Goal: Task Accomplishment & Management: Complete application form

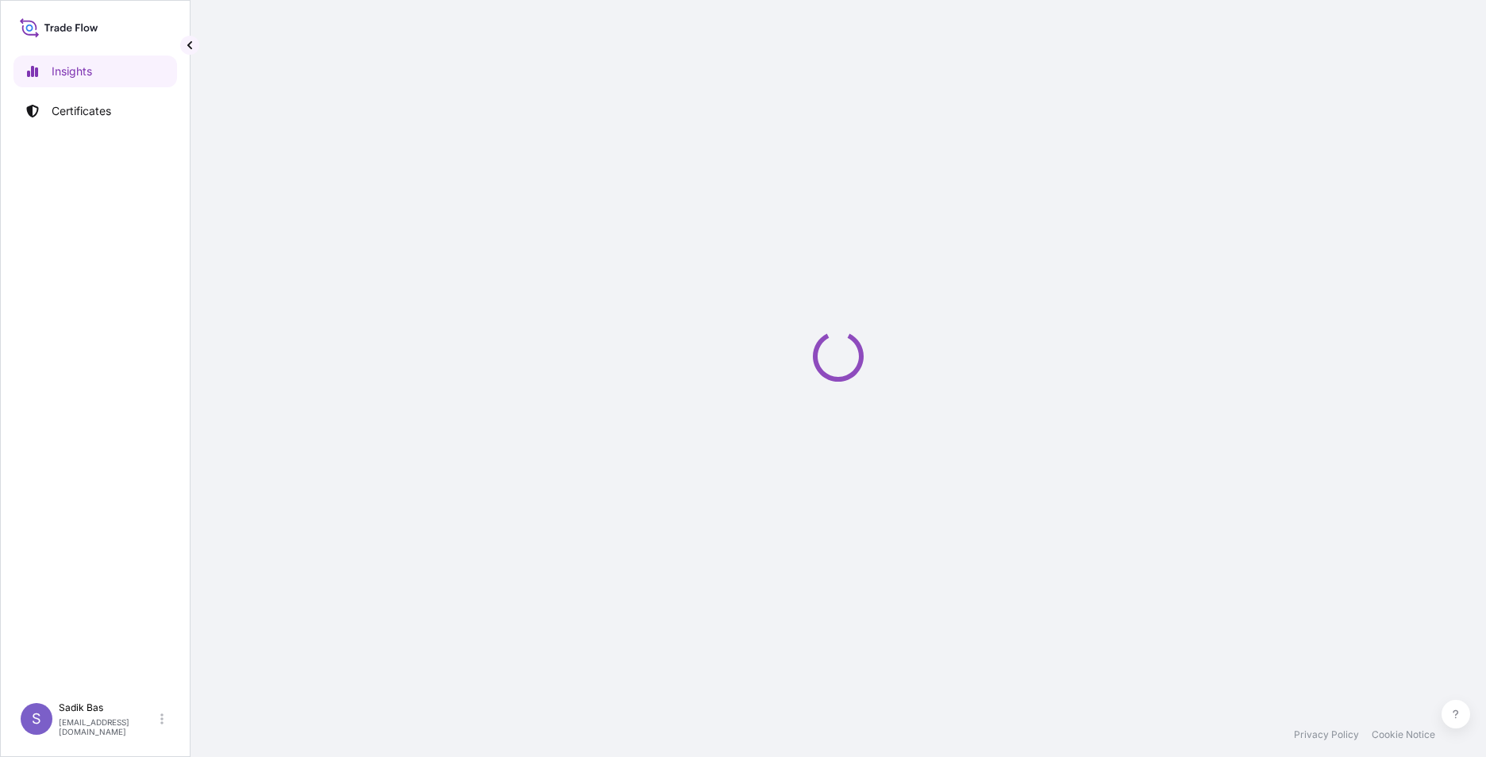
select select "2025"
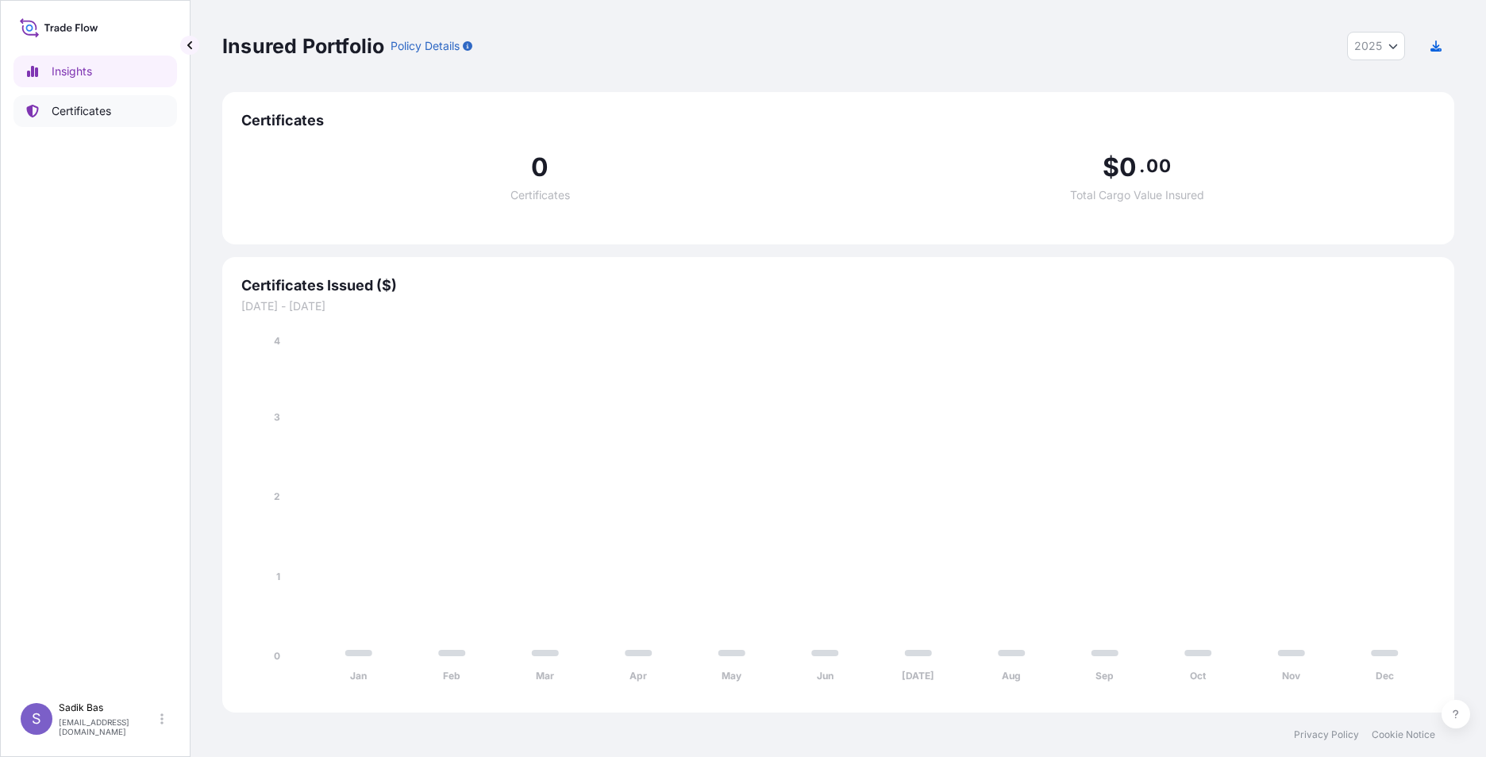
click at [64, 108] on p "Certificates" at bounding box center [82, 111] width 60 height 16
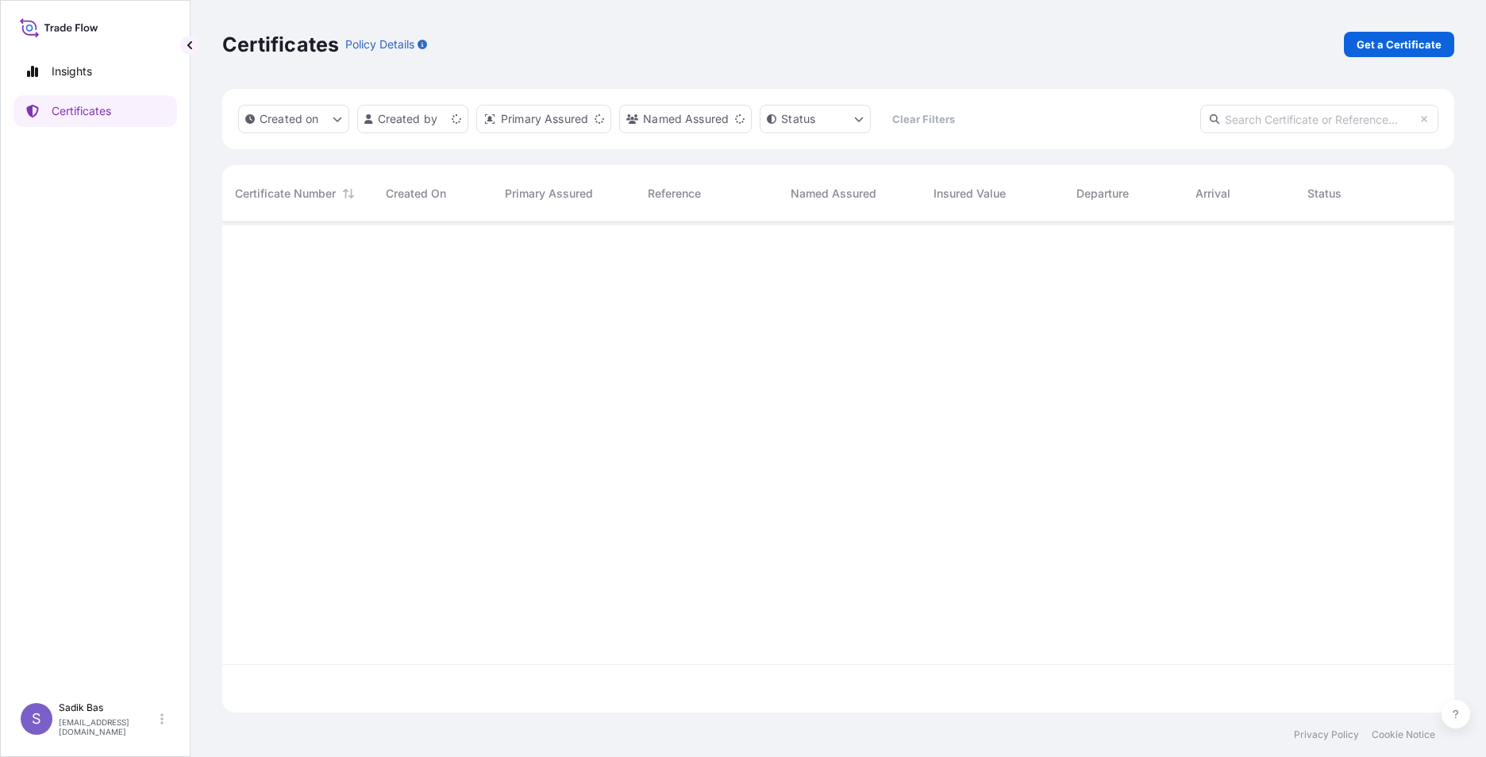
scroll to position [487, 1220]
click at [1403, 38] on p "Get a Certificate" at bounding box center [1399, 45] width 85 height 16
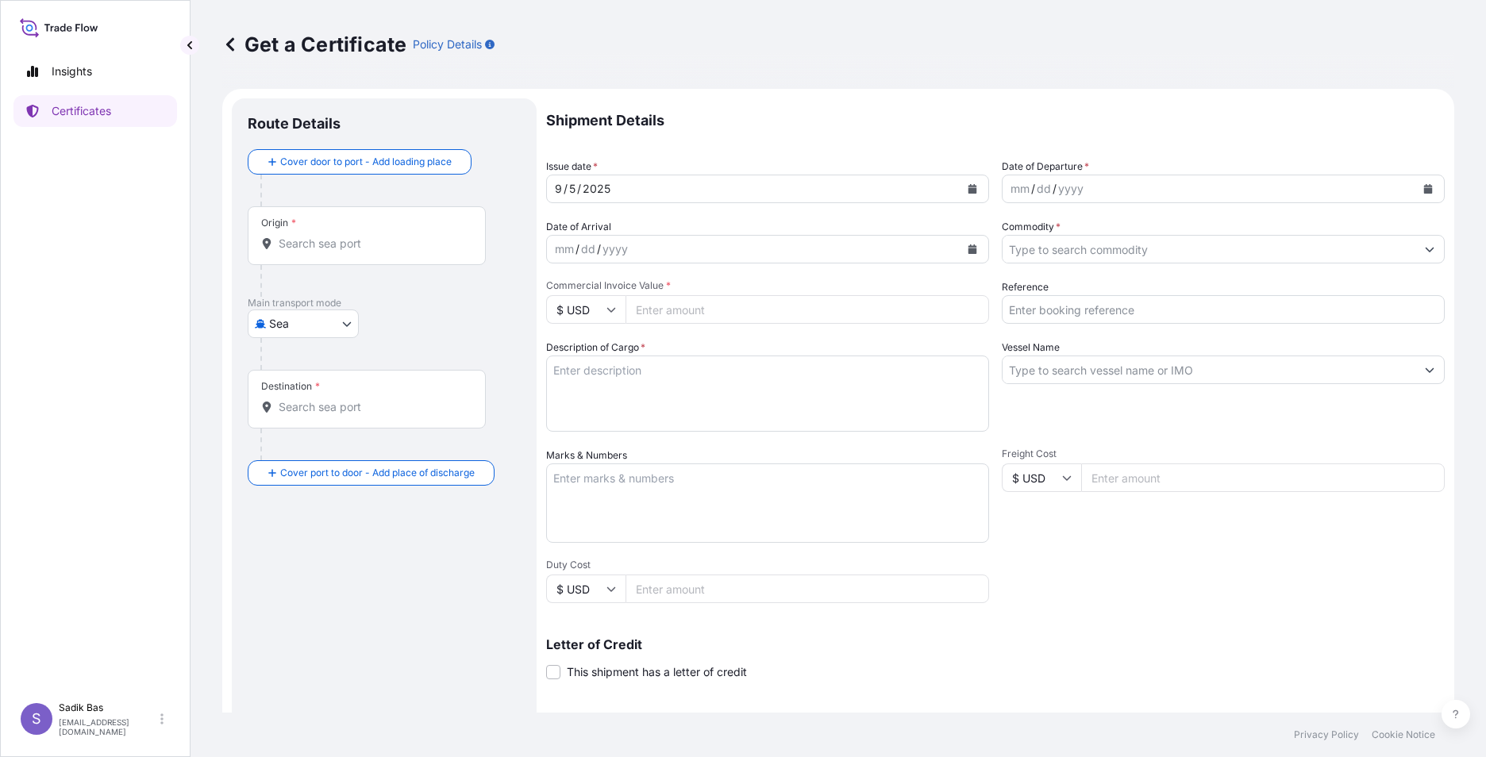
click at [968, 184] on icon "Calendar" at bounding box center [973, 189] width 10 height 10
click at [354, 231] on div "Origin *" at bounding box center [367, 235] width 238 height 59
click at [354, 236] on input "Origin *" at bounding box center [372, 244] width 187 height 16
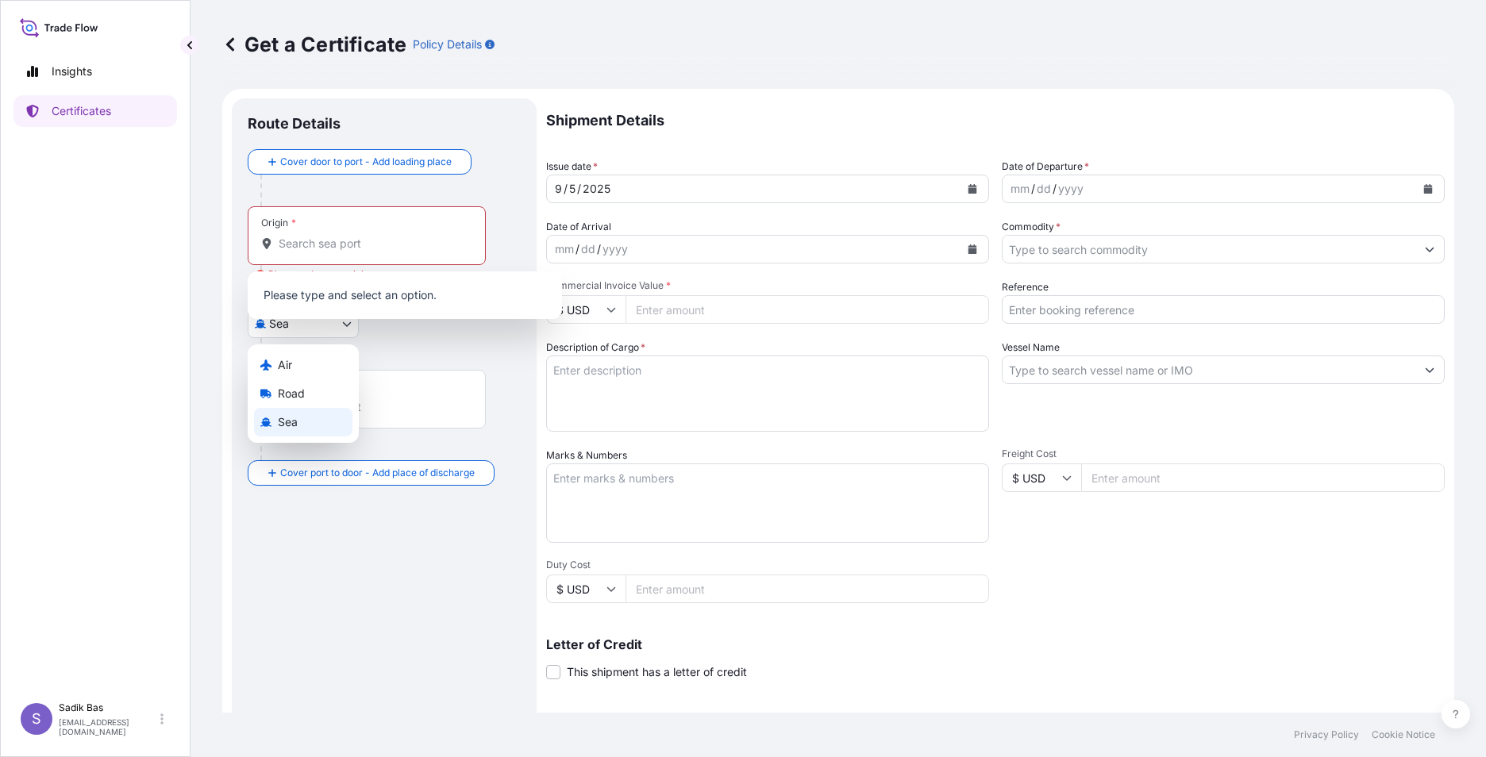
click at [320, 331] on body "0 options available. Insights Certificates S Sadik Bas [EMAIL_ADDRESS][DOMAIN_N…" at bounding box center [743, 378] width 1486 height 757
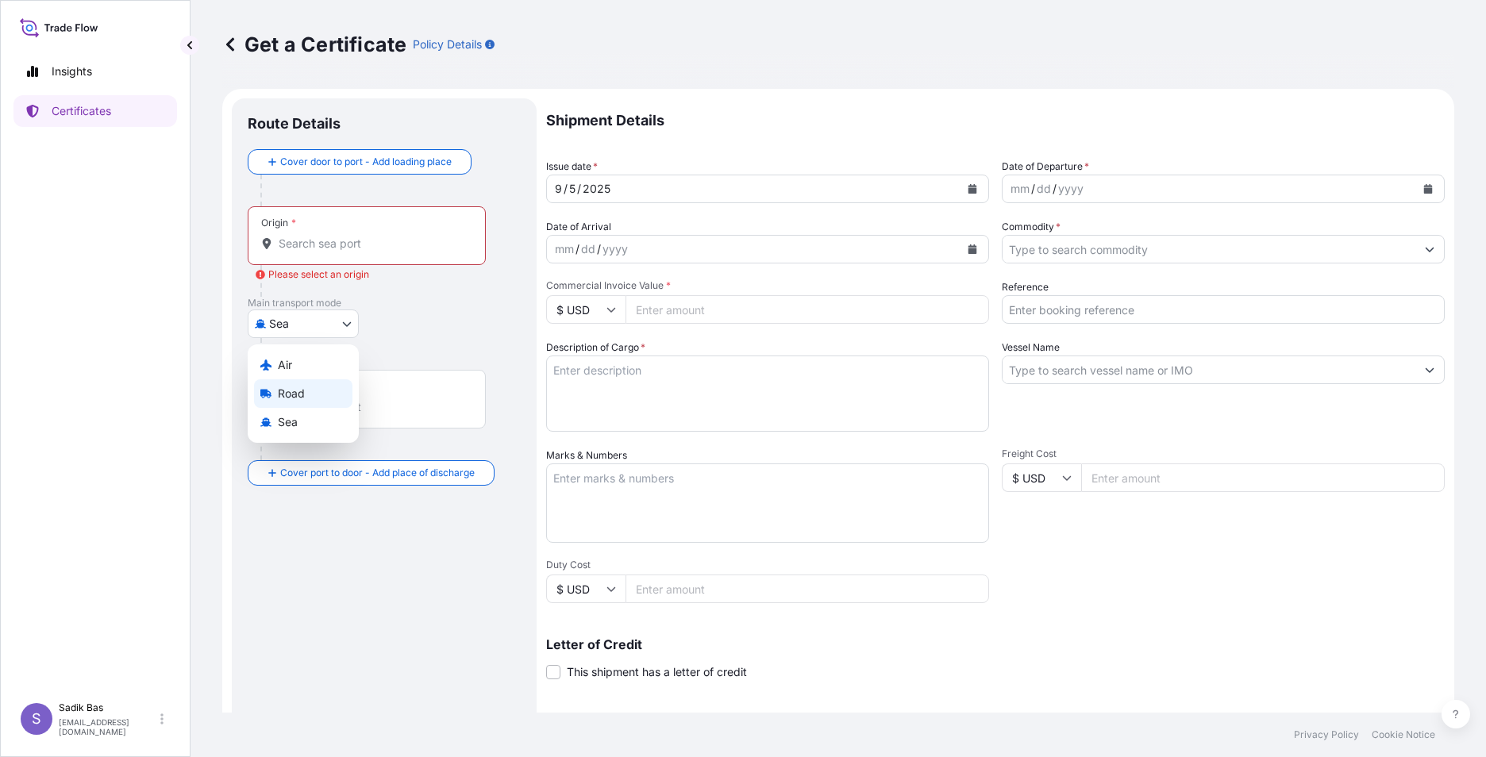
click at [307, 393] on div "Road" at bounding box center [303, 393] width 98 height 29
select select "Road"
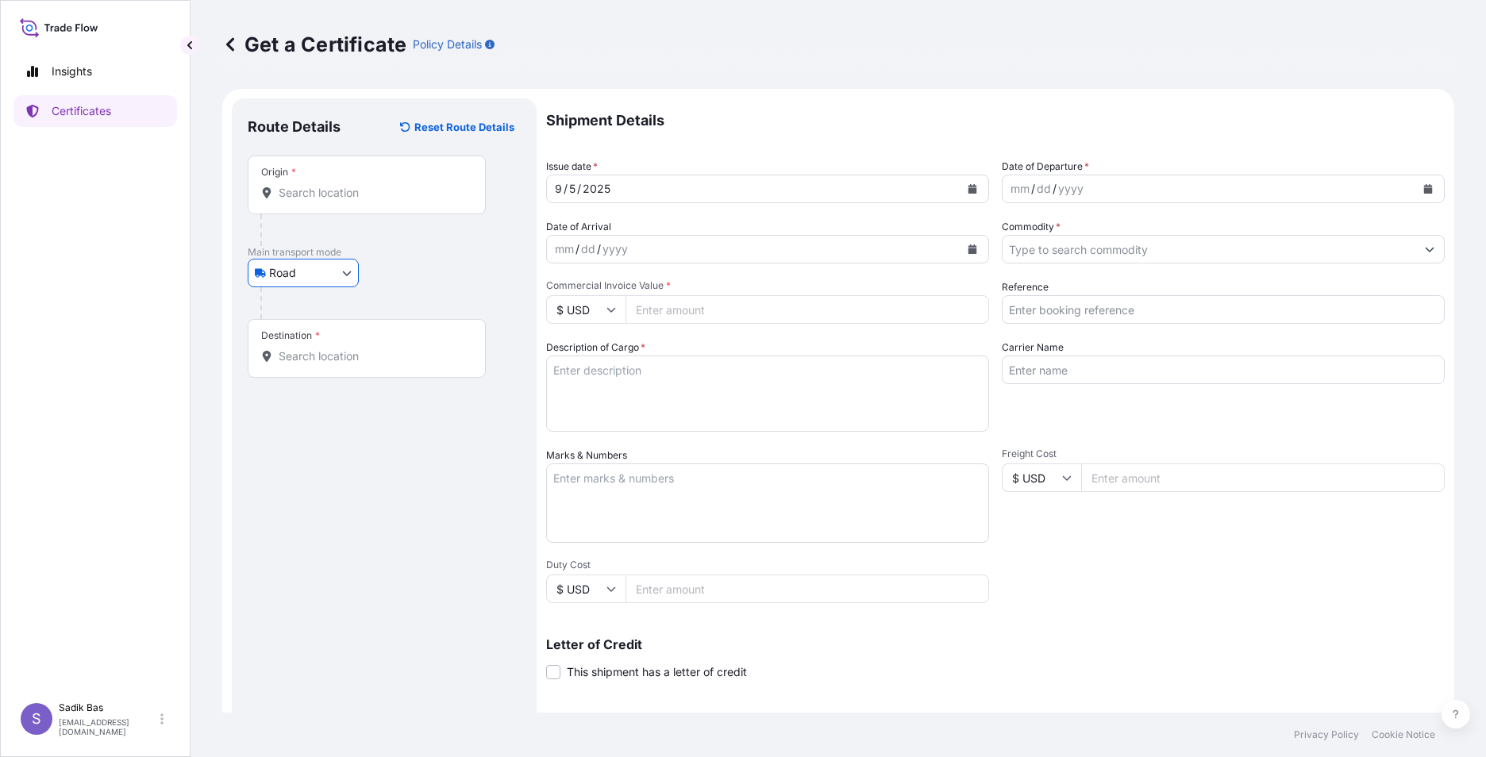
click at [339, 183] on div "Origin *" at bounding box center [367, 185] width 238 height 59
click at [339, 185] on input "Origin *" at bounding box center [372, 193] width 187 height 16
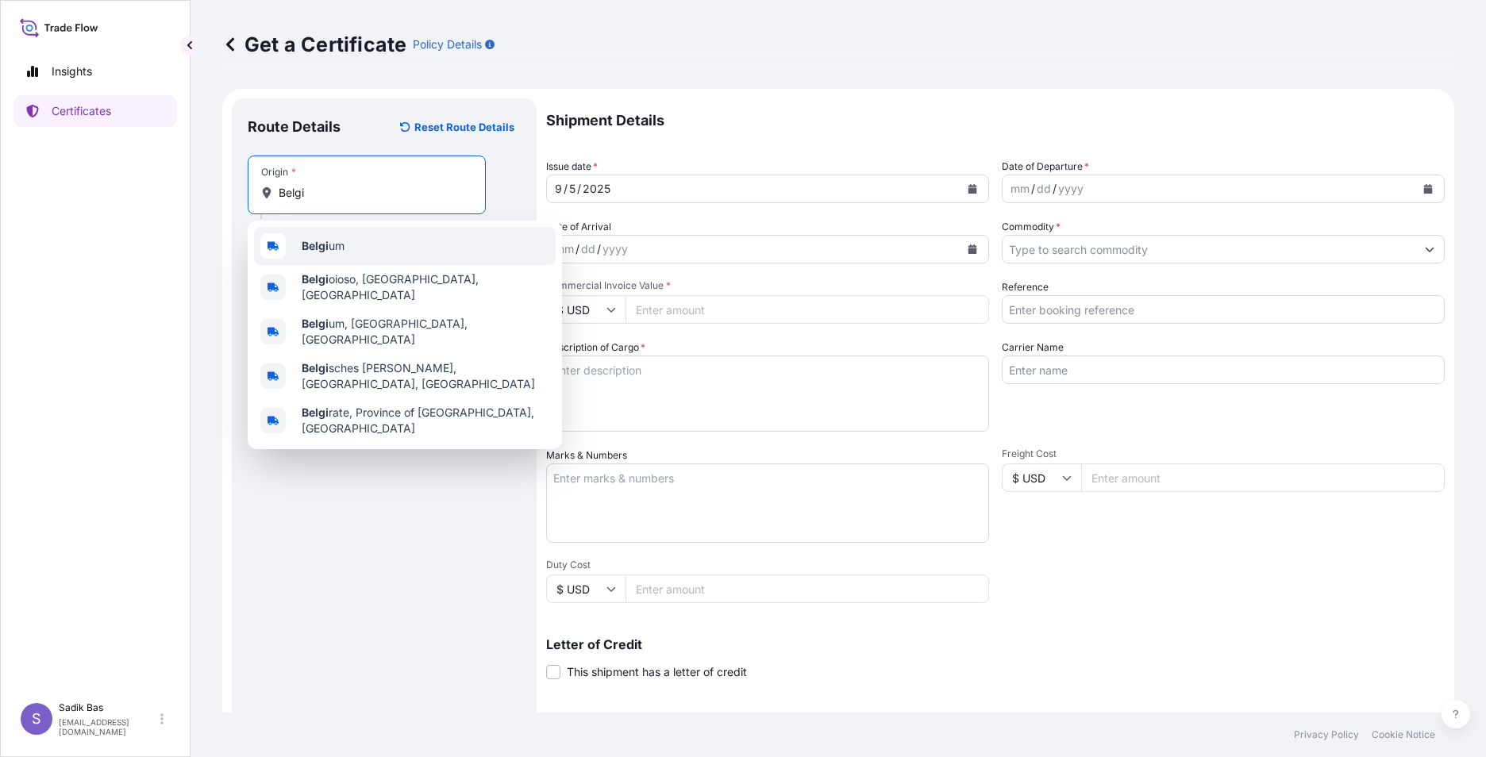
click at [367, 238] on div "Belgi um" at bounding box center [405, 246] width 302 height 38
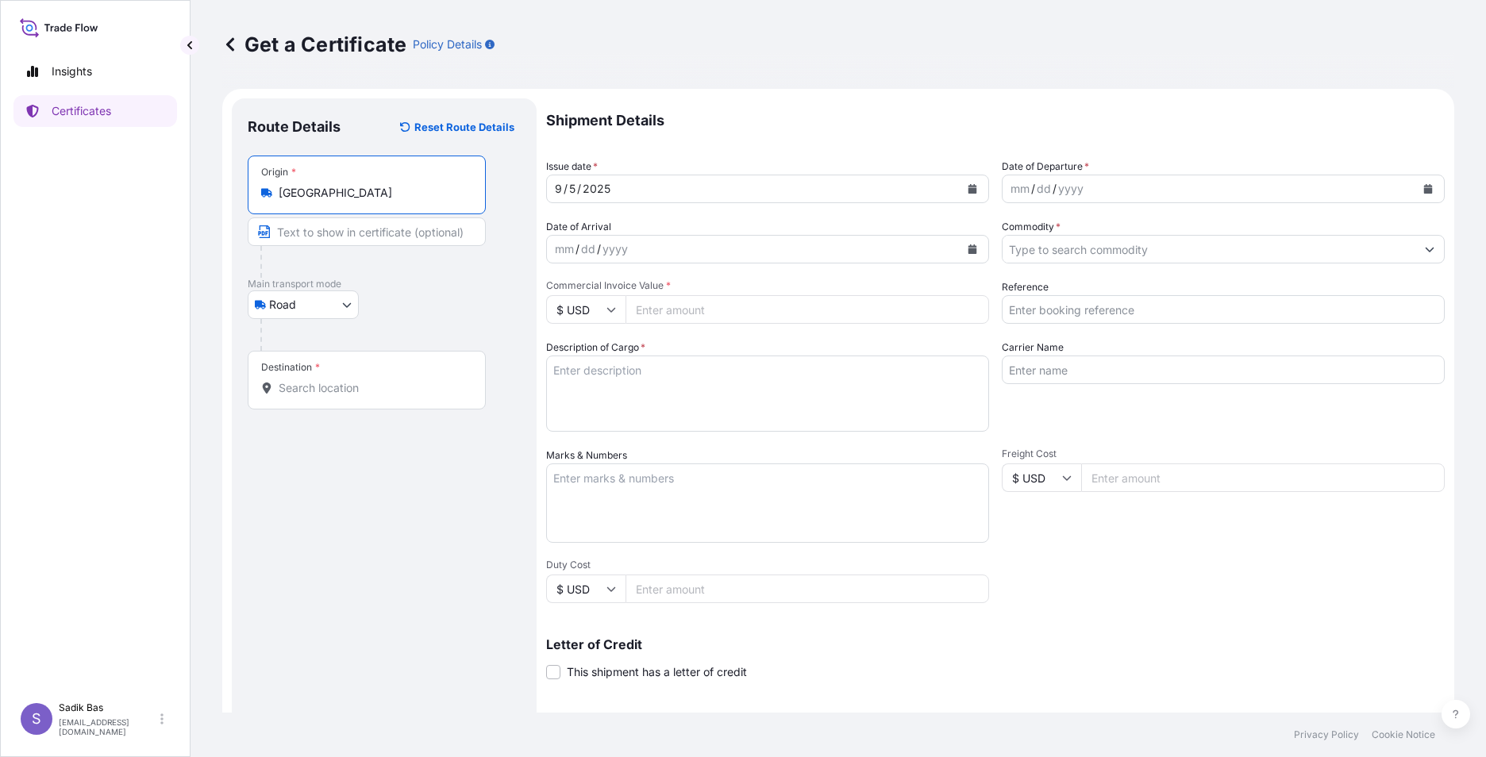
type input "[GEOGRAPHIC_DATA]"
click at [353, 377] on div "Destination *" at bounding box center [367, 380] width 238 height 59
click at [353, 380] on input "Destination *" at bounding box center [372, 388] width 187 height 16
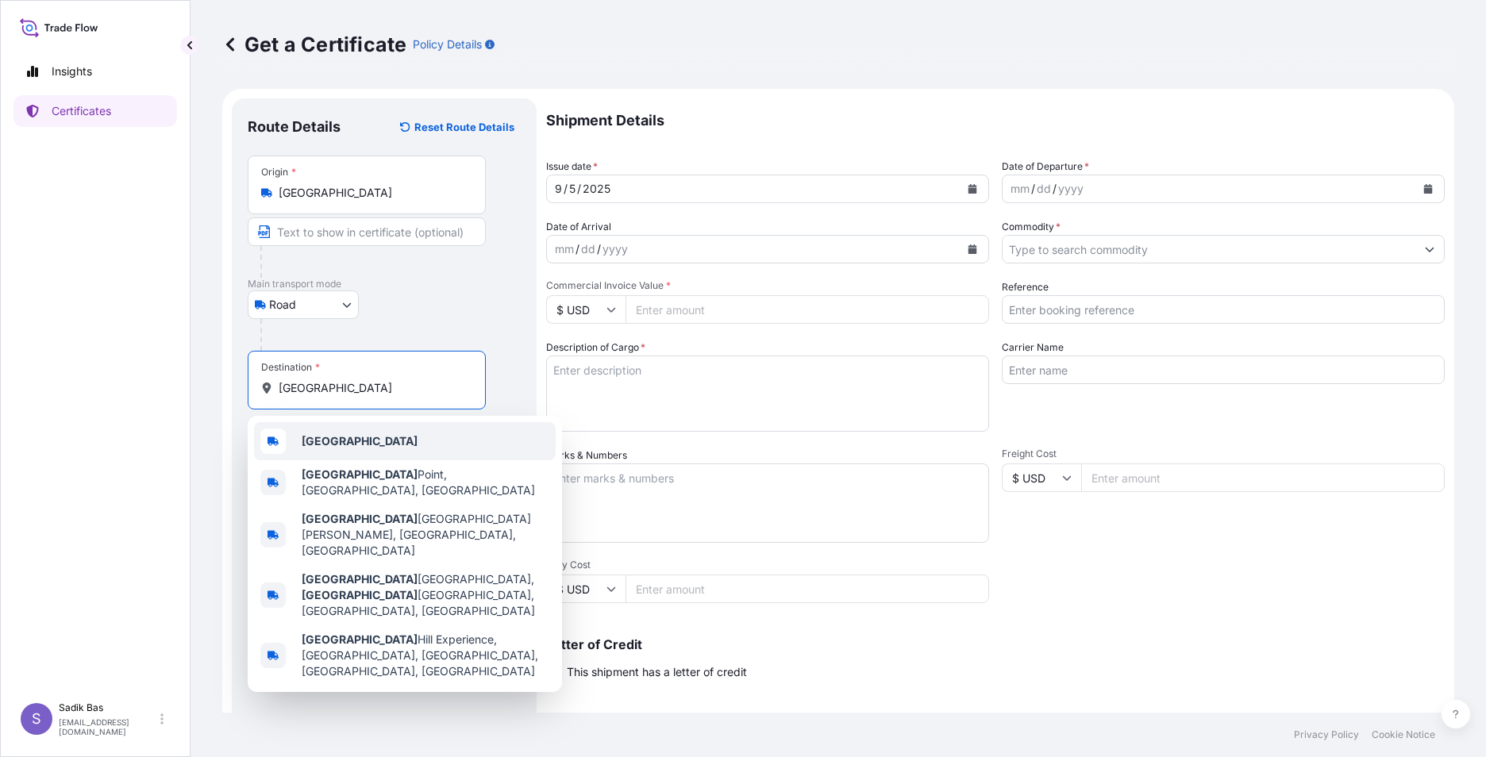
click at [330, 448] on span "[GEOGRAPHIC_DATA]" at bounding box center [360, 441] width 116 height 16
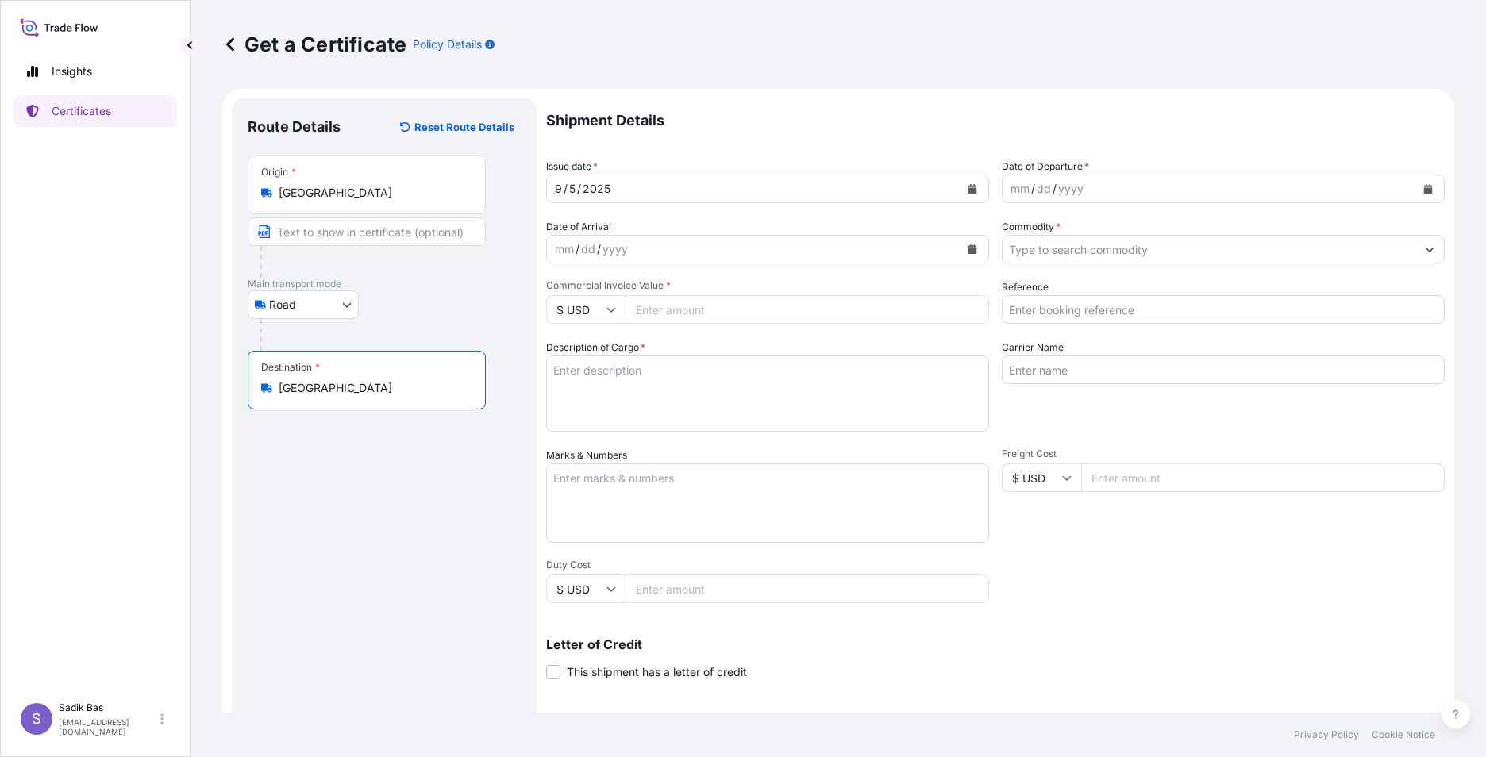
type input "[GEOGRAPHIC_DATA]"
click at [723, 252] on div "mm / dd / yyyy" at bounding box center [753, 249] width 413 height 29
click at [969, 249] on icon "Calendar" at bounding box center [973, 250] width 9 height 10
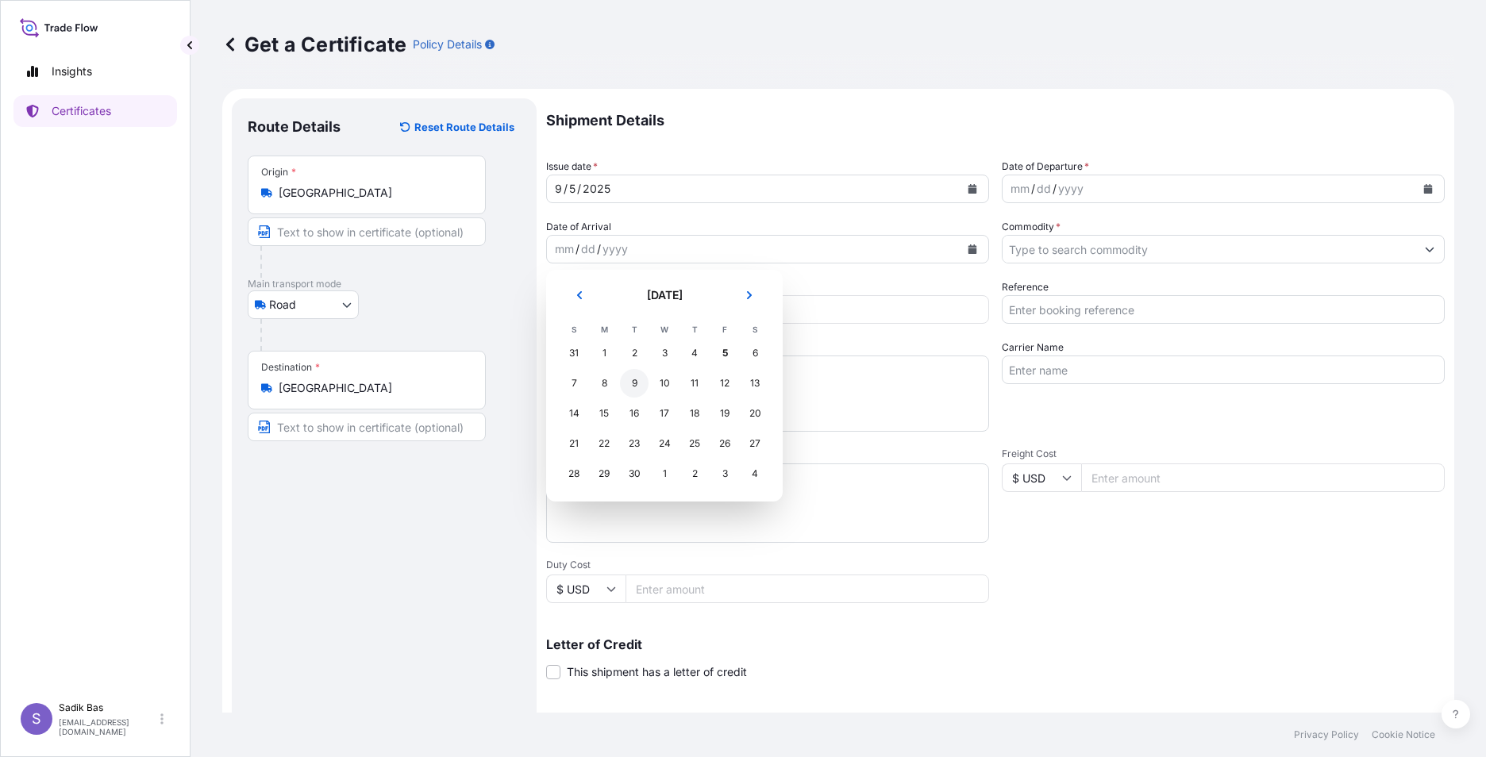
click at [630, 387] on div "9" at bounding box center [634, 383] width 29 height 29
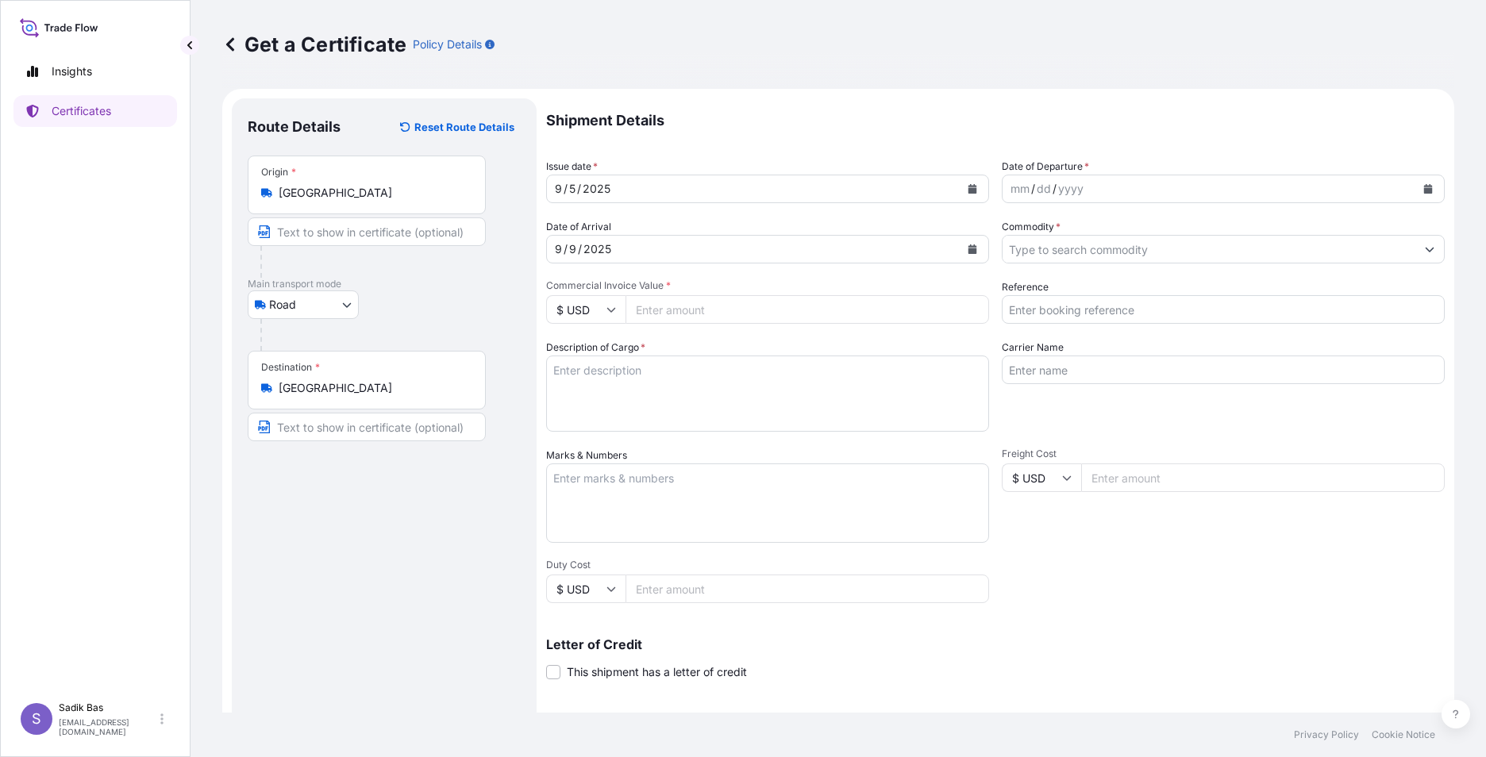
click at [501, 534] on div "Route Details Reset Route Details Place of loading Road / [GEOGRAPHIC_DATA] / I…" at bounding box center [384, 498] width 273 height 769
click at [971, 248] on icon "Calendar" at bounding box center [973, 250] width 10 height 10
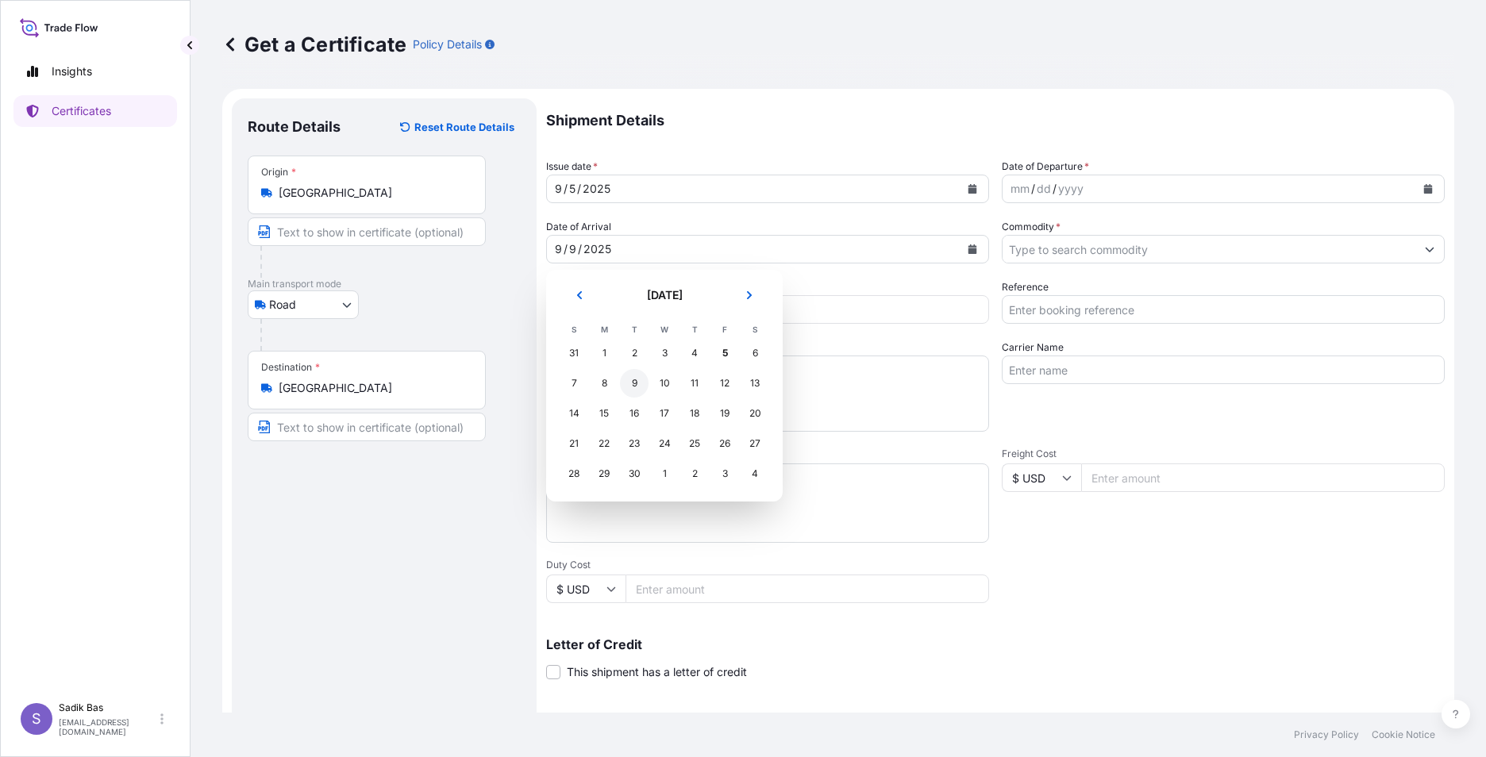
click at [638, 385] on div "9" at bounding box center [634, 383] width 29 height 29
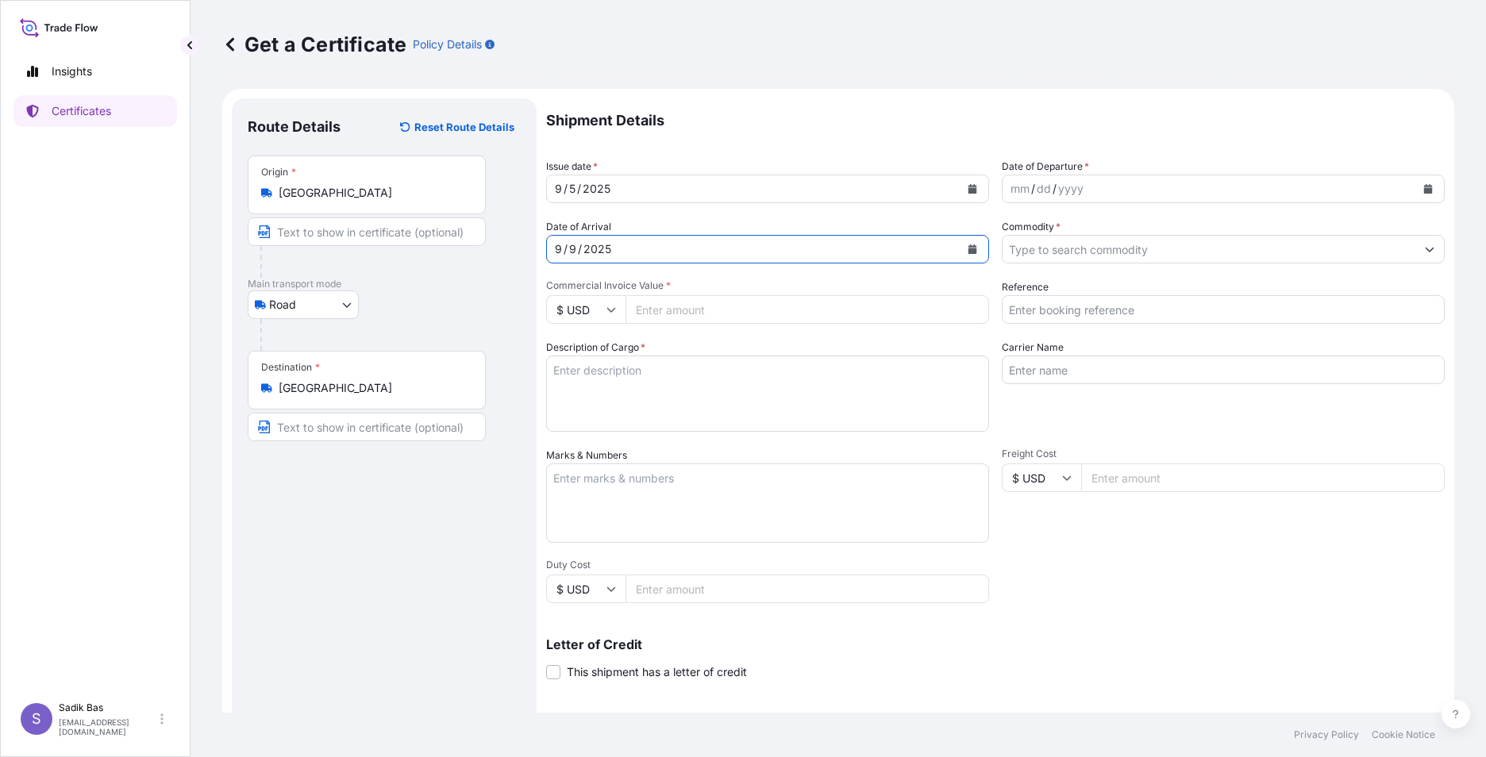
click at [1122, 249] on input "Commodity *" at bounding box center [1209, 249] width 413 height 29
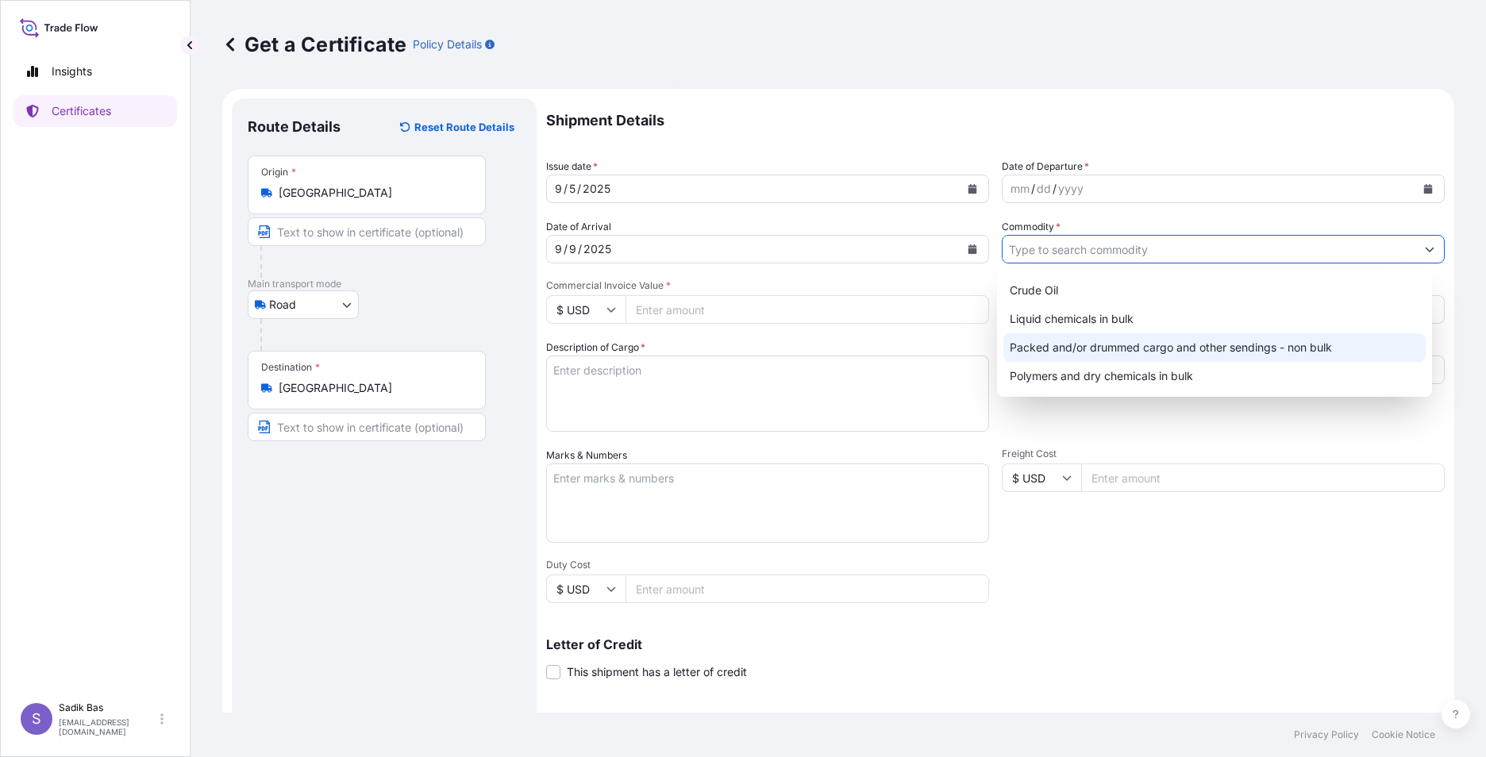
click at [1126, 354] on div "Packed and/or drummed cargo and other sendings - non bulk" at bounding box center [1215, 347] width 423 height 29
type input "Packed and/or drummed cargo and other sendings - non bulk"
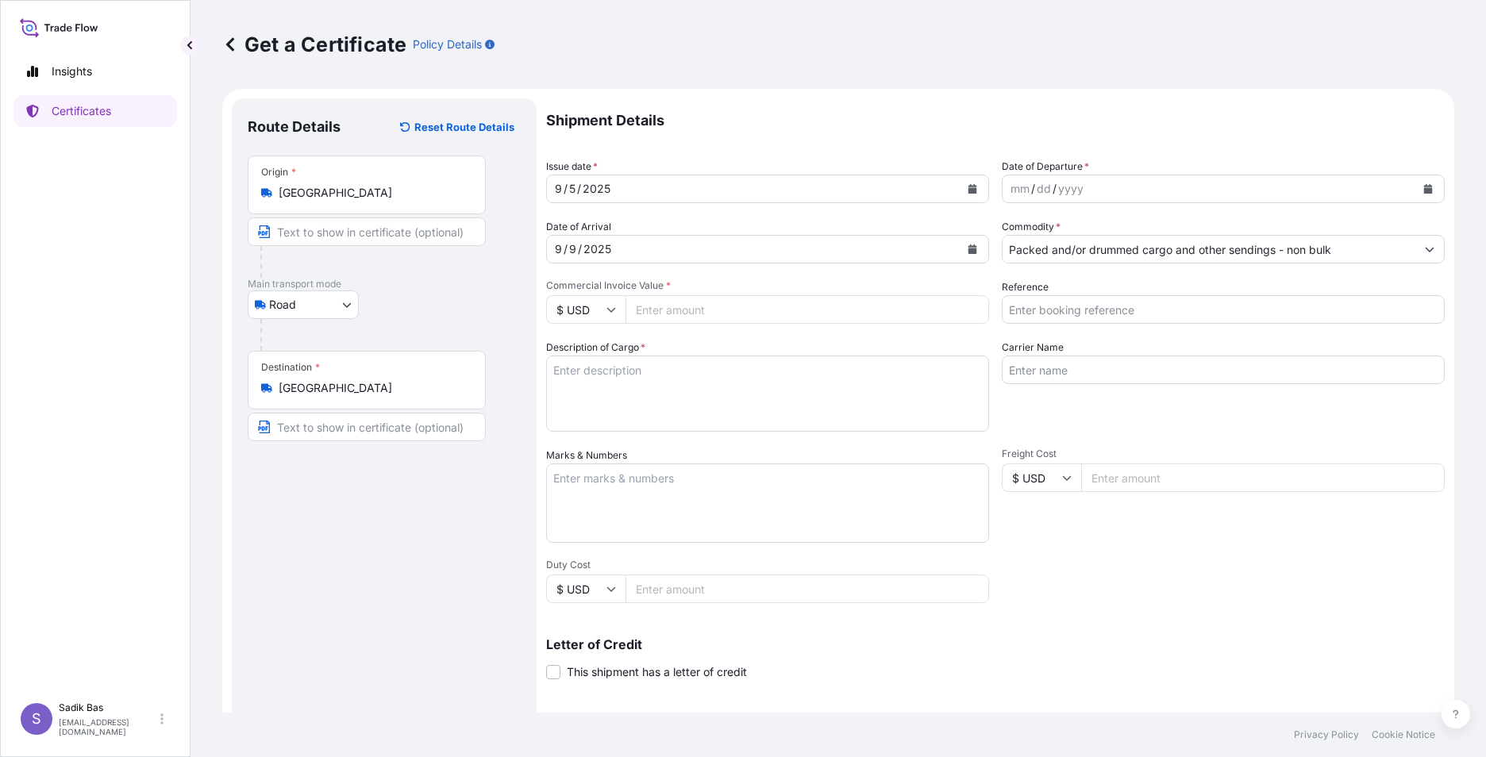
click at [784, 311] on input "Commercial Invoice Value *" at bounding box center [808, 309] width 364 height 29
type input "60997.50"
click at [617, 305] on input "$ USD" at bounding box center [585, 309] width 79 height 29
click at [591, 358] on div "€ EUR" at bounding box center [586, 353] width 67 height 30
type input "€ EUR"
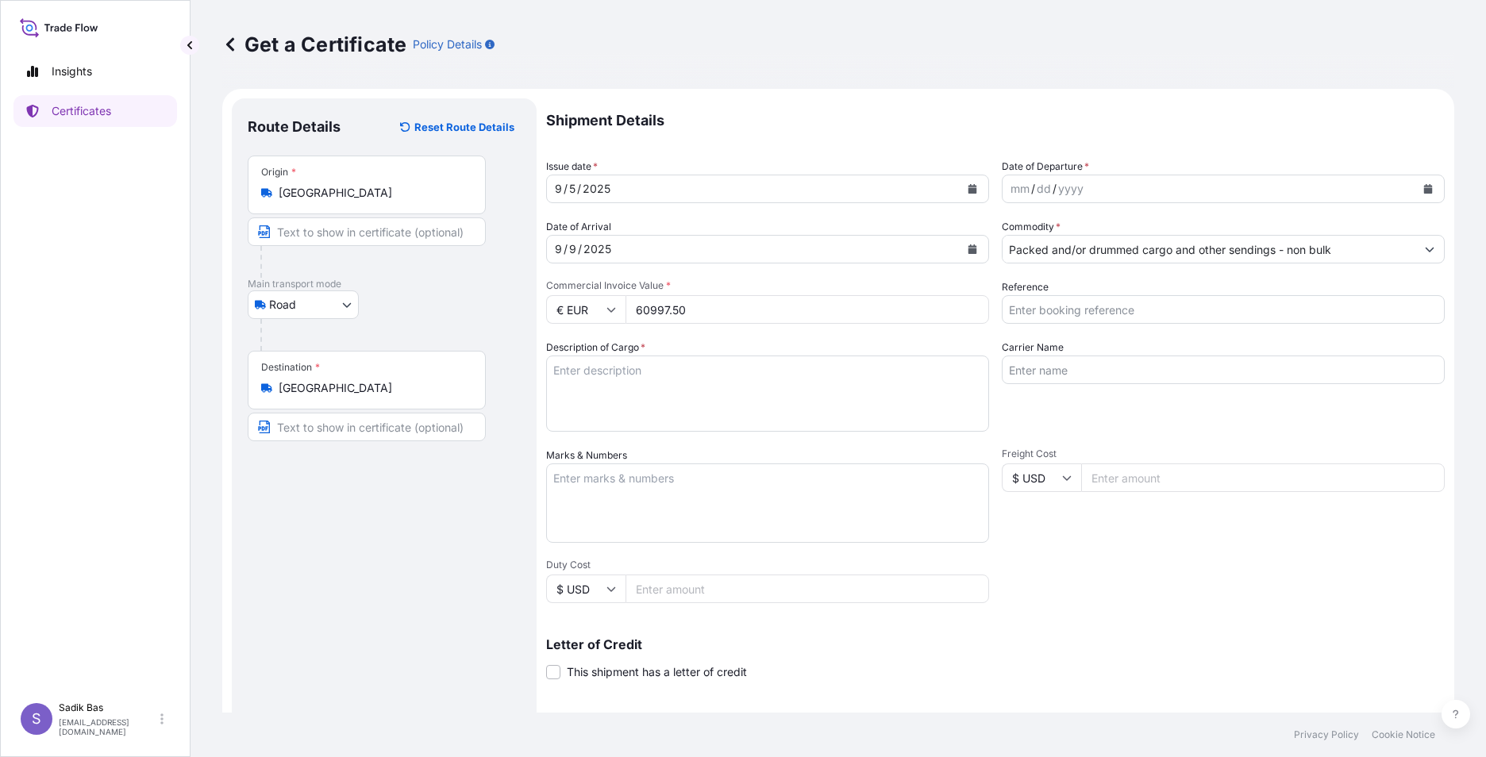
drag, startPoint x: 762, startPoint y: 405, endPoint x: 779, endPoint y: 391, distance: 22.0
click at [762, 403] on textarea "Description of Cargo *" at bounding box center [767, 394] width 443 height 76
click at [1212, 306] on input "Reference" at bounding box center [1223, 309] width 443 height 29
paste input "4900874446"
type input "4900874446"
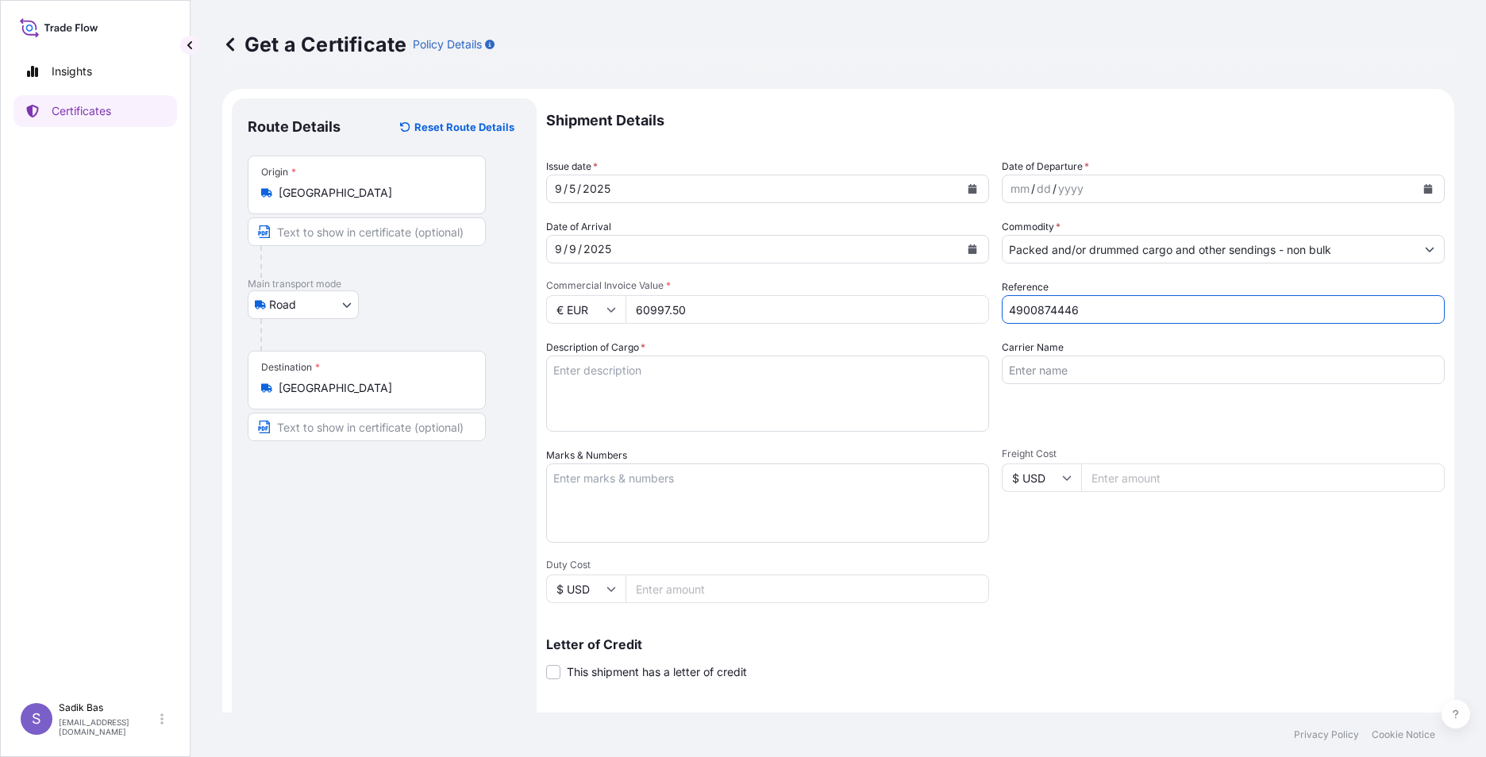
click at [705, 379] on textarea "Description of Cargo *" at bounding box center [767, 394] width 443 height 76
click at [1096, 365] on input "Carrier Name" at bounding box center [1223, 370] width 443 height 29
paste input "81 ACE 926"
type input "81 ACE 926"
click at [714, 368] on textarea "Description of Cargo *" at bounding box center [767, 394] width 443 height 76
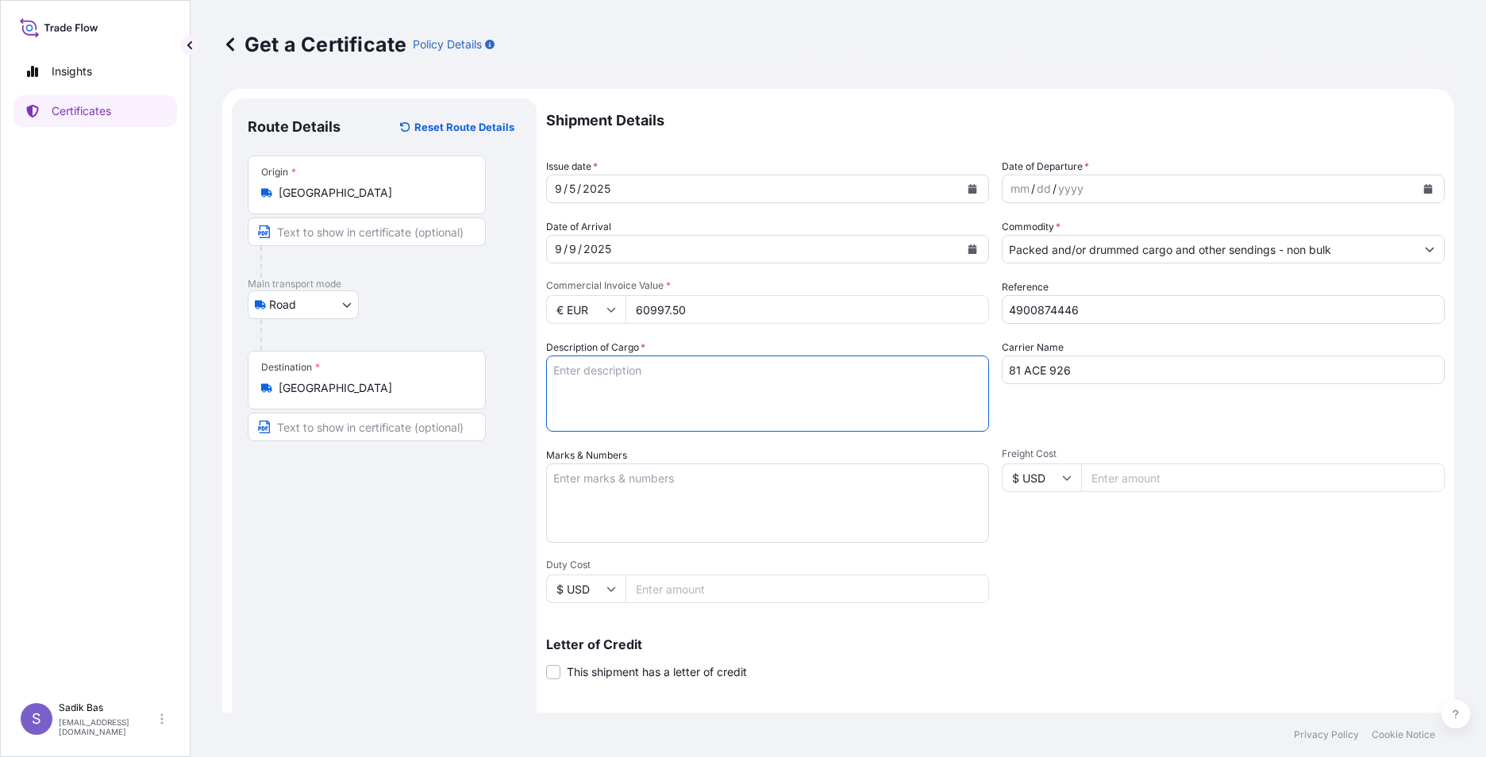
type textarea "O"
paste textarea "572025127"
type textarea "Abonman No:572025127 / 900 Kap / Prim Tutarı: 1500 Tl"
click at [749, 481] on textarea "Marks & Numbers" at bounding box center [767, 503] width 443 height 79
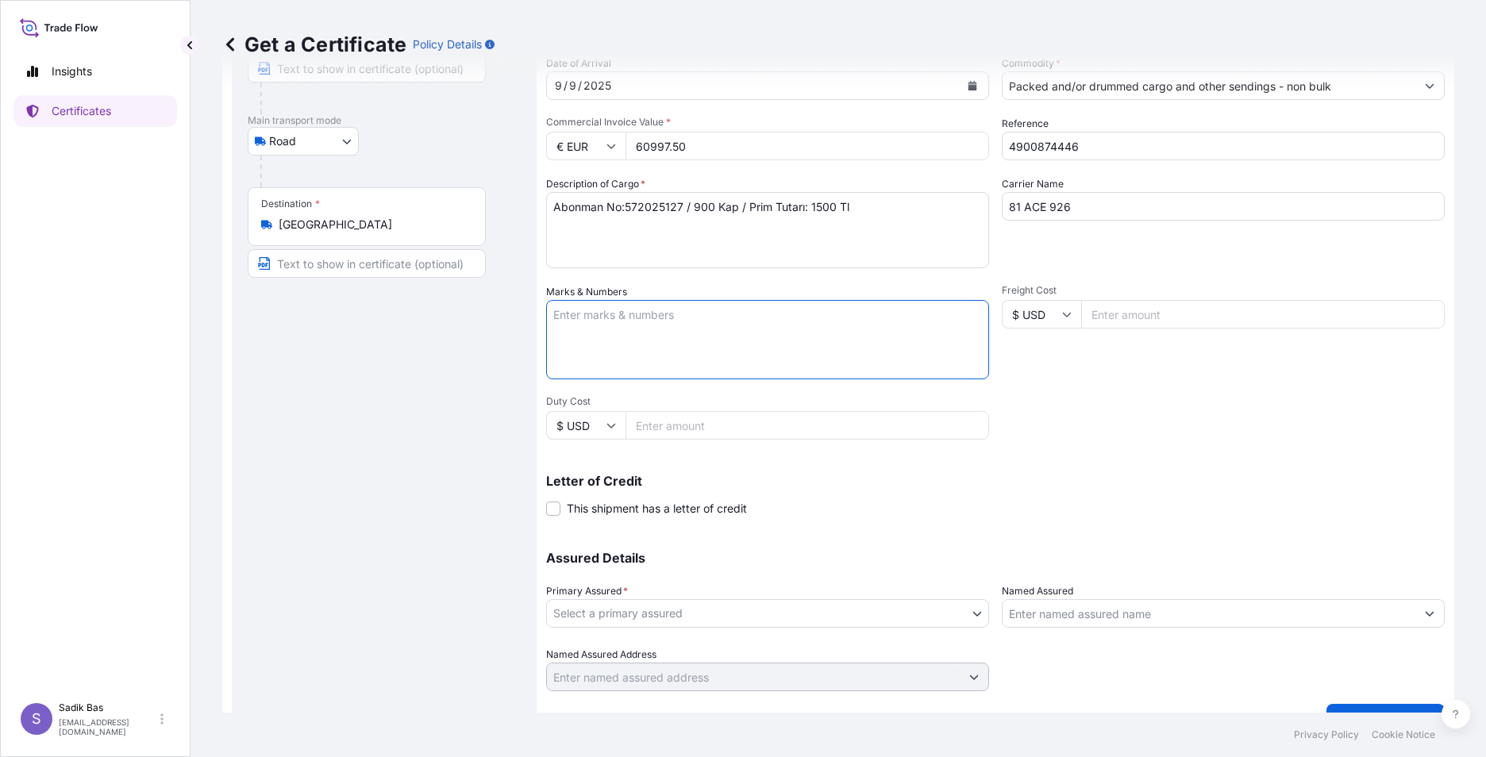
scroll to position [196, 0]
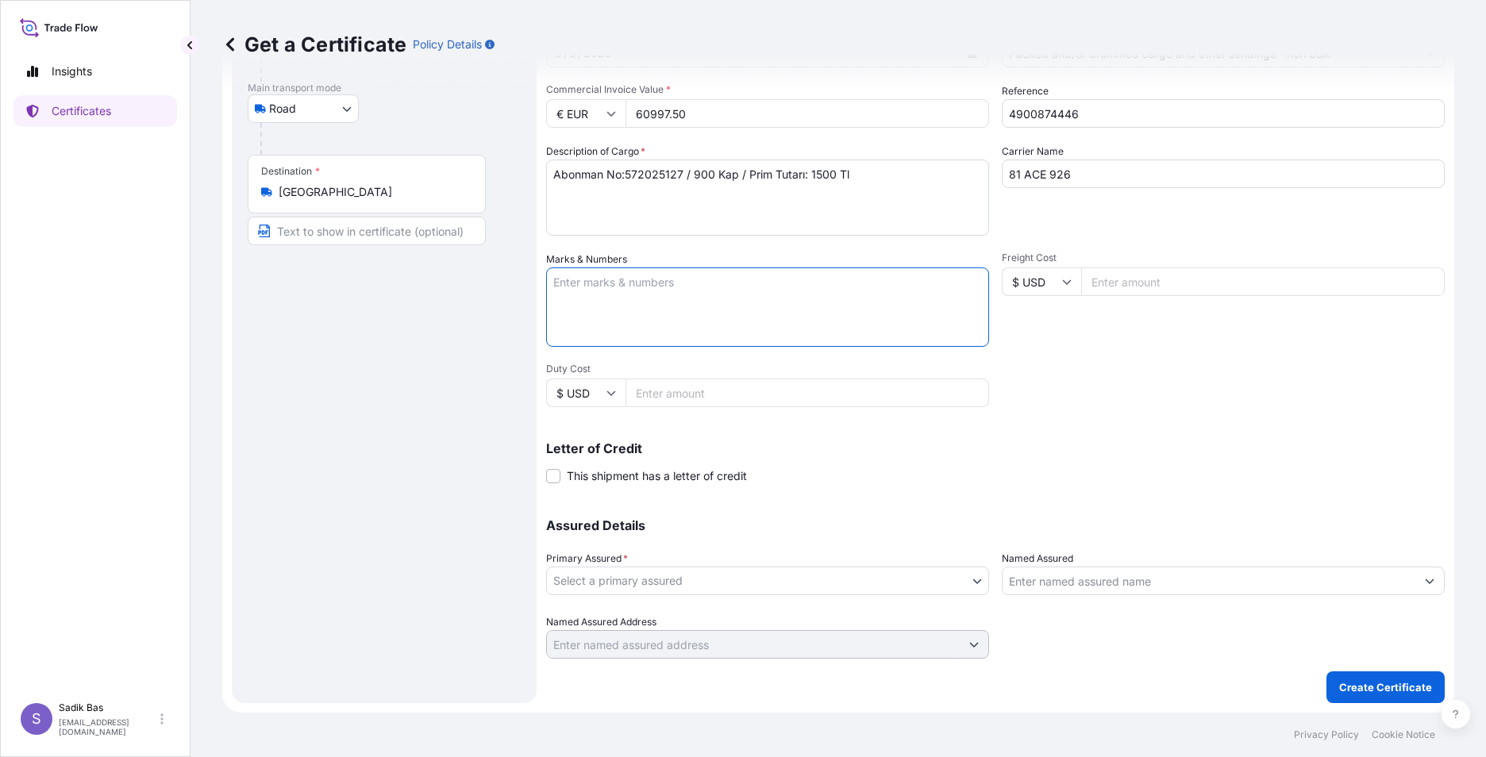
click at [932, 582] on body "Insights Certificates S Sadik Bas [EMAIL_ADDRESS][DOMAIN_NAME] Get a Certificat…" at bounding box center [743, 378] width 1486 height 757
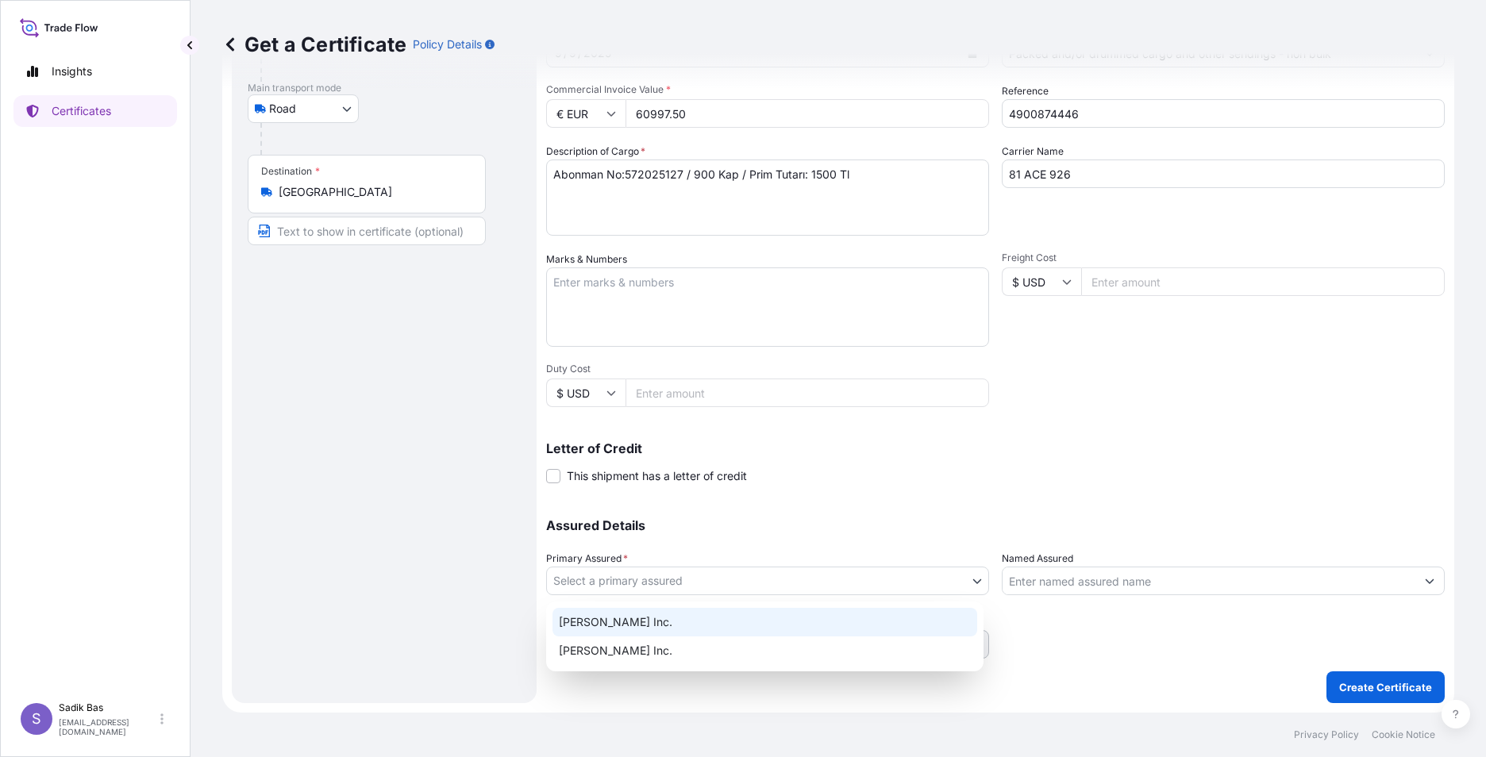
click at [737, 614] on div "[PERSON_NAME] Inc." at bounding box center [765, 622] width 425 height 29
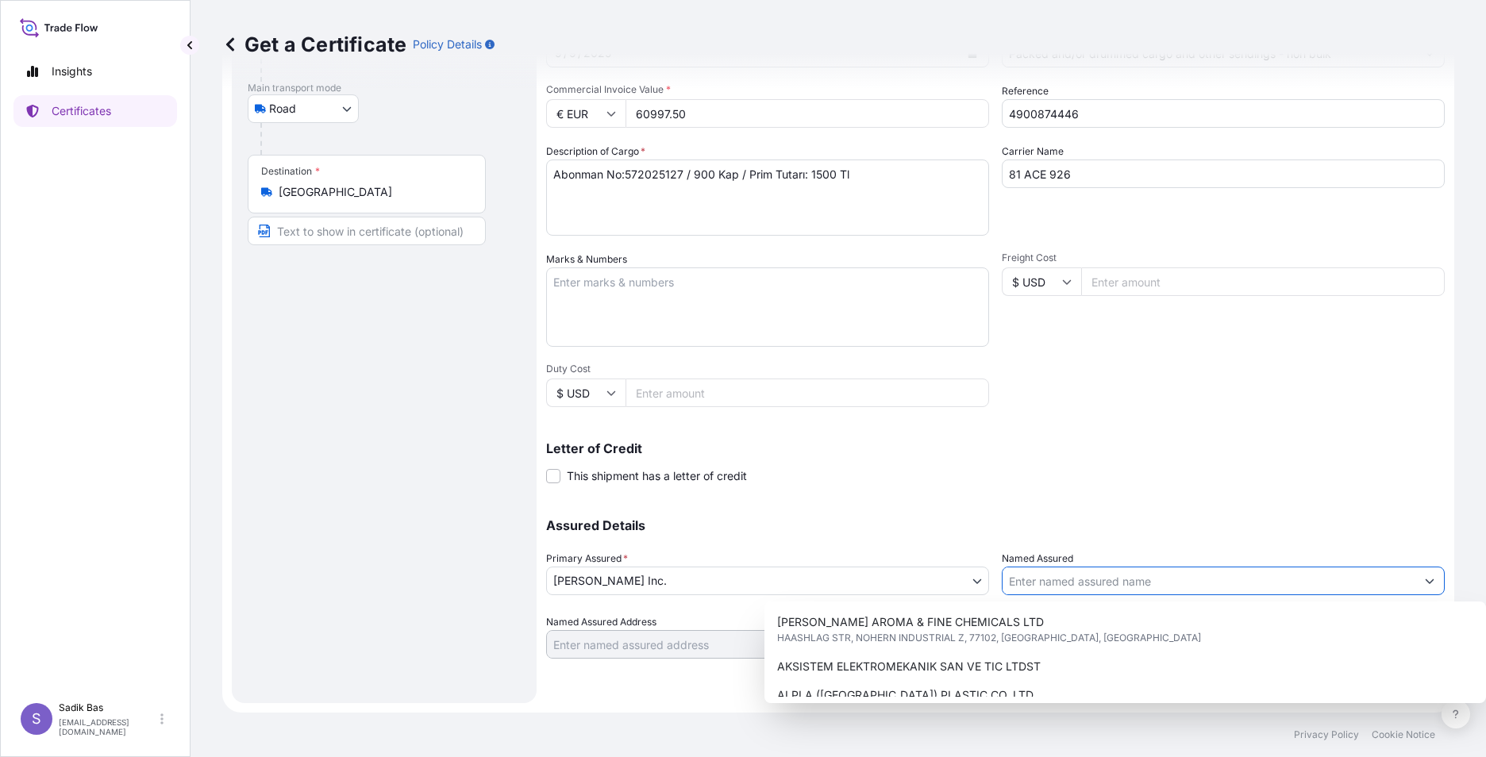
click at [1296, 569] on input "Named Assured" at bounding box center [1209, 581] width 413 height 29
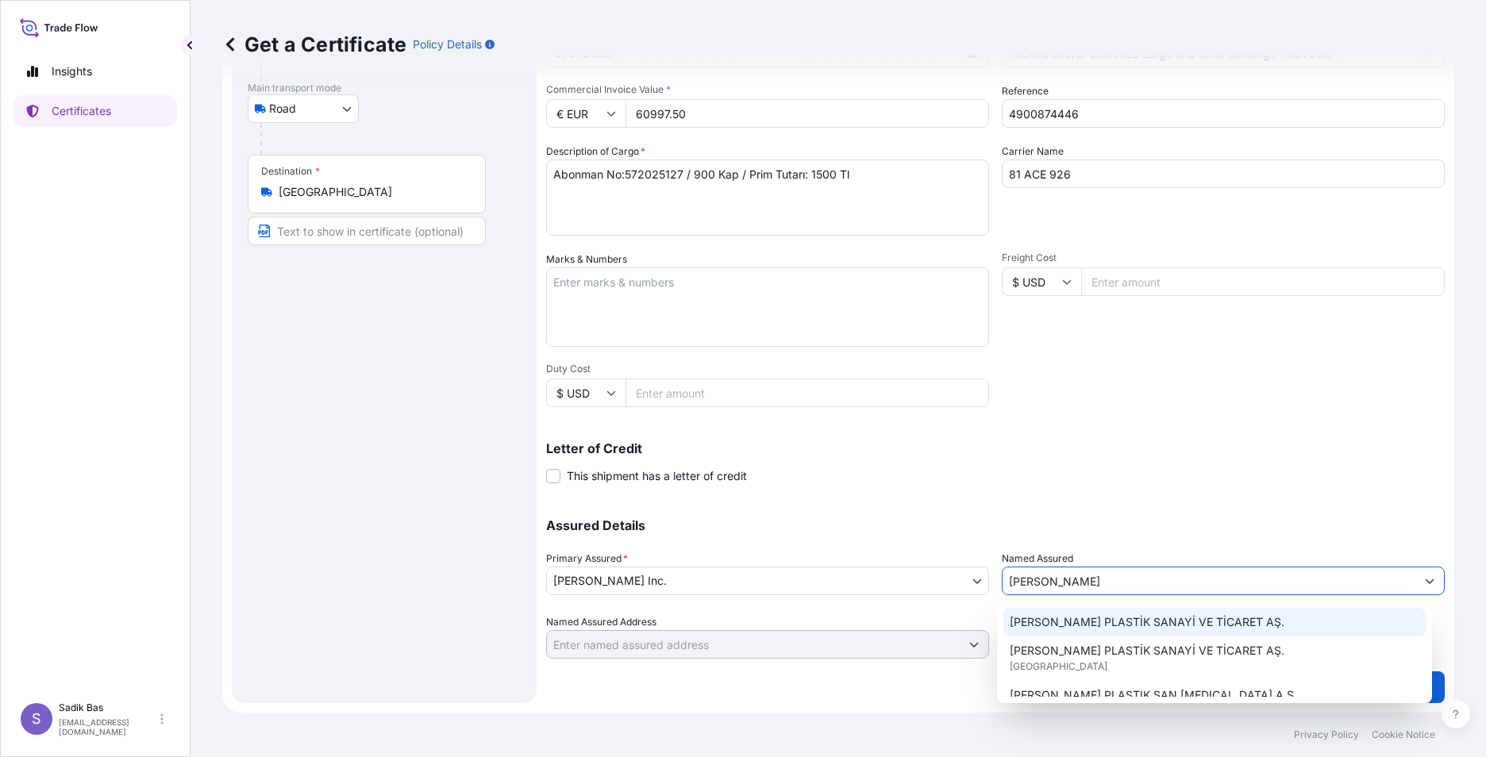
click at [1165, 619] on span "[PERSON_NAME] PLASTİK SANAYİ VE TİCARET AŞ." at bounding box center [1147, 622] width 275 height 16
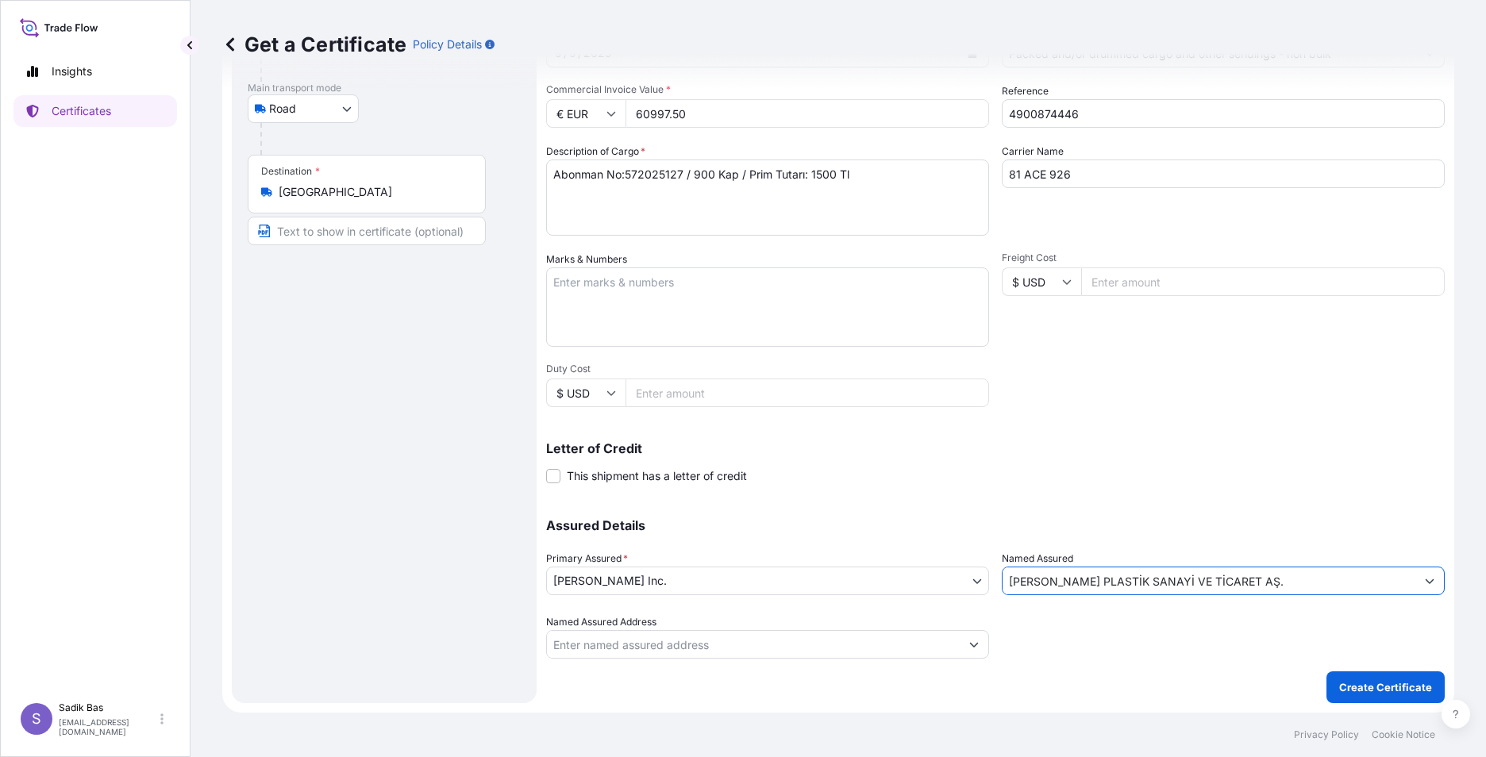
type input "[PERSON_NAME] PLASTİK SANAYİ VE TİCARET AŞ."
click at [637, 647] on input "Named Assured Address" at bounding box center [753, 644] width 413 height 29
click at [1370, 683] on p "Create Certificate" at bounding box center [1385, 688] width 93 height 16
click at [1370, 683] on div "Shipment Details Issue date * [DATE] Date of Departure * mm / dd / yyyy Date of…" at bounding box center [995, 302] width 899 height 801
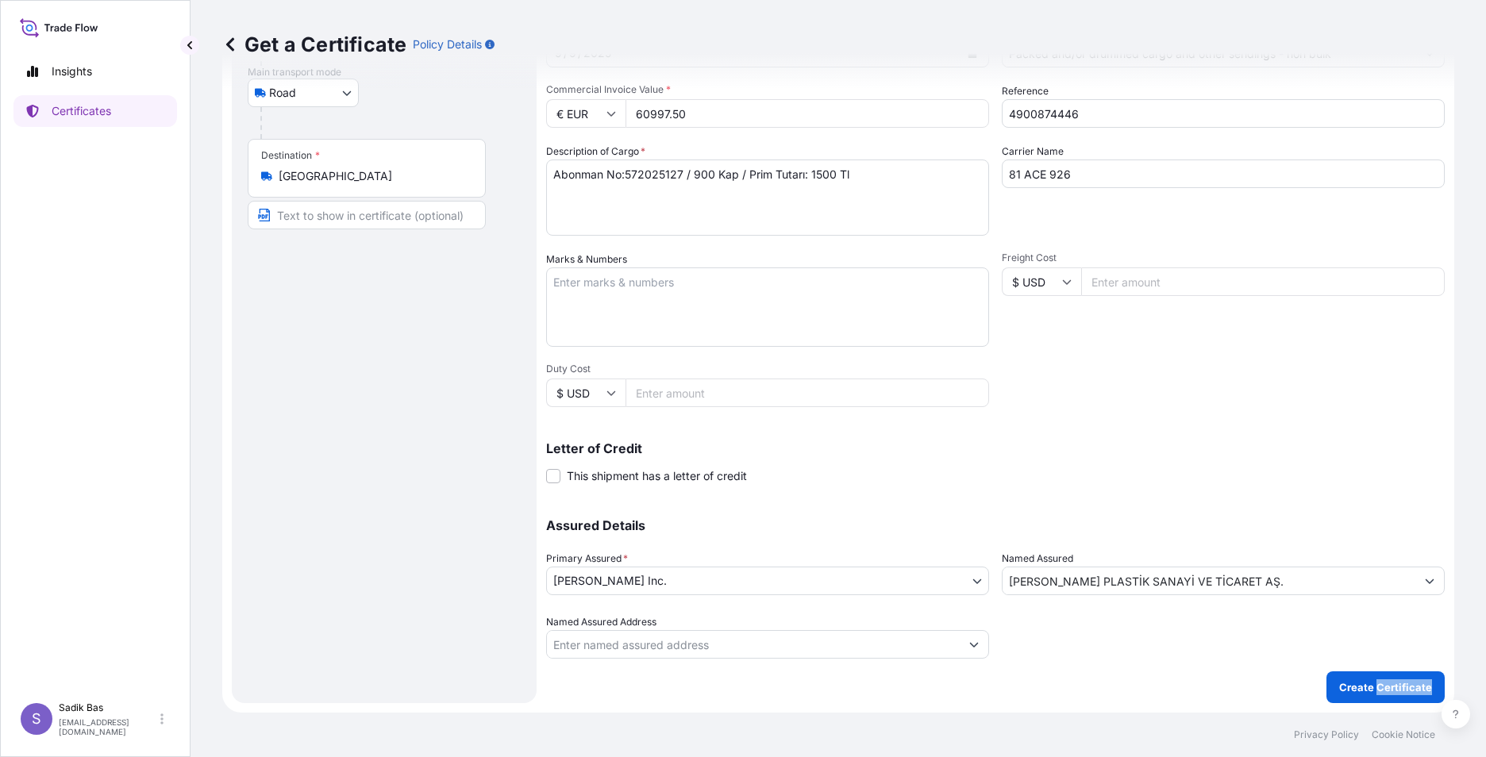
scroll to position [0, 0]
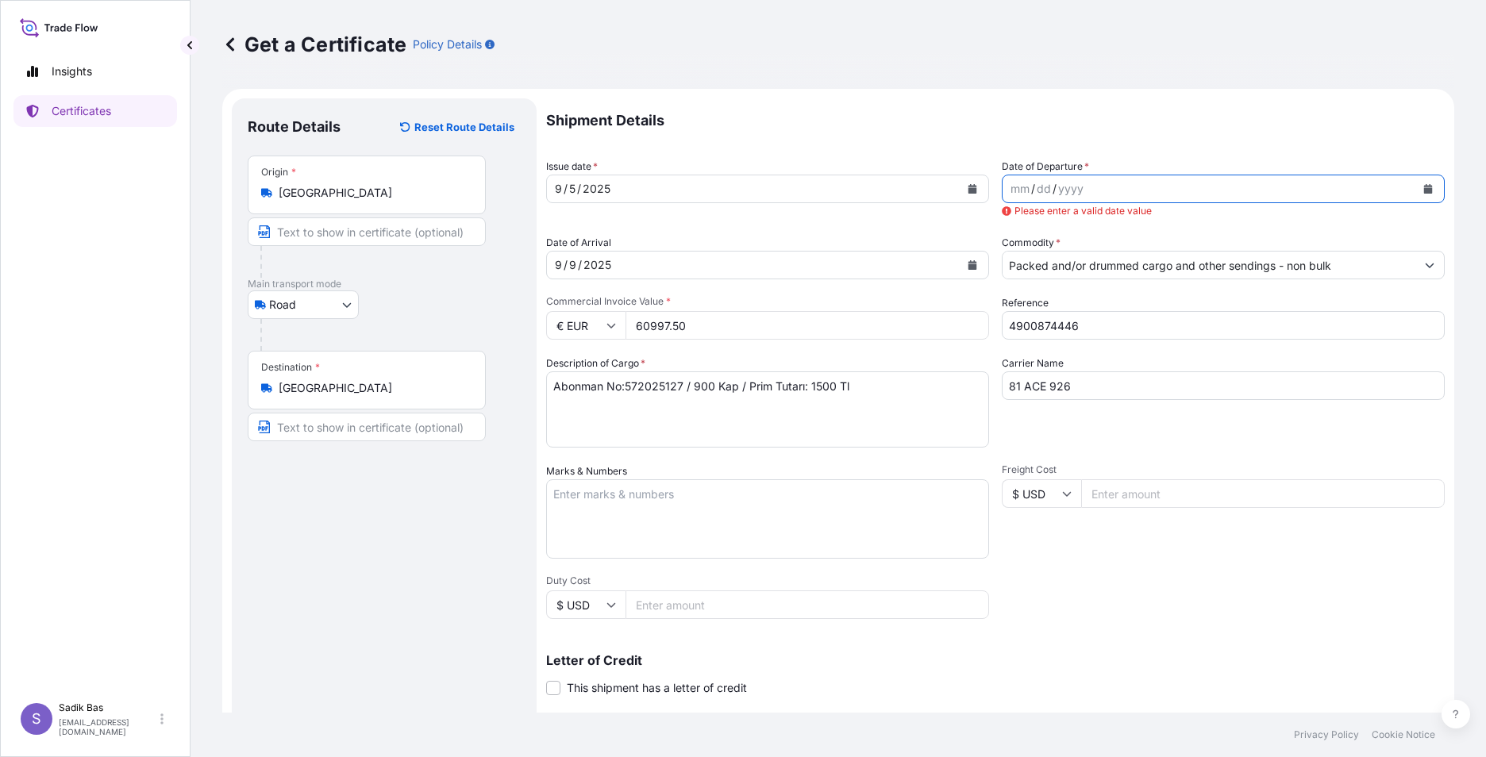
click at [1424, 184] on icon "Calendar" at bounding box center [1429, 189] width 10 height 10
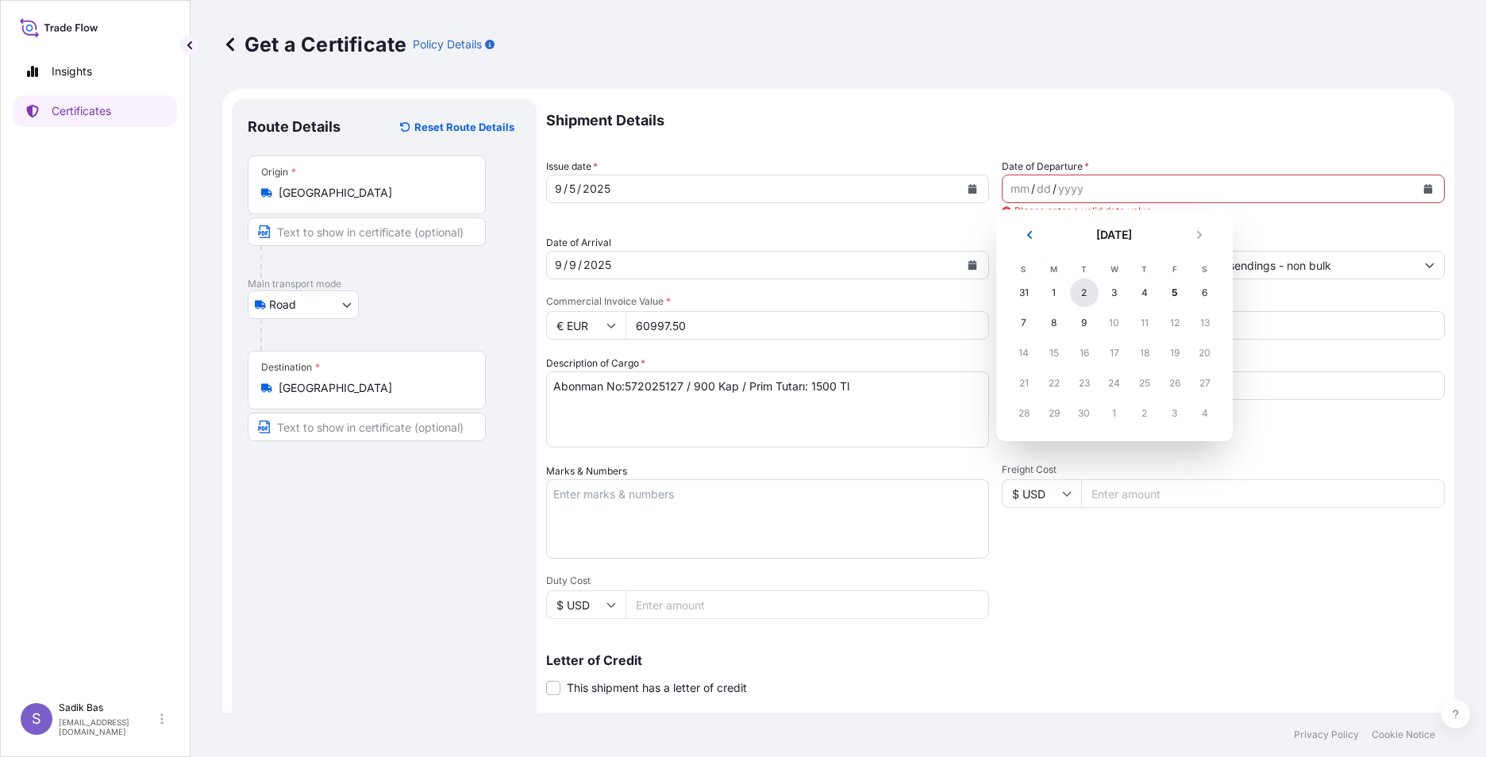
click at [1078, 295] on div "2" at bounding box center [1084, 293] width 29 height 29
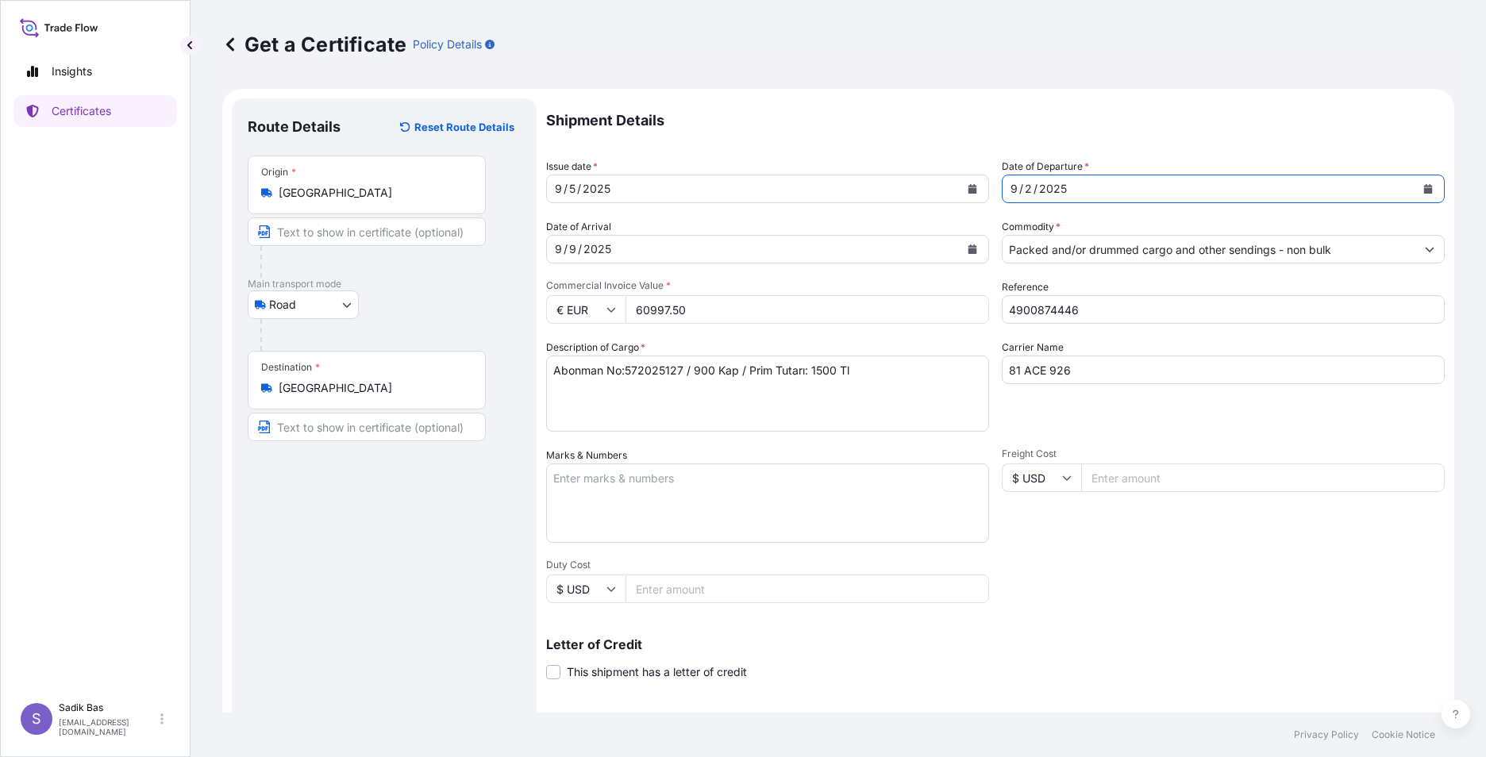
click at [558, 248] on div "9" at bounding box center [558, 249] width 10 height 19
click at [968, 245] on icon "Calendar" at bounding box center [973, 250] width 10 height 10
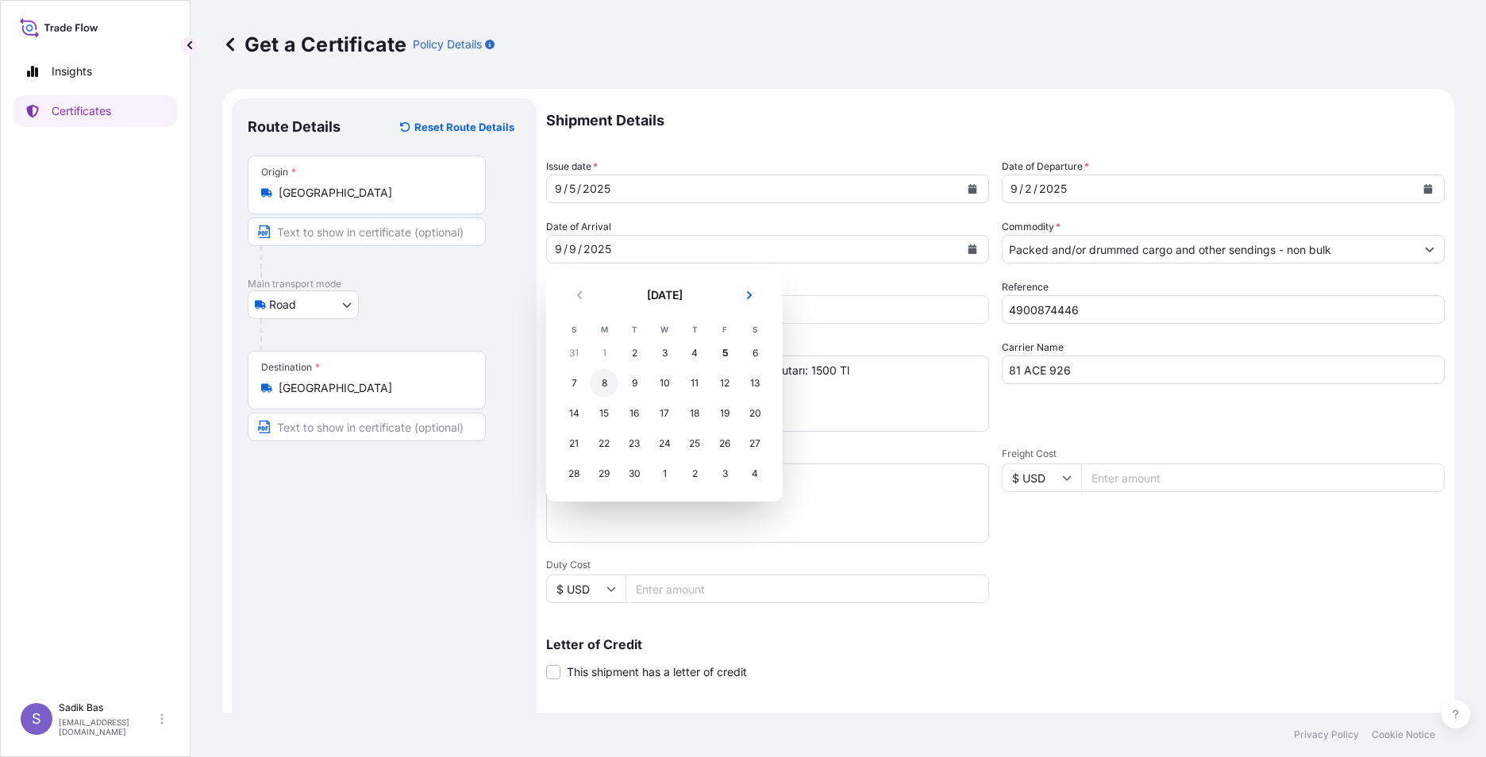
click at [596, 387] on div "8" at bounding box center [604, 383] width 29 height 29
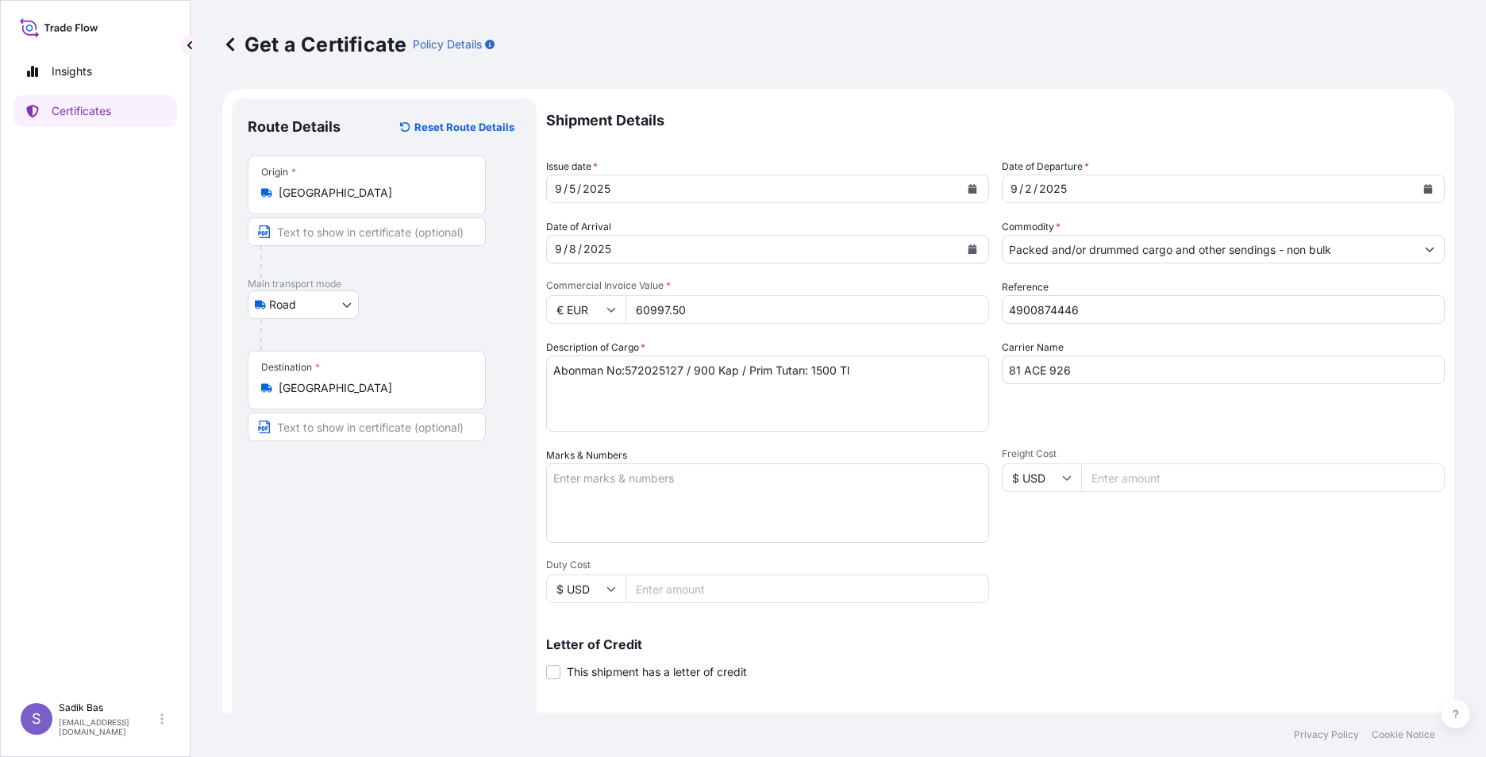
click at [1140, 451] on span "Freight Cost" at bounding box center [1223, 454] width 443 height 13
click at [1140, 464] on input "Freight Cost" at bounding box center [1263, 478] width 364 height 29
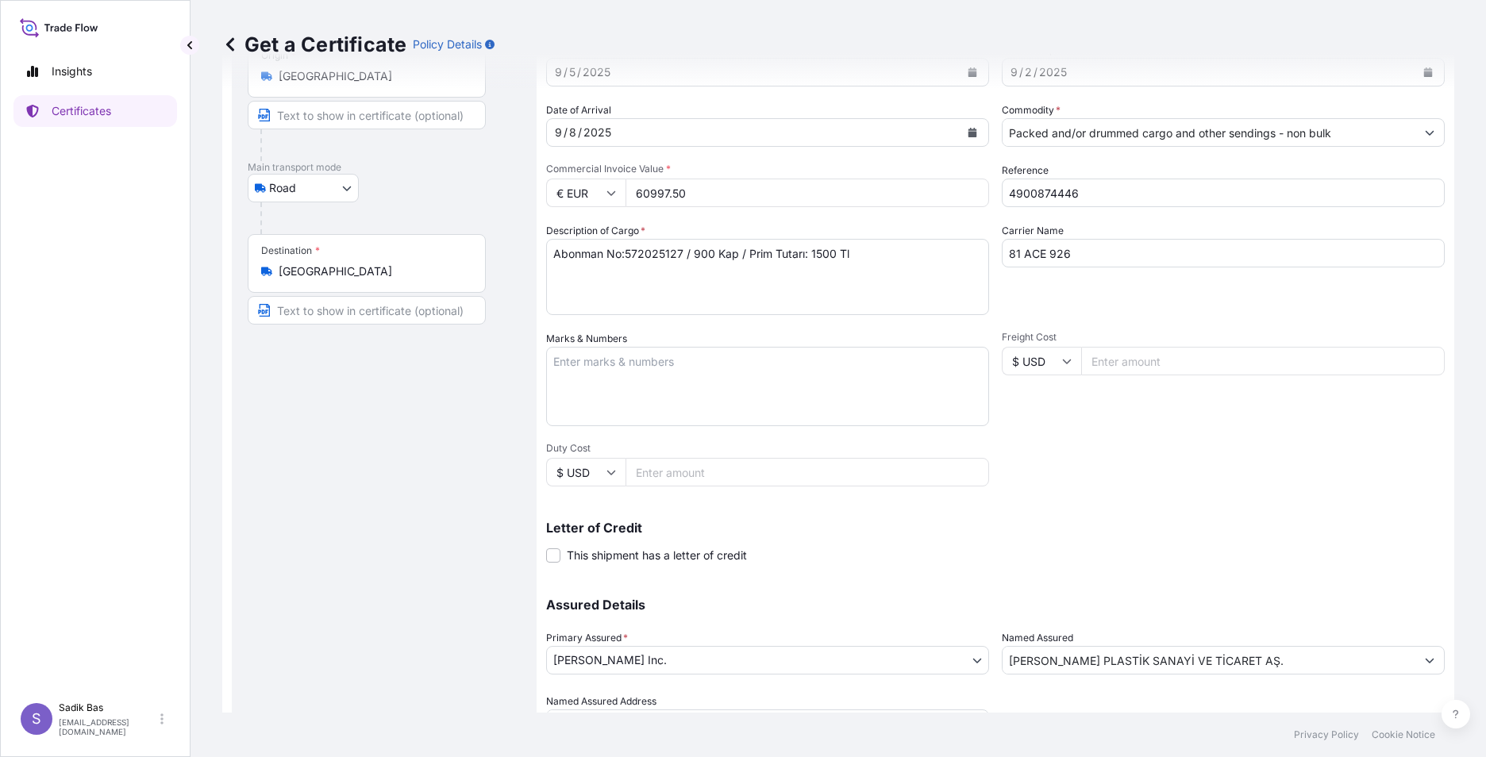
scroll to position [196, 0]
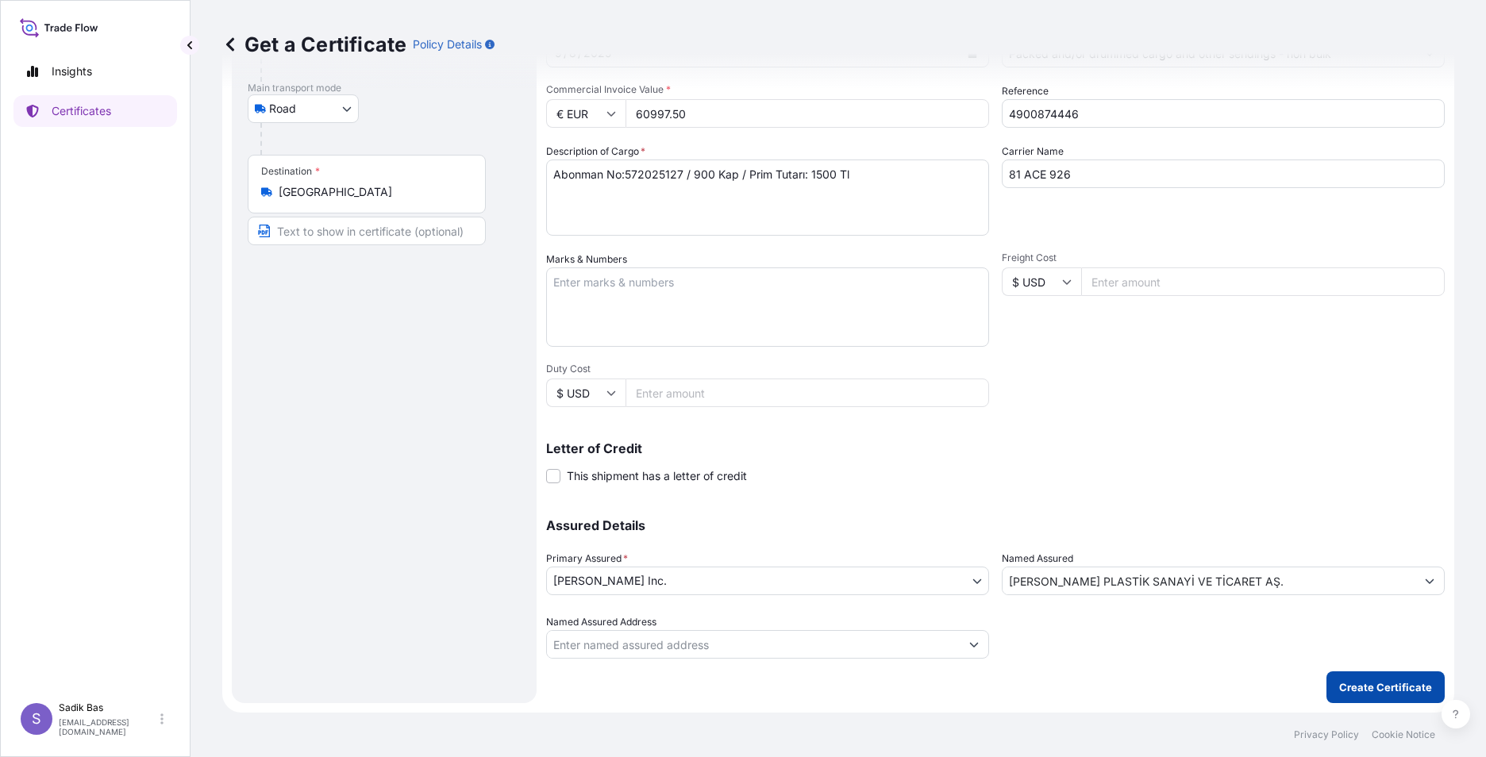
click at [1348, 684] on p "Create Certificate" at bounding box center [1385, 688] width 93 height 16
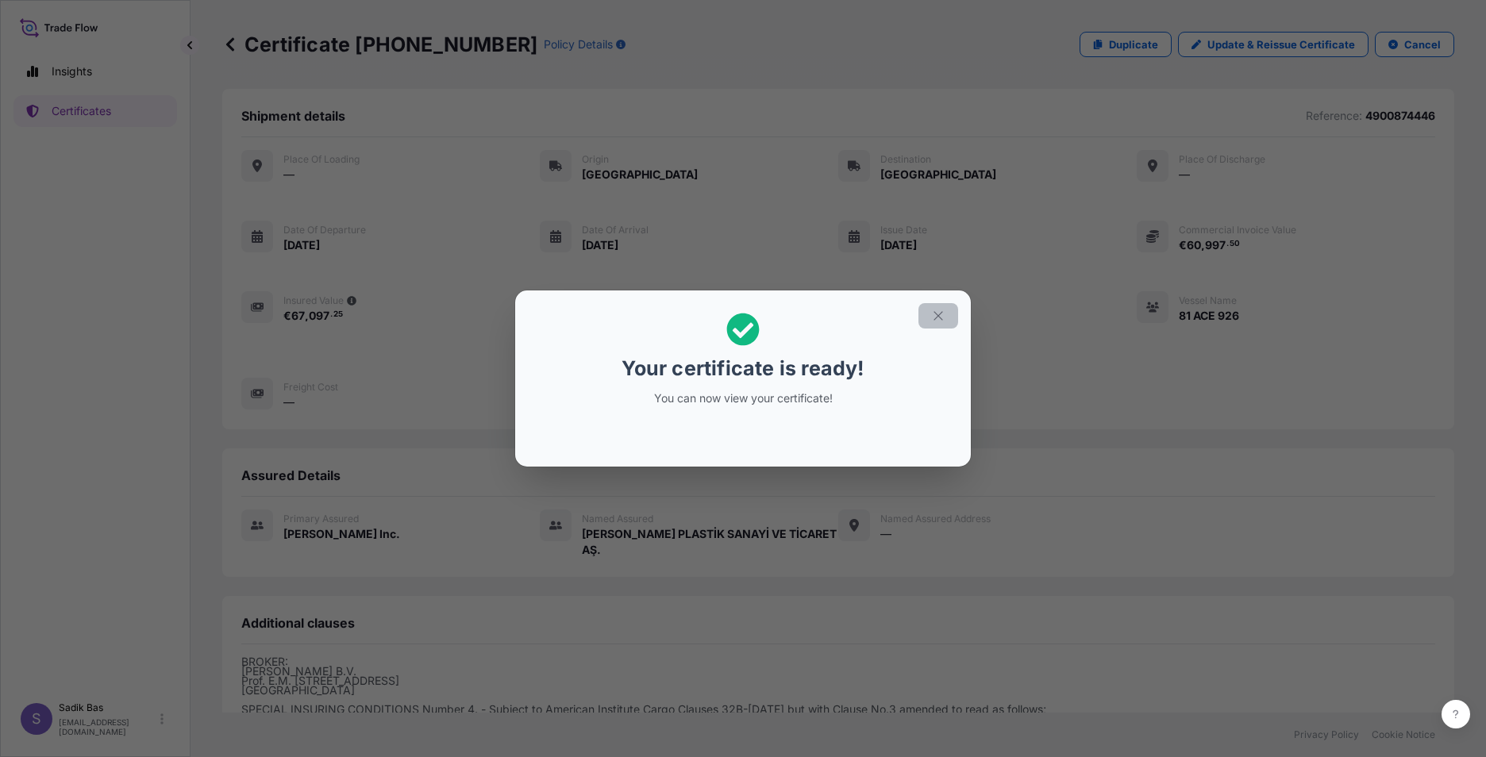
click at [935, 320] on icon "button" at bounding box center [938, 316] width 14 height 14
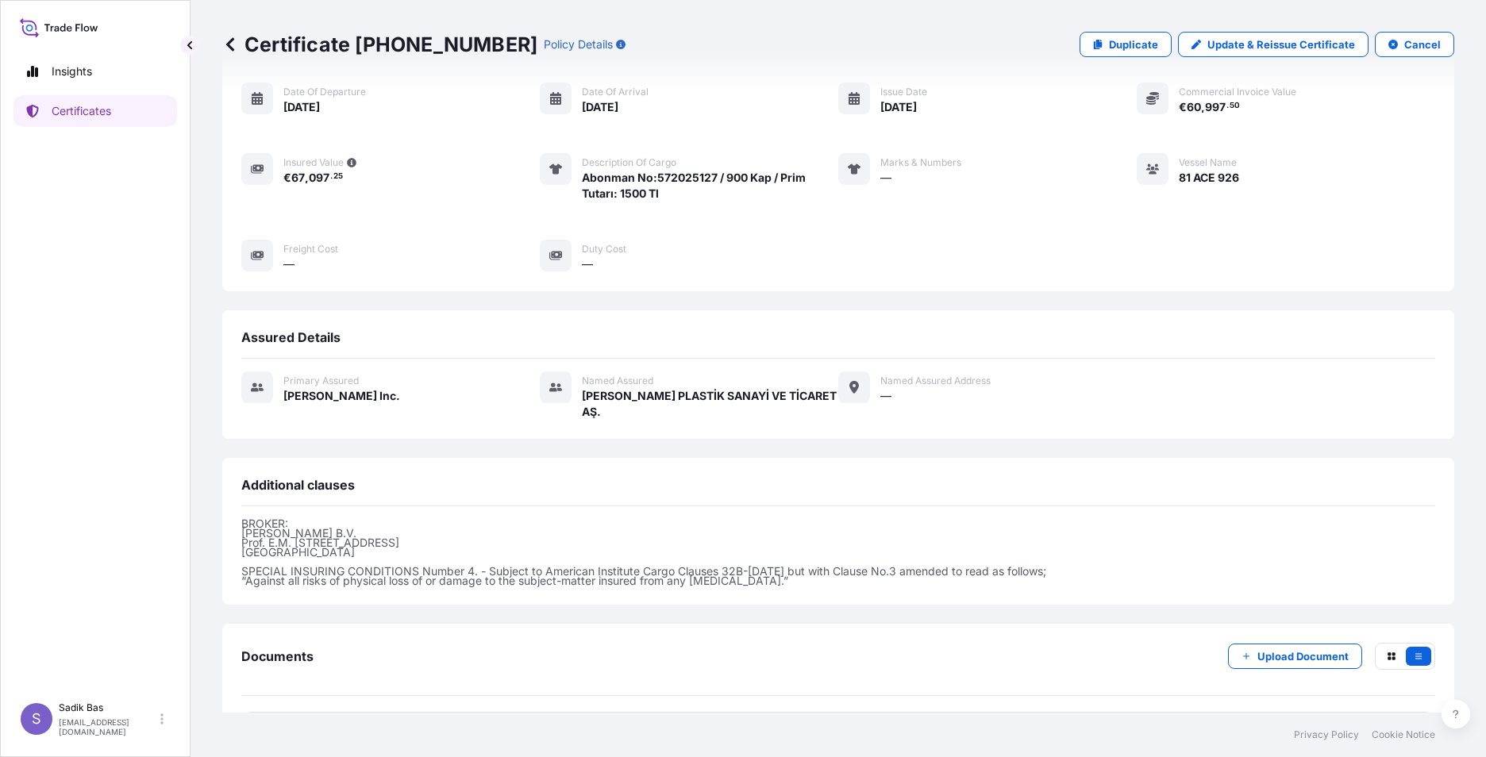
scroll to position [198, 0]
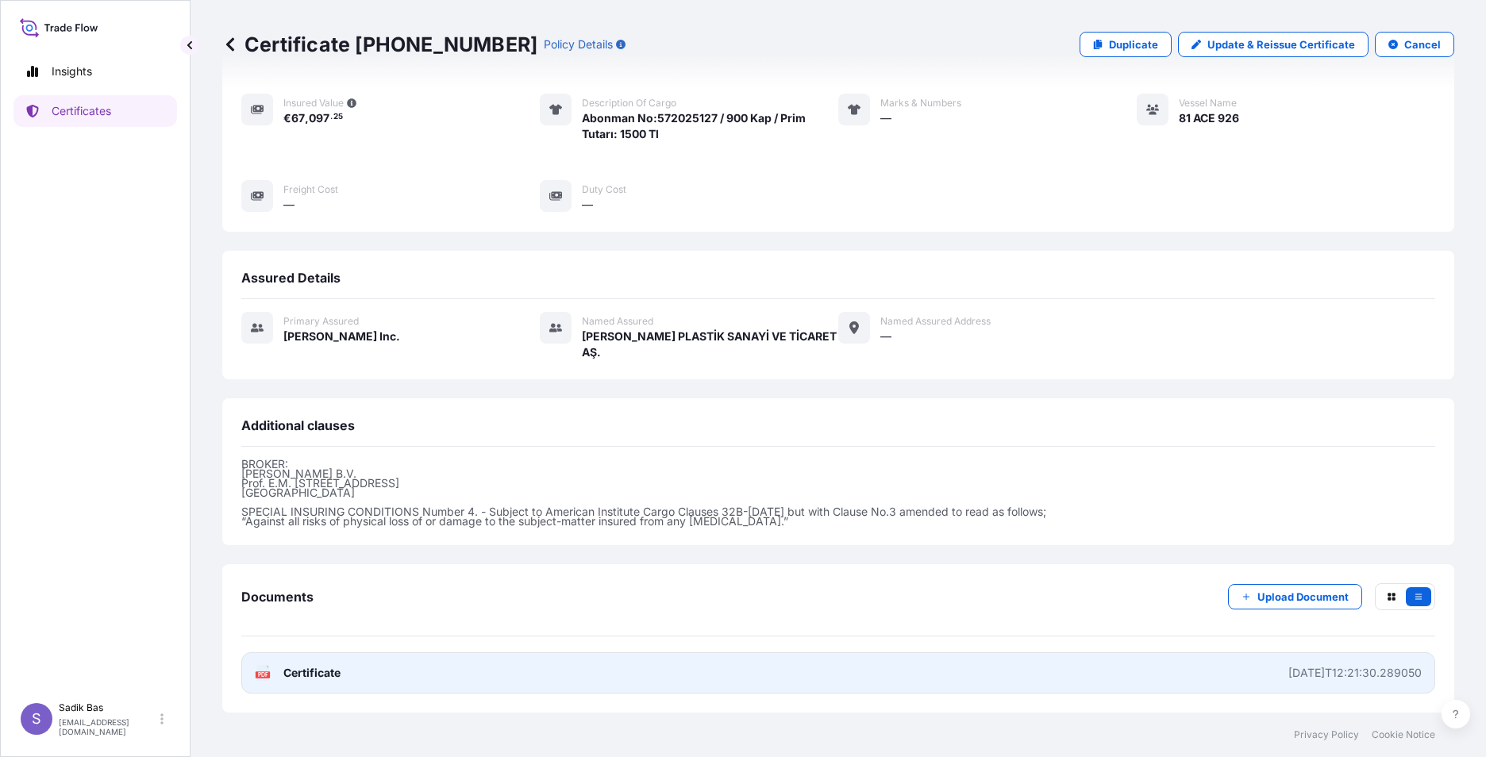
click at [317, 665] on span "Certificate" at bounding box center [311, 673] width 57 height 16
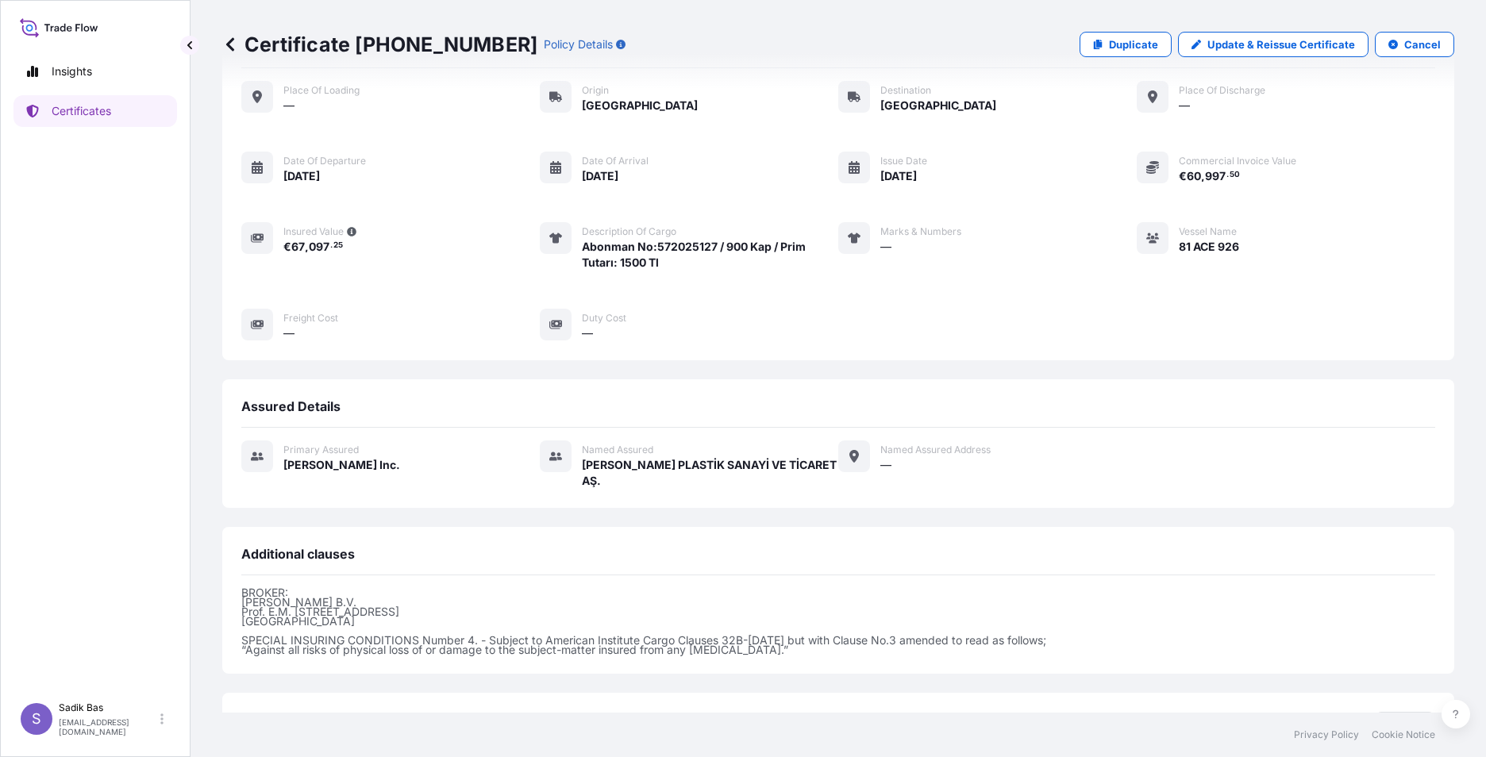
scroll to position [0, 0]
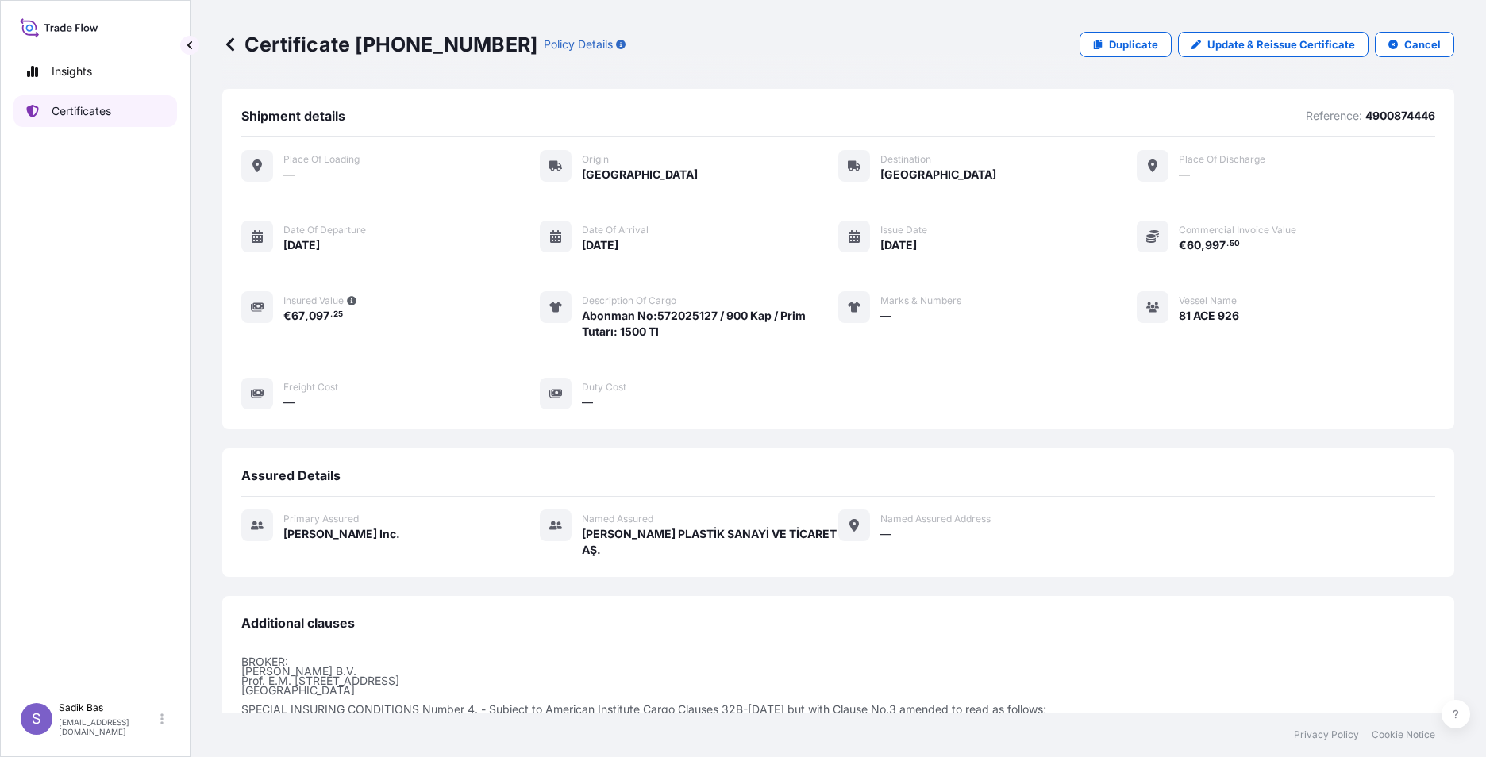
click at [68, 110] on p "Certificates" at bounding box center [82, 111] width 60 height 16
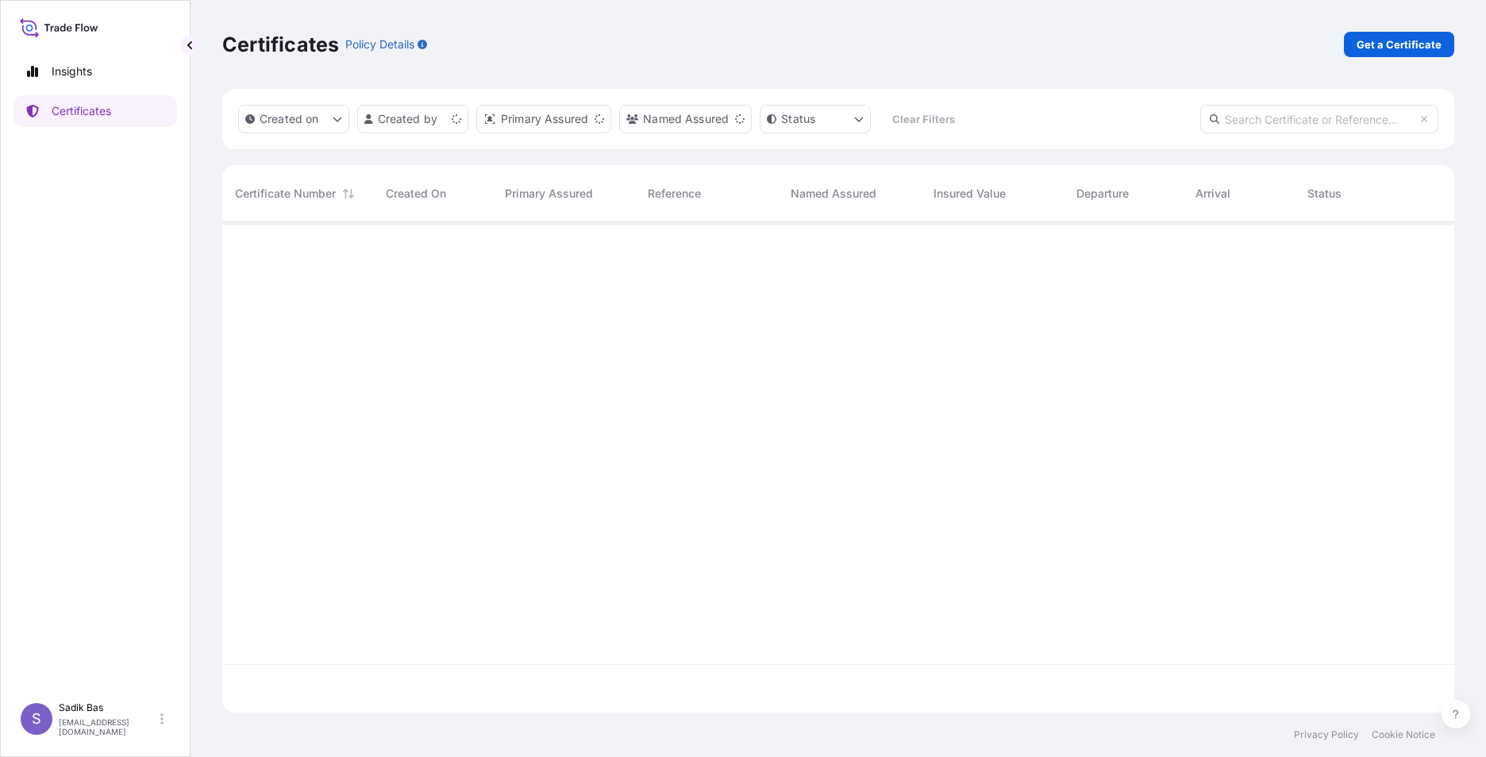
scroll to position [487, 1220]
click at [1416, 38] on p "Get a Certificate" at bounding box center [1399, 45] width 85 height 16
select select "Sea"
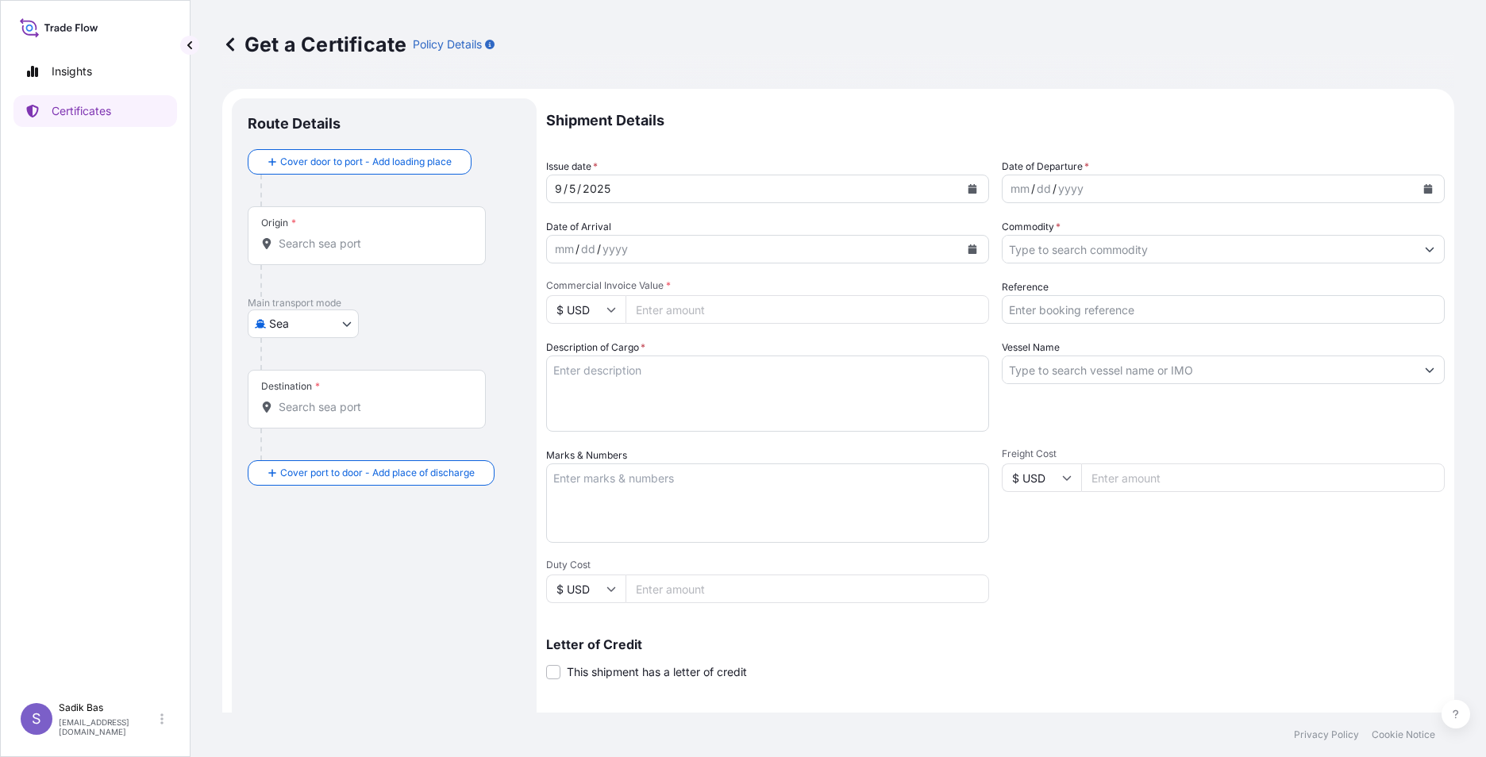
click at [969, 189] on icon "Calendar" at bounding box center [973, 189] width 9 height 10
click at [1424, 191] on button "Calendar" at bounding box center [1428, 188] width 25 height 25
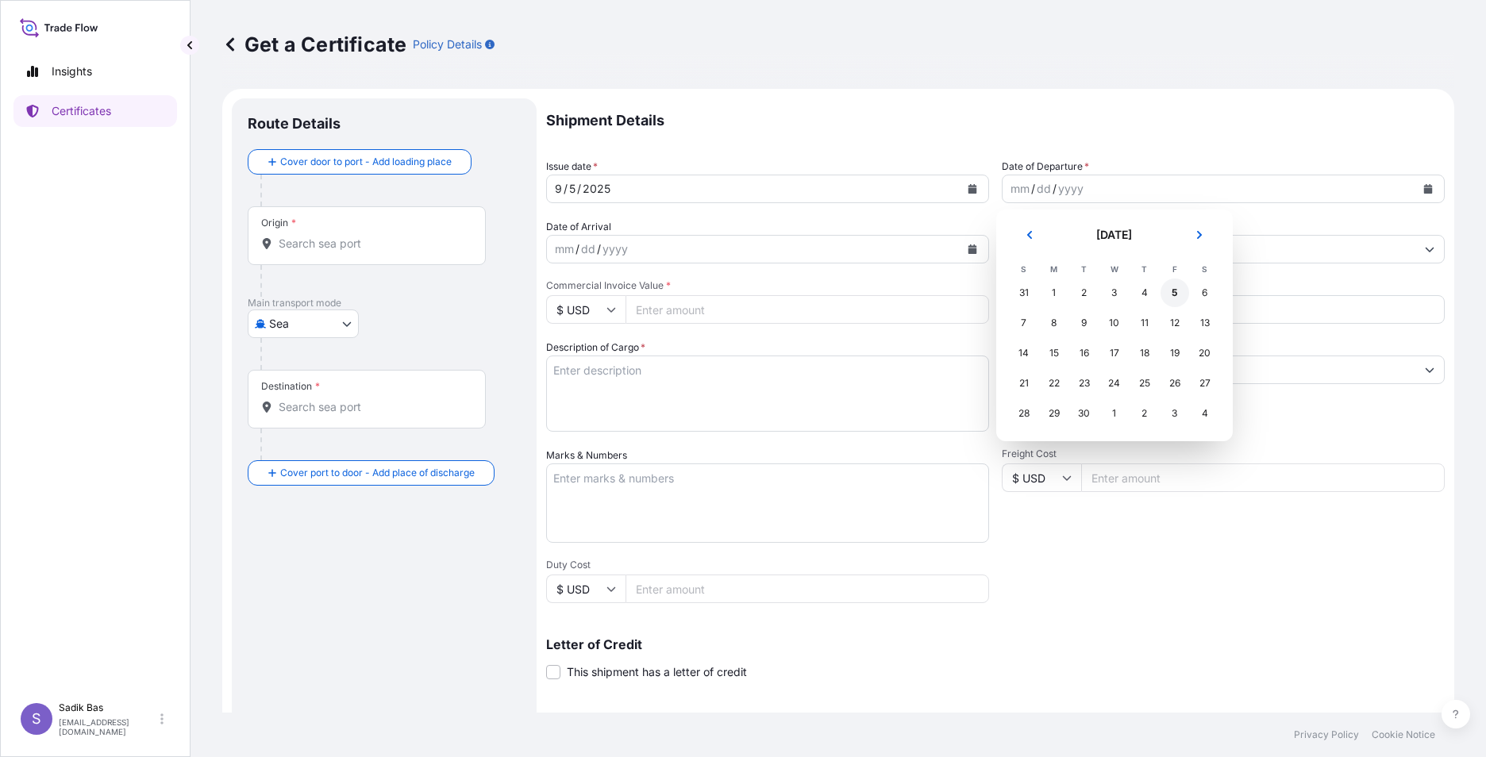
click at [1173, 292] on div "5" at bounding box center [1175, 293] width 29 height 29
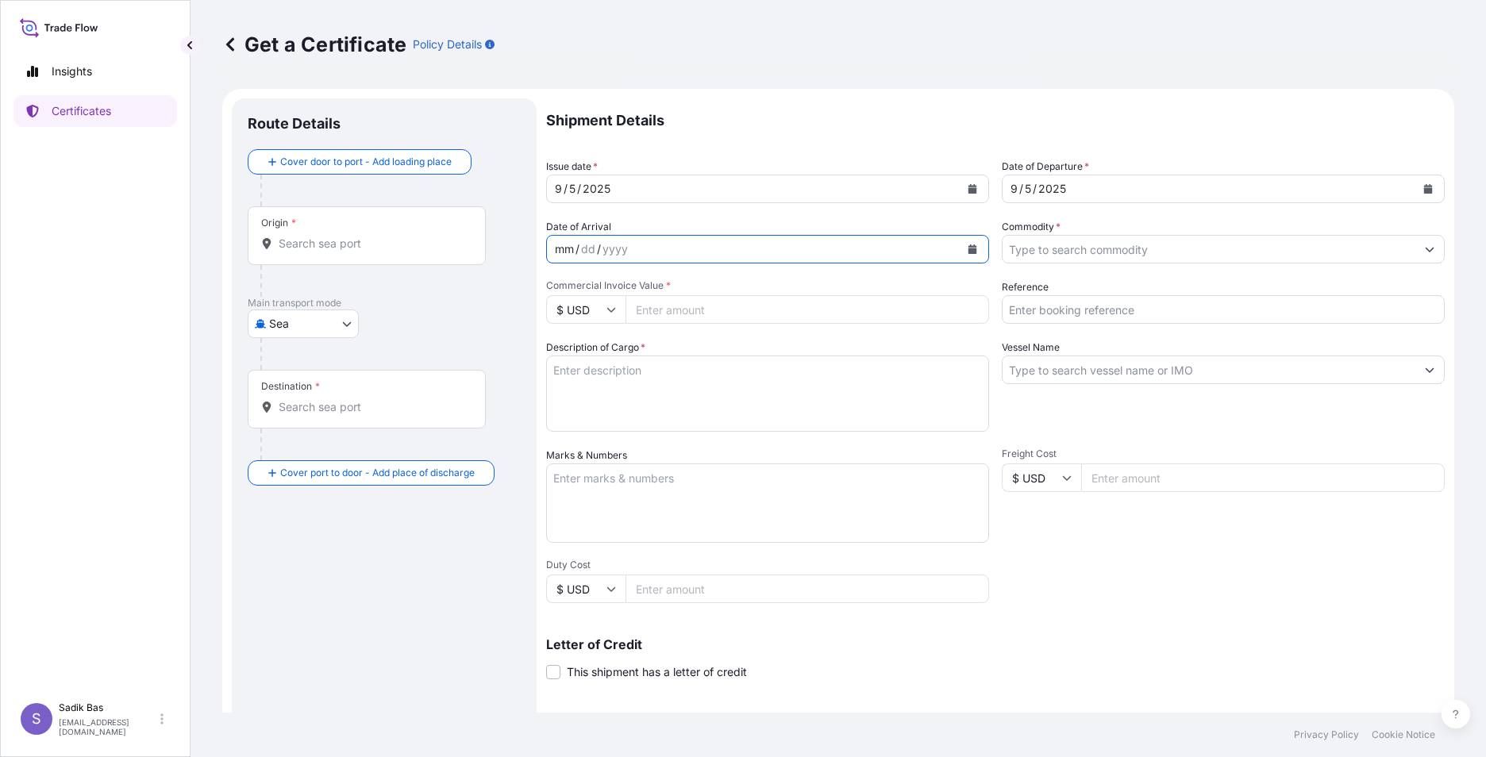
click at [692, 244] on div "mm / dd / yyyy" at bounding box center [753, 249] width 413 height 29
click at [971, 246] on icon "Calendar" at bounding box center [973, 250] width 10 height 10
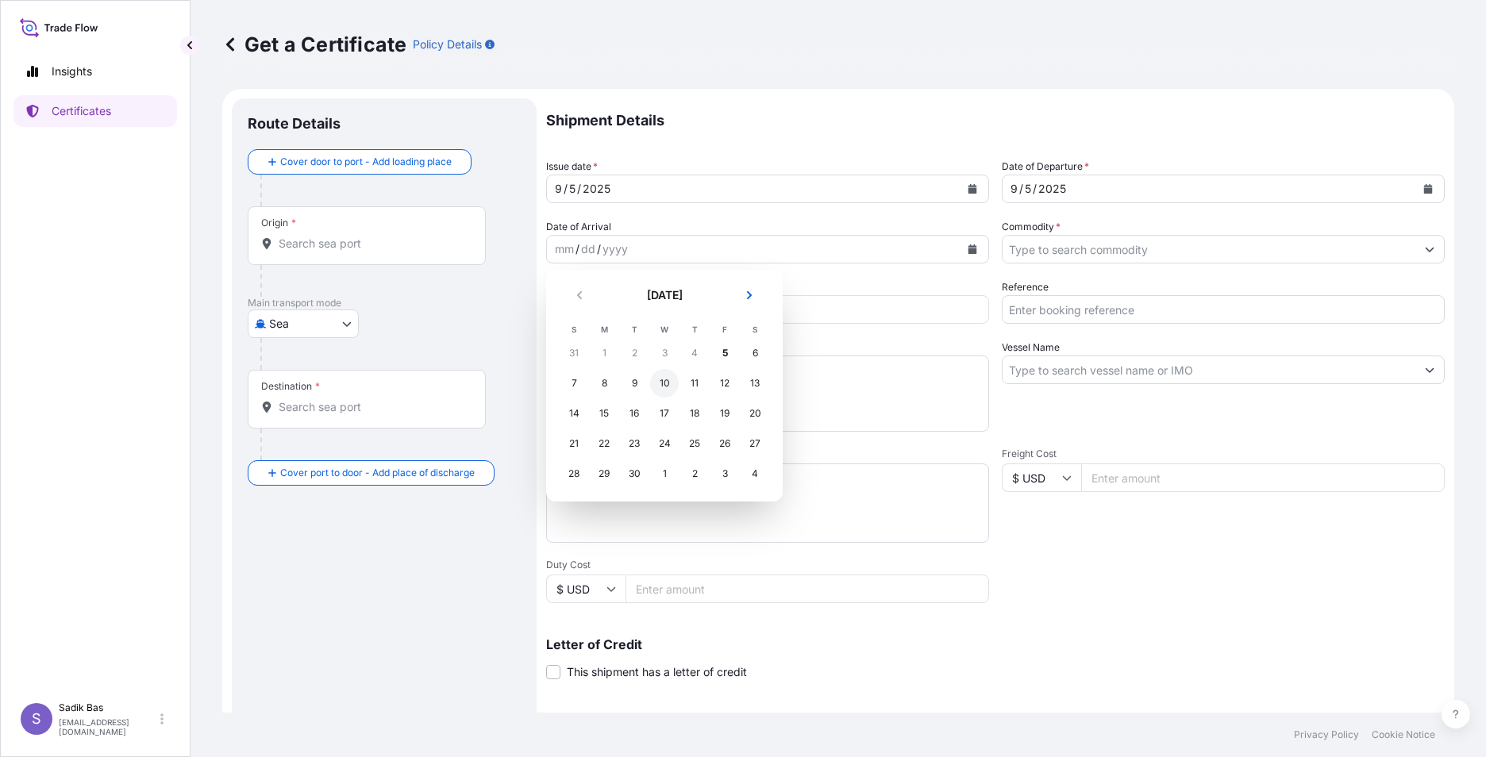
click at [668, 386] on div "10" at bounding box center [664, 383] width 29 height 29
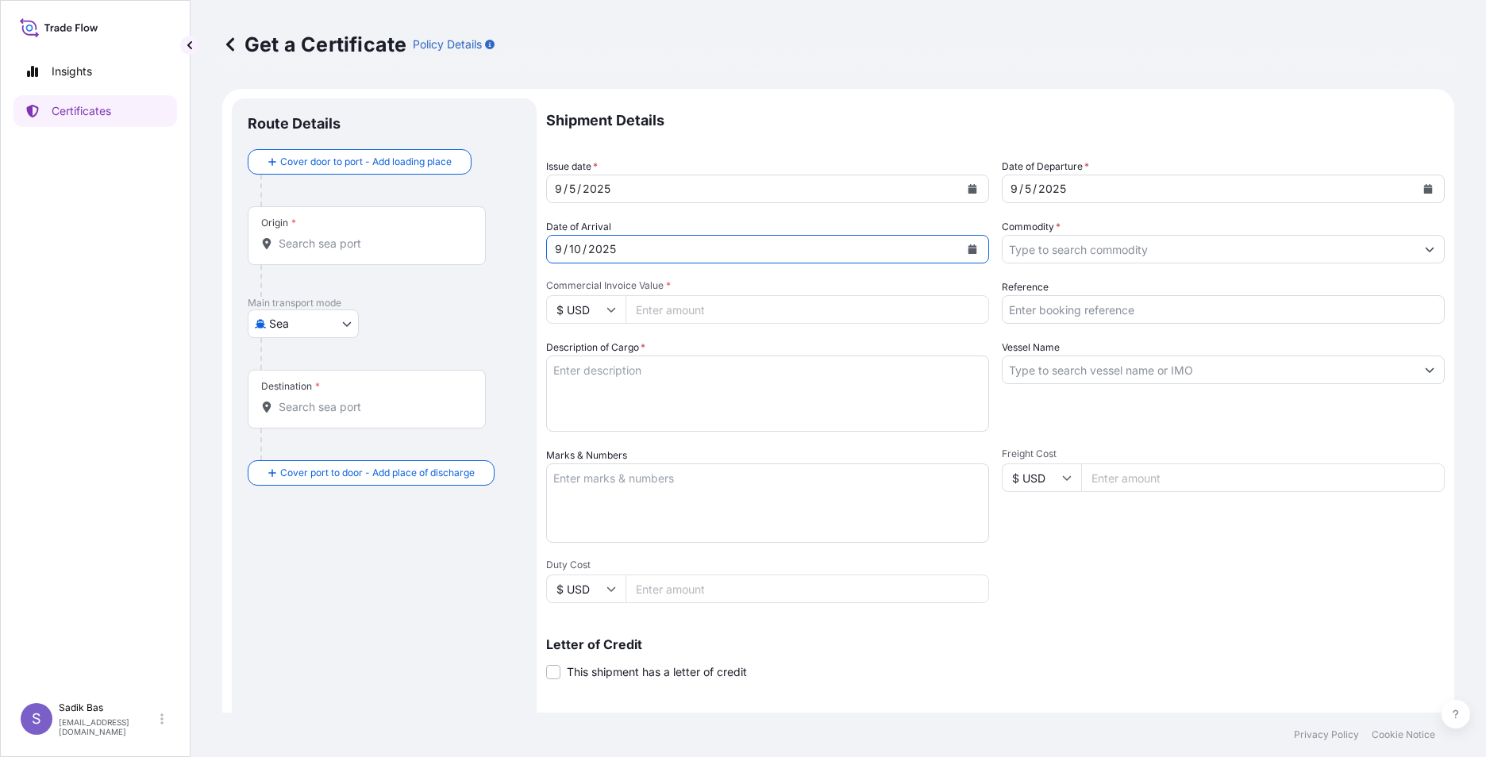
click at [1426, 249] on icon "Show suggestions" at bounding box center [1430, 250] width 9 height 5
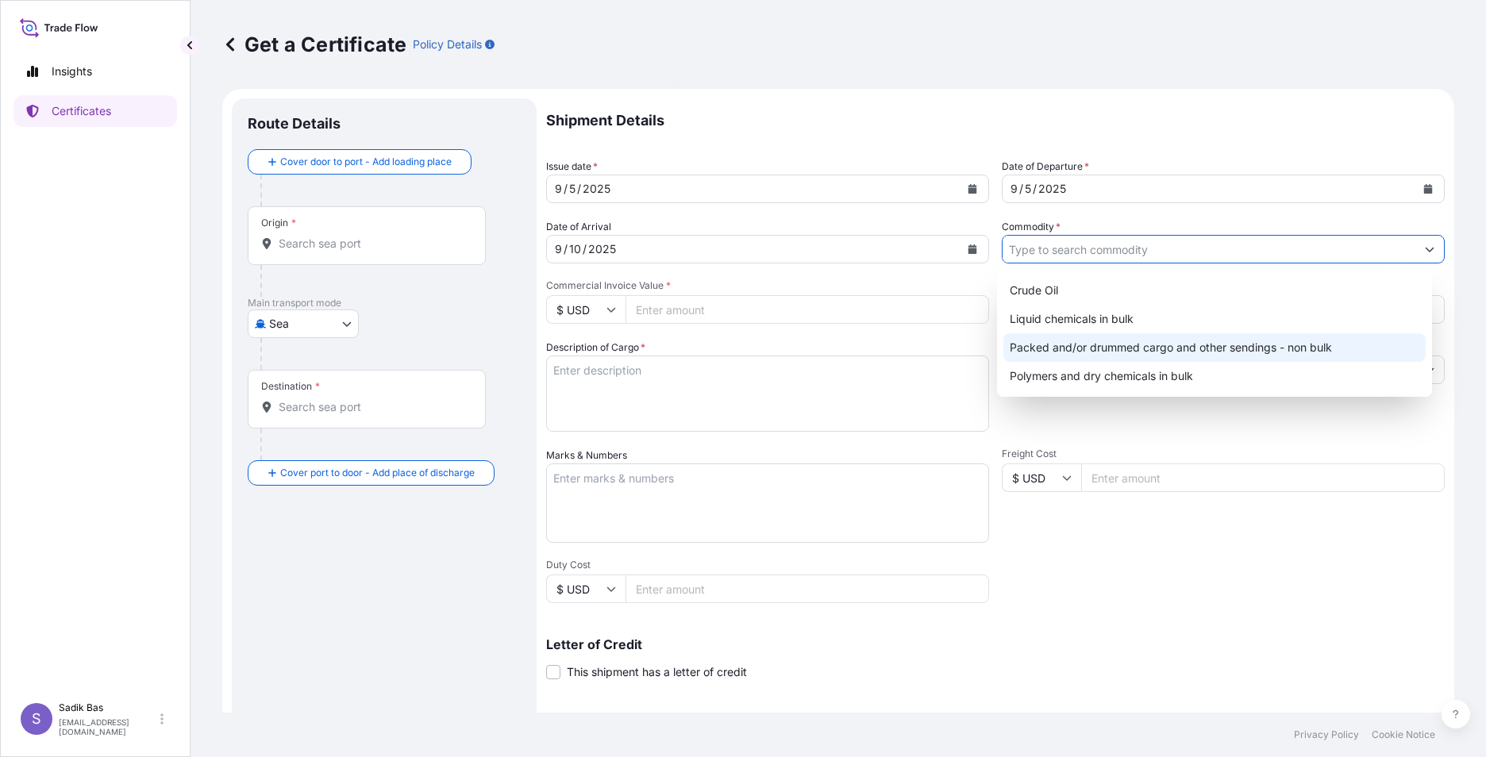
click at [1225, 351] on div "Packed and/or drummed cargo and other sendings - non bulk" at bounding box center [1215, 347] width 423 height 29
type input "Packed and/or drummed cargo and other sendings - non bulk"
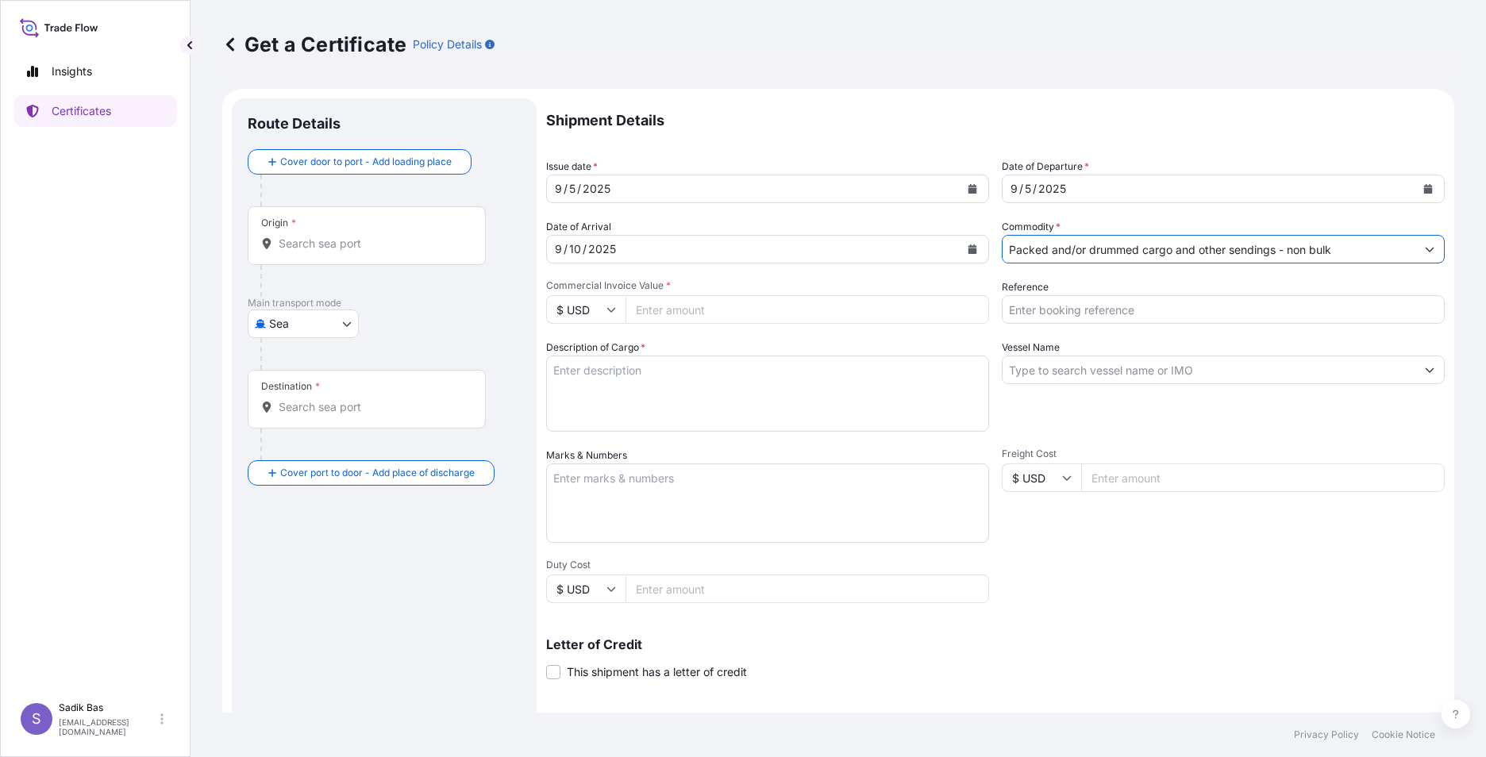
click at [759, 302] on input "Commercial Invoice Value *" at bounding box center [808, 309] width 364 height 29
type input "73057.50"
click at [614, 308] on icon at bounding box center [611, 310] width 9 height 5
click at [579, 358] on div "€ EUR" at bounding box center [586, 353] width 67 height 30
type input "€ EUR"
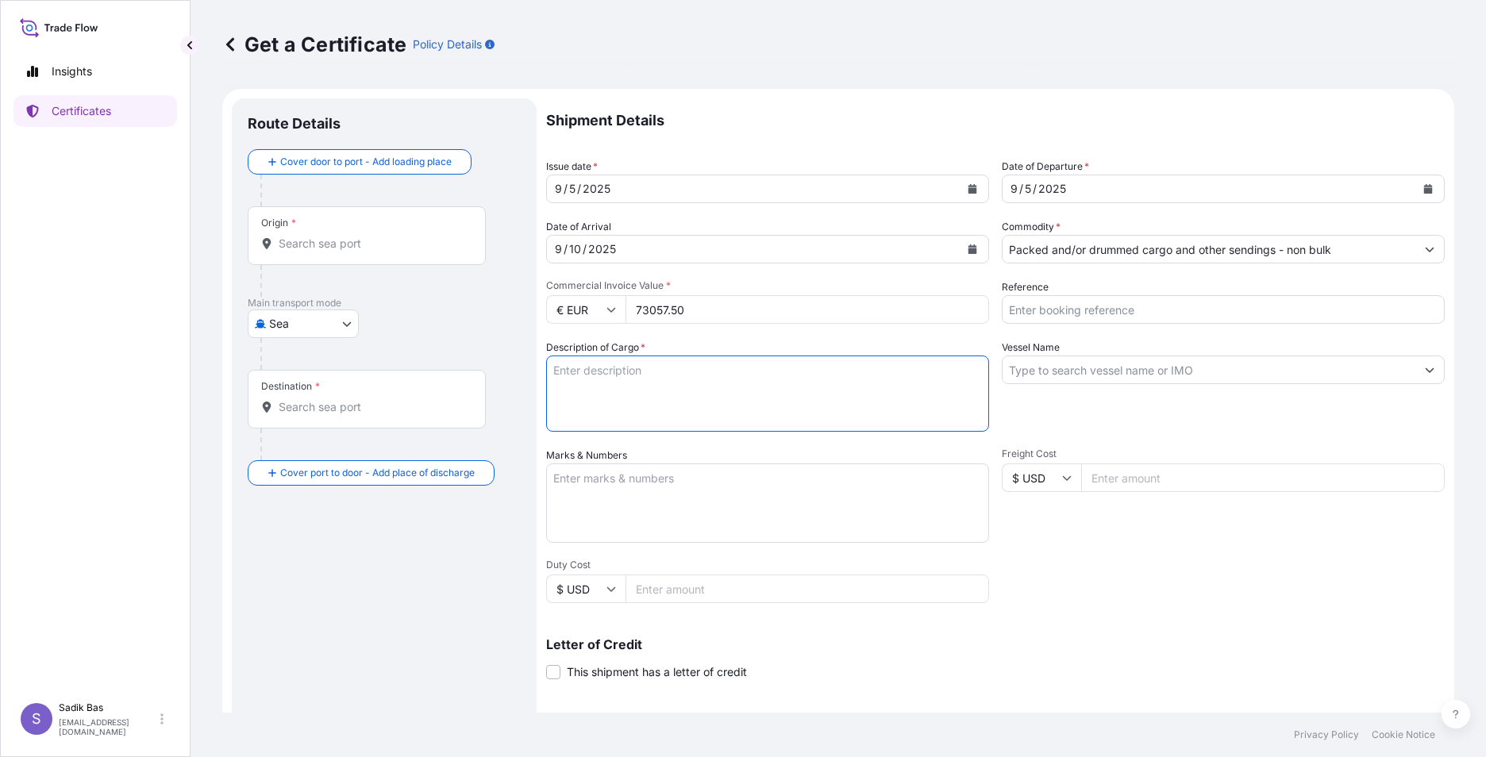
click at [716, 374] on textarea "Description of Cargo *" at bounding box center [767, 394] width 443 height 76
click at [350, 327] on body "Insights Certificates S Sadik Bas [EMAIL_ADDRESS][DOMAIN_NAME] Get a Certificat…" at bounding box center [743, 378] width 1486 height 757
click at [292, 390] on span "Road" at bounding box center [291, 394] width 27 height 16
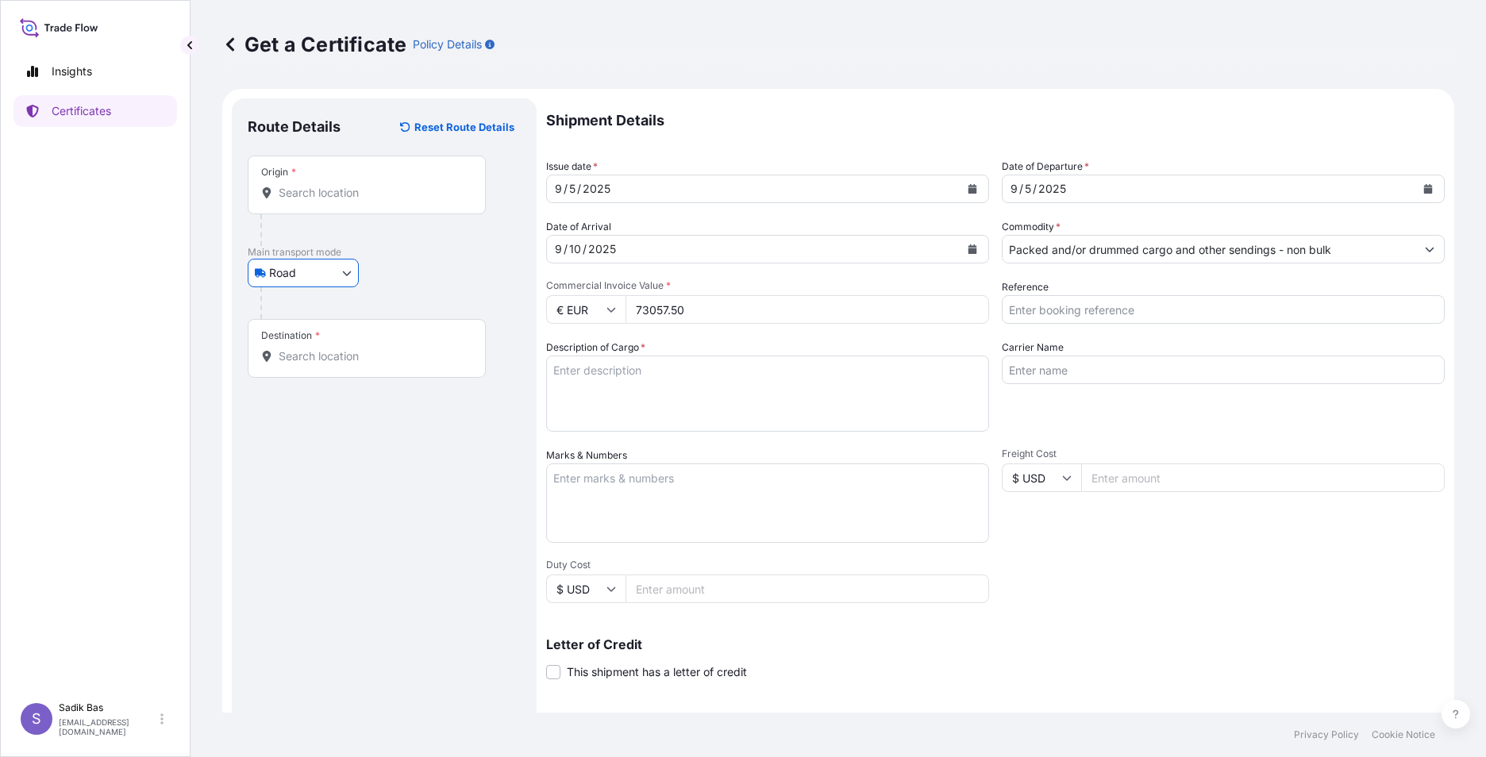
click at [341, 176] on div "Origin *" at bounding box center [367, 185] width 238 height 59
click at [341, 185] on input "Origin *" at bounding box center [372, 193] width 187 height 16
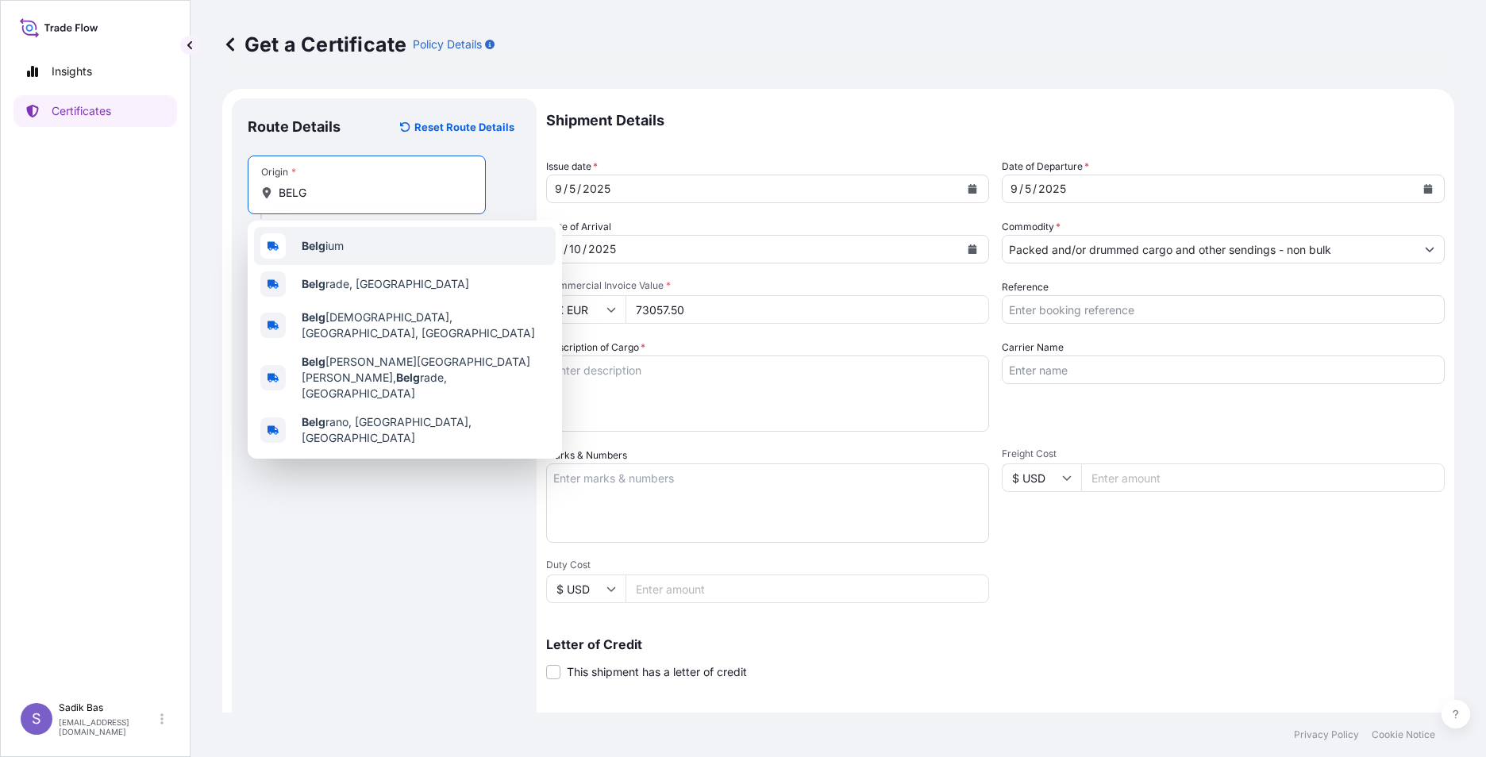
click at [330, 247] on span "Belg ium" at bounding box center [323, 246] width 42 height 16
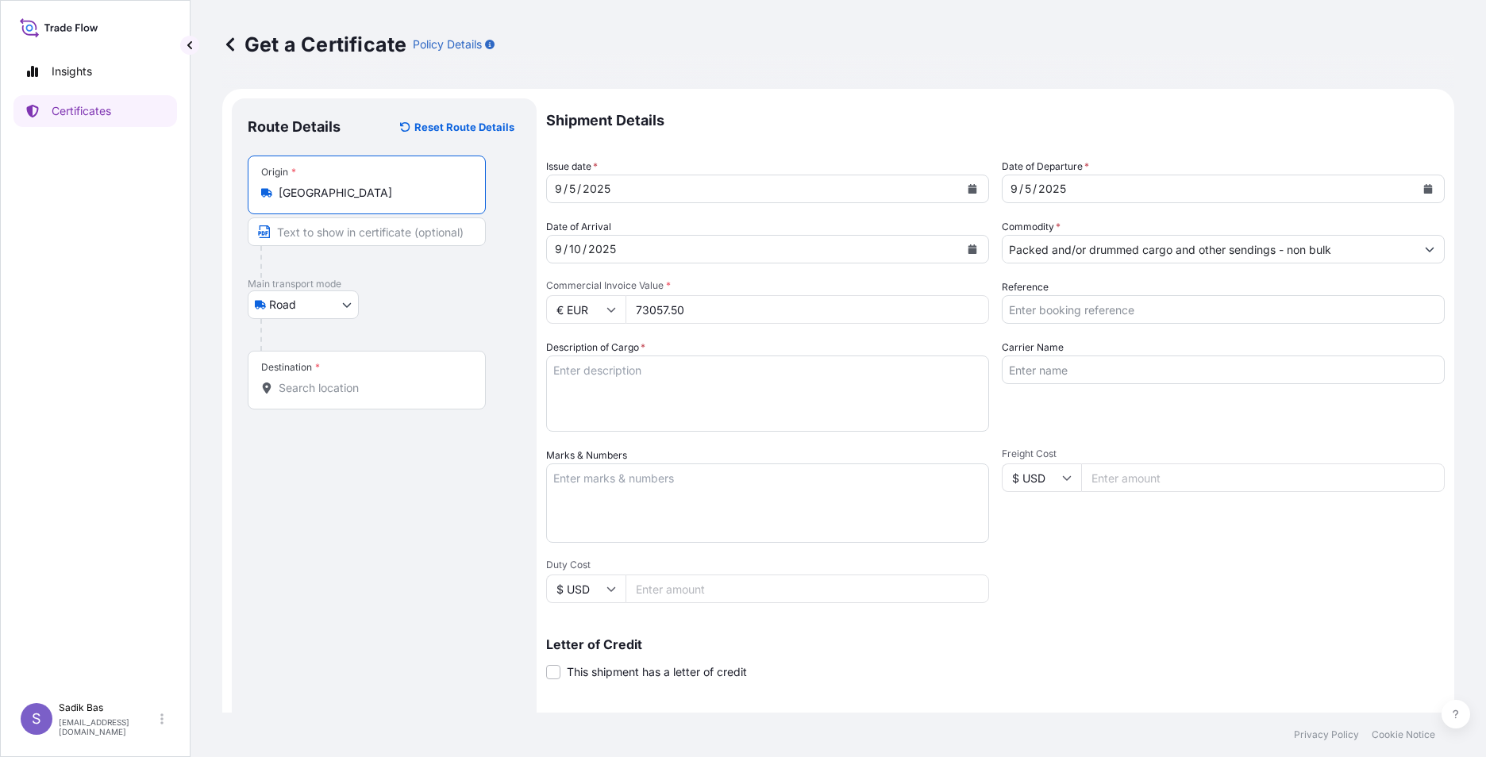
type input "[GEOGRAPHIC_DATA]"
click at [356, 387] on input "Destination *" at bounding box center [372, 388] width 187 height 16
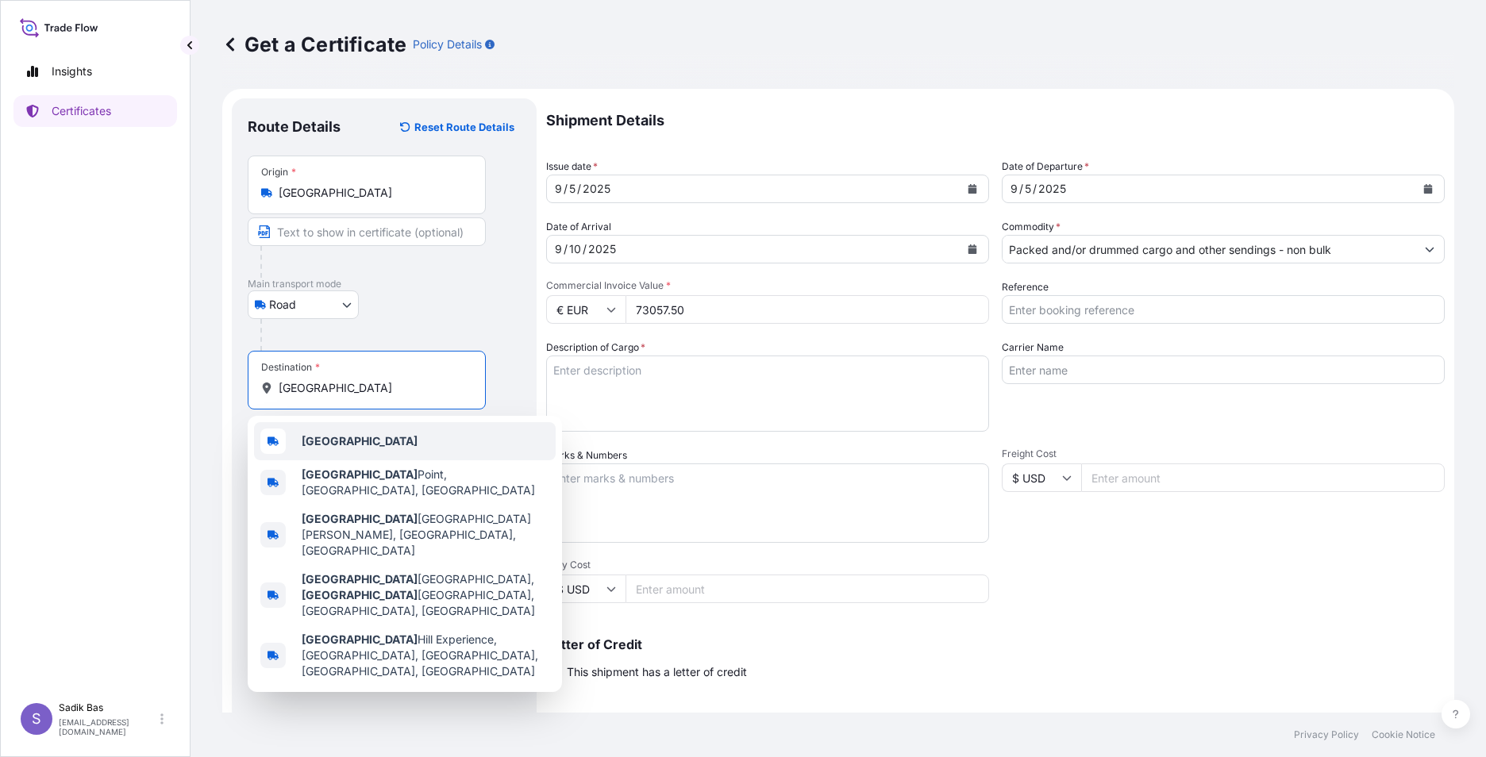
click at [329, 445] on b "[GEOGRAPHIC_DATA]" at bounding box center [360, 440] width 116 height 13
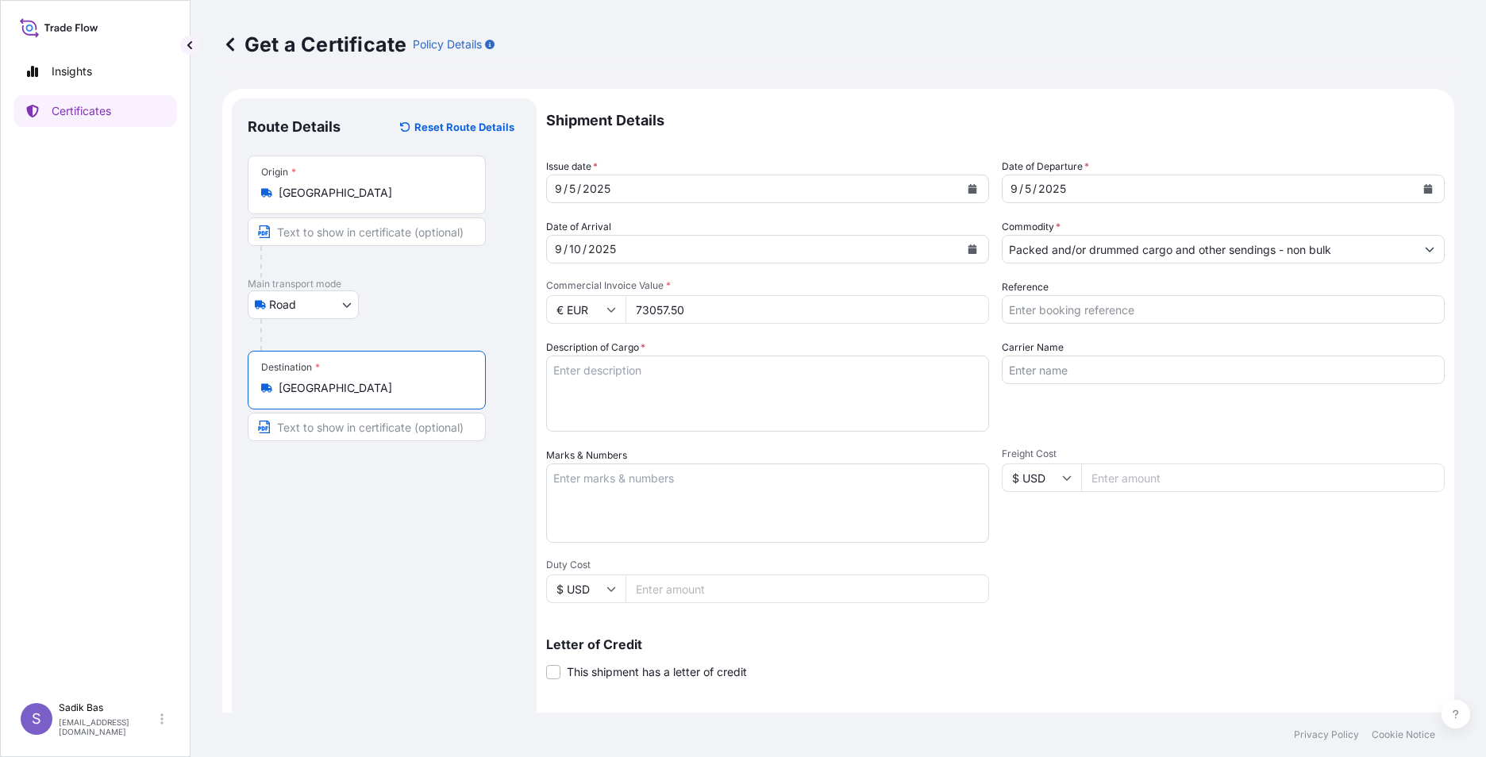
type input "[GEOGRAPHIC_DATA]"
click at [356, 463] on div "Route Details Reset Route Details Place of loading Road / [GEOGRAPHIC_DATA] / I…" at bounding box center [384, 498] width 273 height 769
click at [722, 374] on textarea "Description of Cargo *" at bounding box center [767, 394] width 443 height 76
drag, startPoint x: 1163, startPoint y: 512, endPoint x: 778, endPoint y: 374, distance: 409.1
click at [778, 374] on textarea "ABONMAN [PERSON_NAME] NO: 572025127 /" at bounding box center [767, 394] width 443 height 76
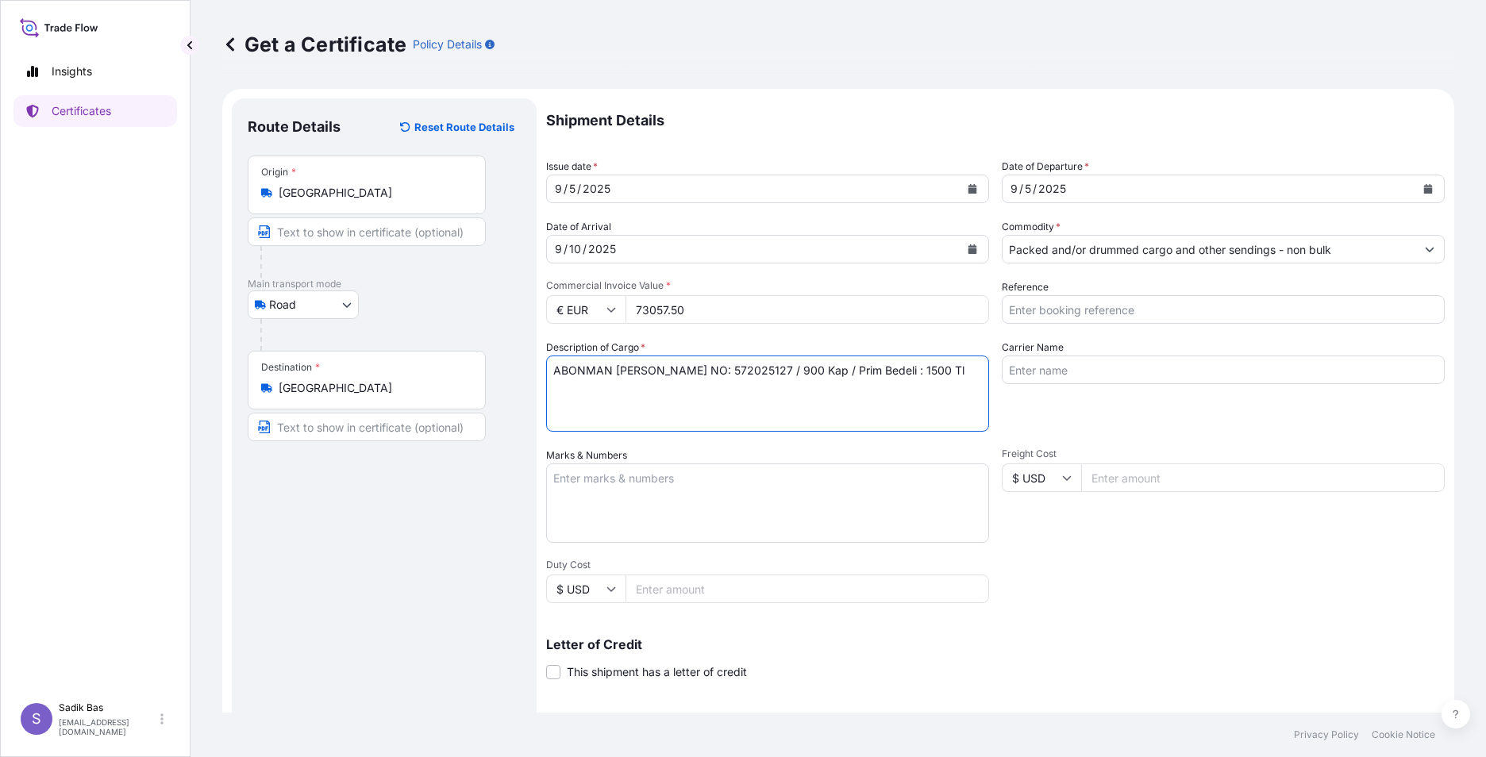
type textarea "ABONMAN [PERSON_NAME] NO: 572025127 / 900 Kap / Prim Bedeli : 1500 Tl"
click at [656, 481] on textarea "Marks & Numbers" at bounding box center [767, 503] width 443 height 79
click at [1146, 307] on input "Reference" at bounding box center [1223, 309] width 443 height 29
click at [1128, 310] on input "Reference" at bounding box center [1223, 309] width 443 height 29
paste input "4900881998"
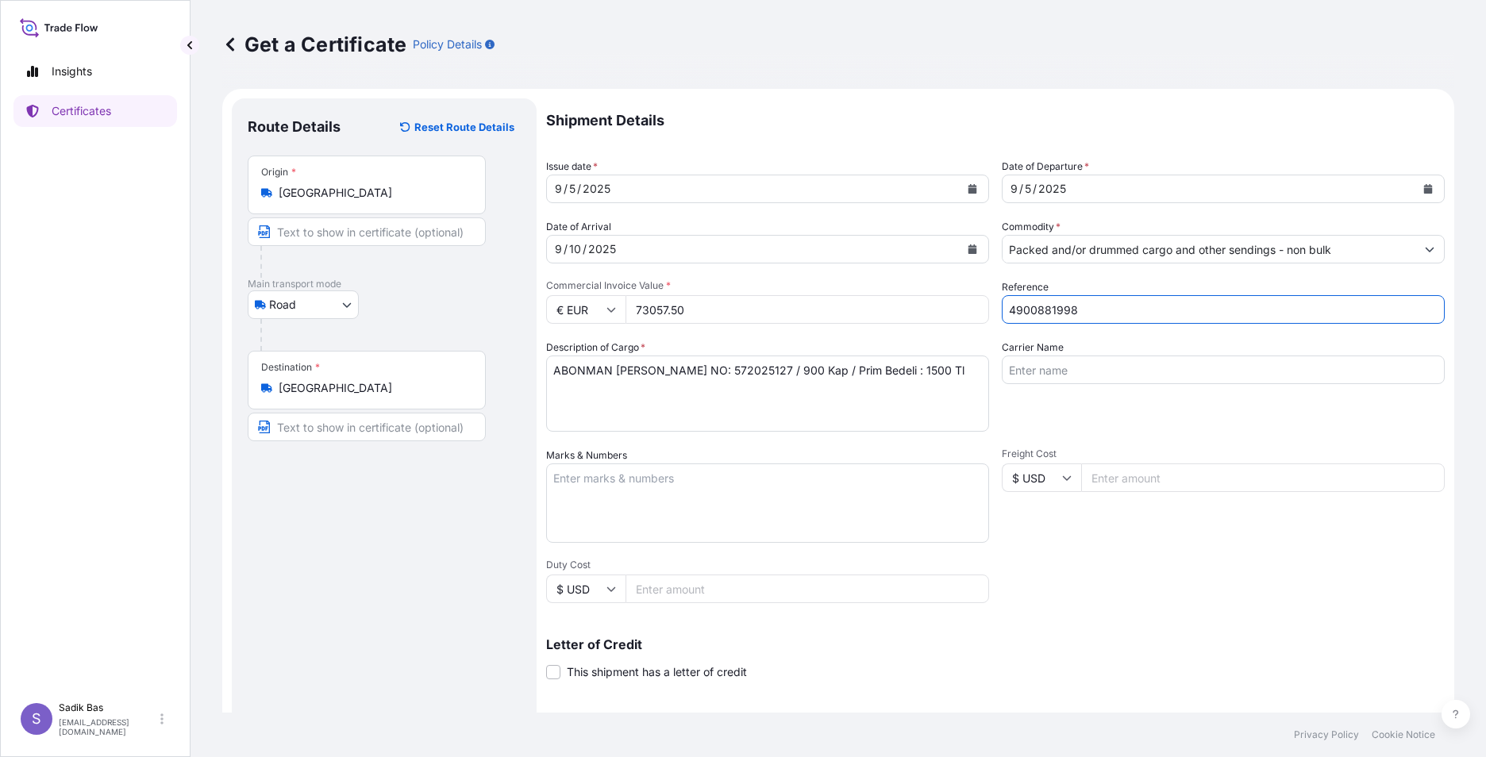
type input "4900881998"
click at [1131, 367] on input "Carrier Name" at bounding box center [1223, 370] width 443 height 29
click at [1041, 370] on input "Carrier Name" at bounding box center [1223, 370] width 443 height 29
paste input "81 ACG 212"
type input "81 ACG 212"
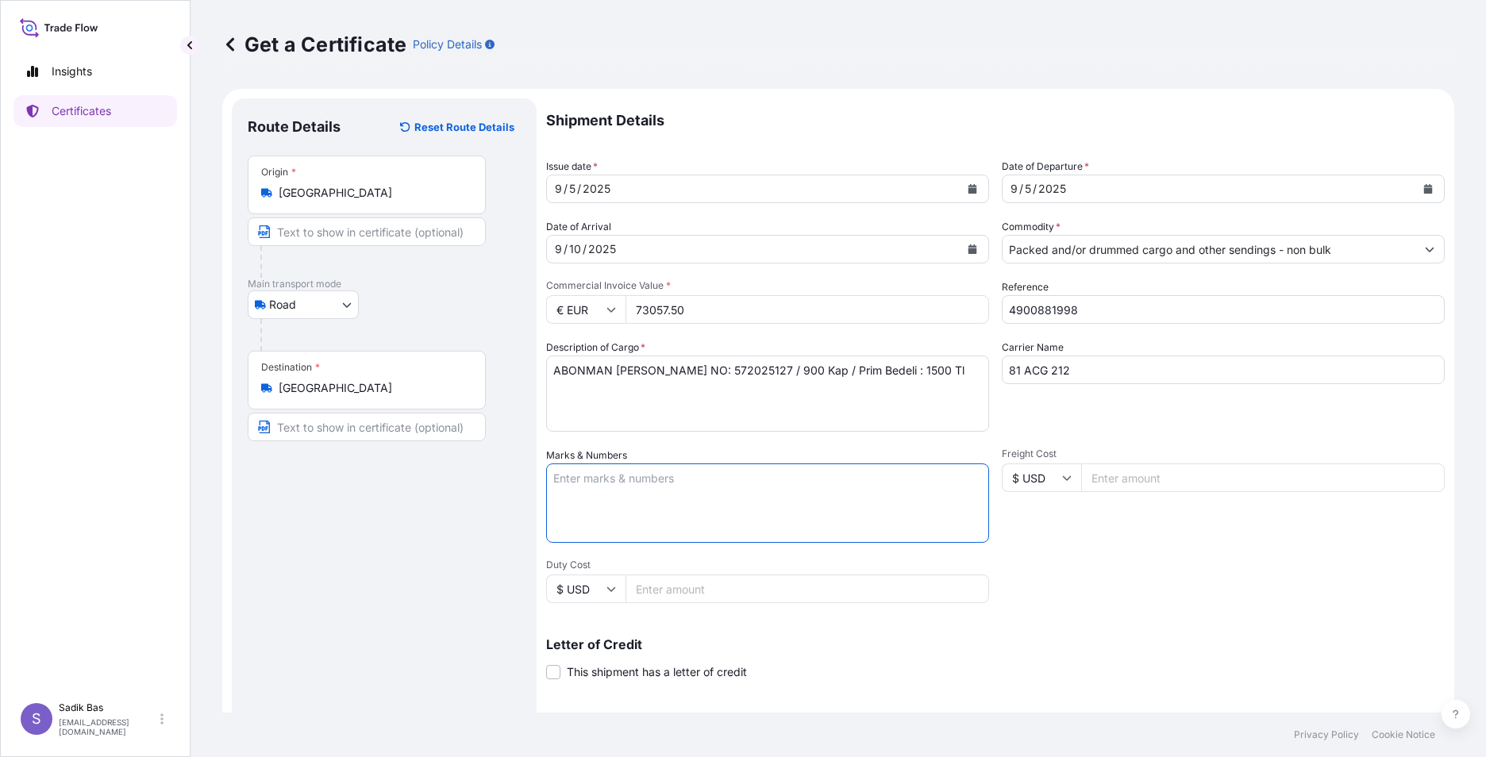
click at [616, 486] on textarea "Marks & Numbers" at bounding box center [767, 503] width 443 height 79
click at [1157, 478] on input "Freight Cost" at bounding box center [1263, 478] width 364 height 29
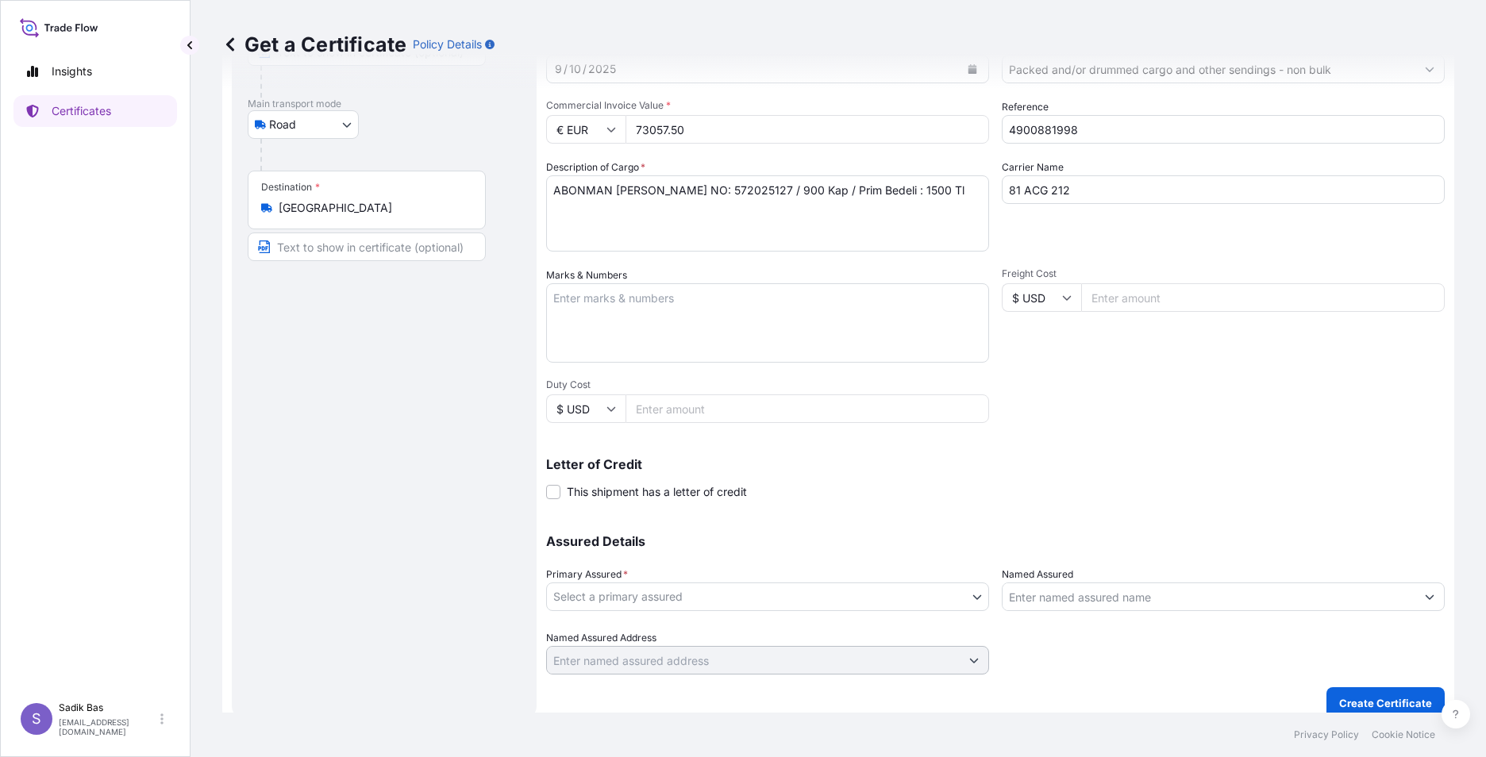
scroll to position [196, 0]
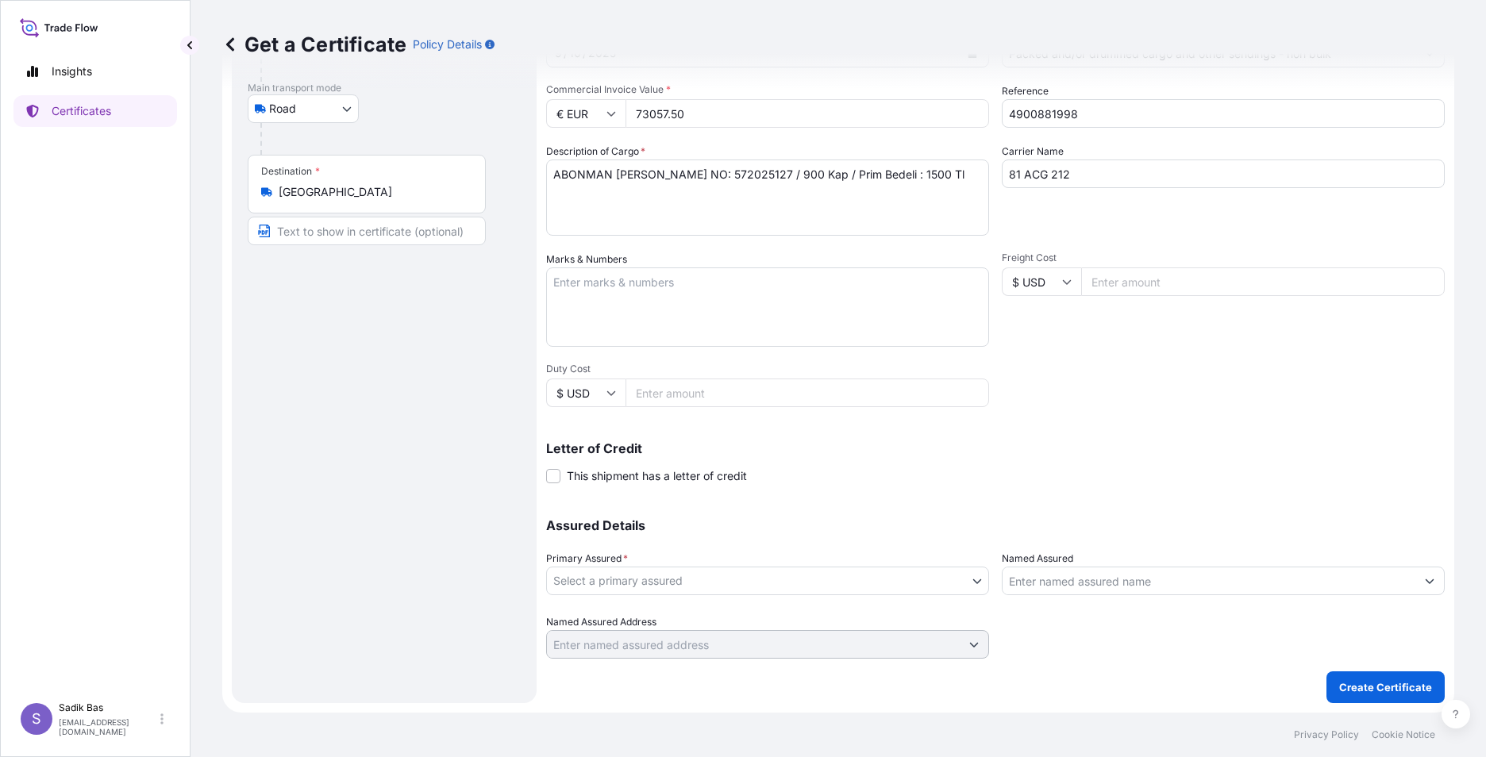
click at [815, 510] on div "Assured Details Primary Assured * Select a primary assured [PERSON_NAME] Inc. […" at bounding box center [995, 579] width 899 height 159
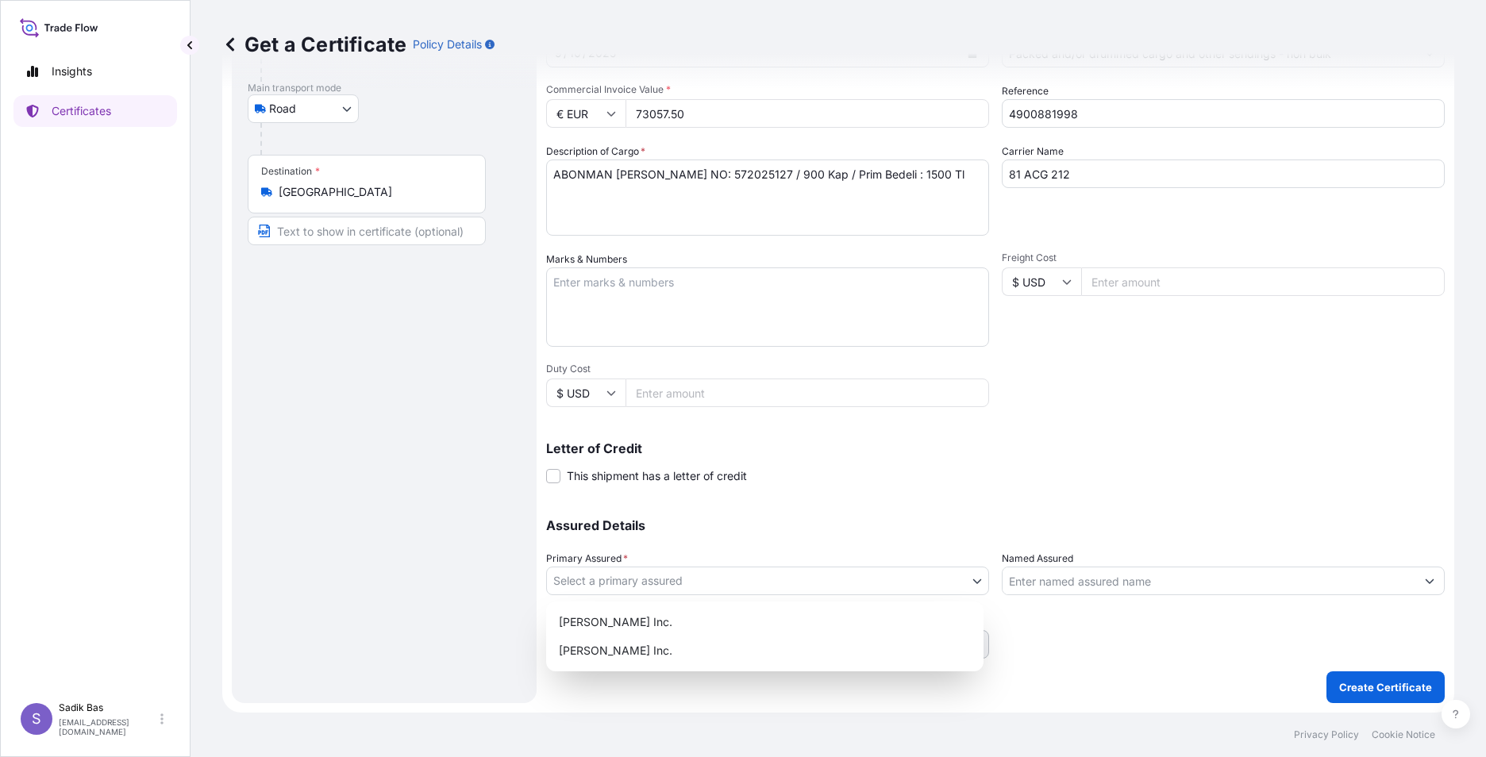
click at [963, 582] on body "Insights Certificates S Sadik Bas [EMAIL_ADDRESS][DOMAIN_NAME] Get a Certificat…" at bounding box center [743, 378] width 1486 height 757
click at [684, 630] on div "[PERSON_NAME] Inc." at bounding box center [765, 622] width 425 height 29
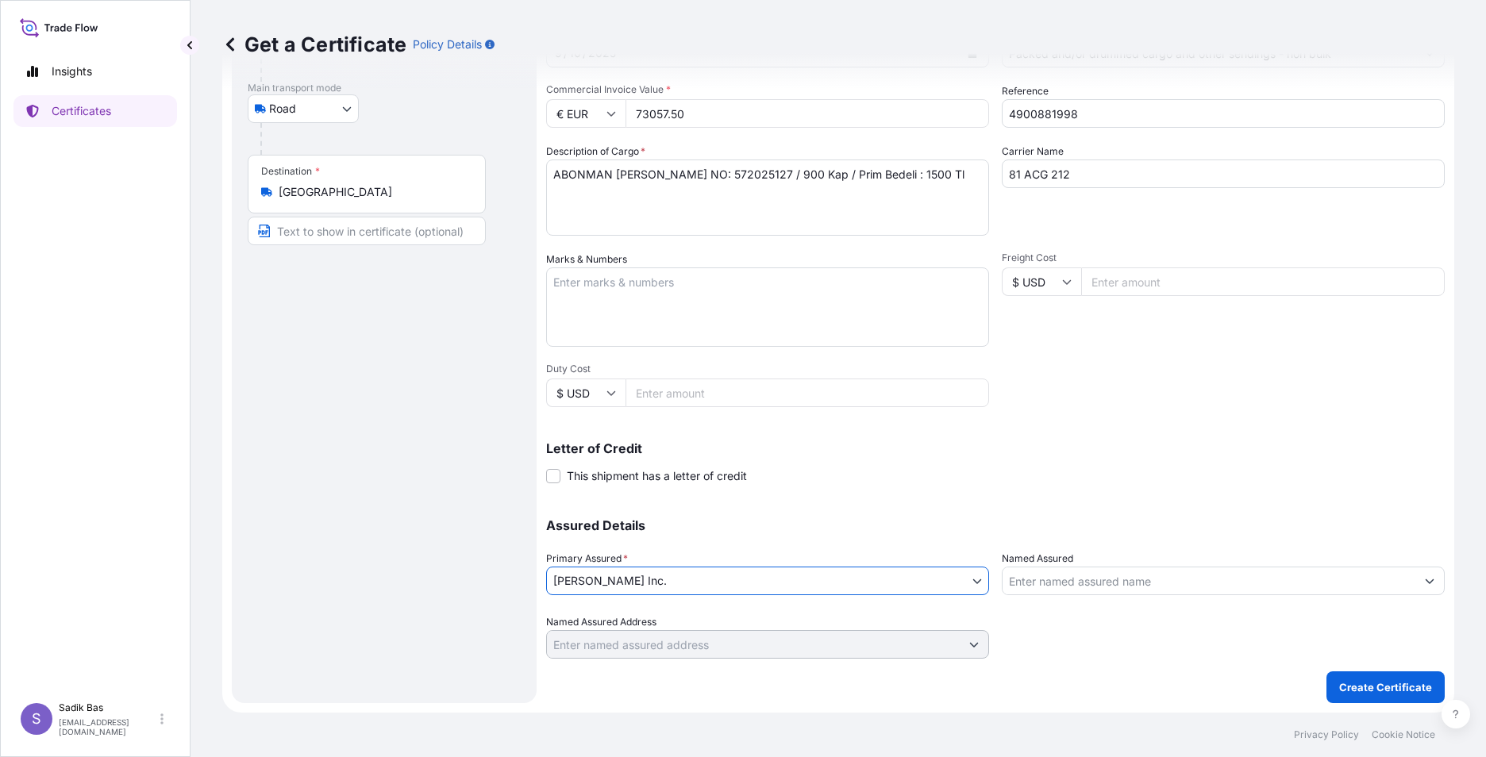
click at [1209, 588] on input "Named Assured" at bounding box center [1209, 581] width 413 height 29
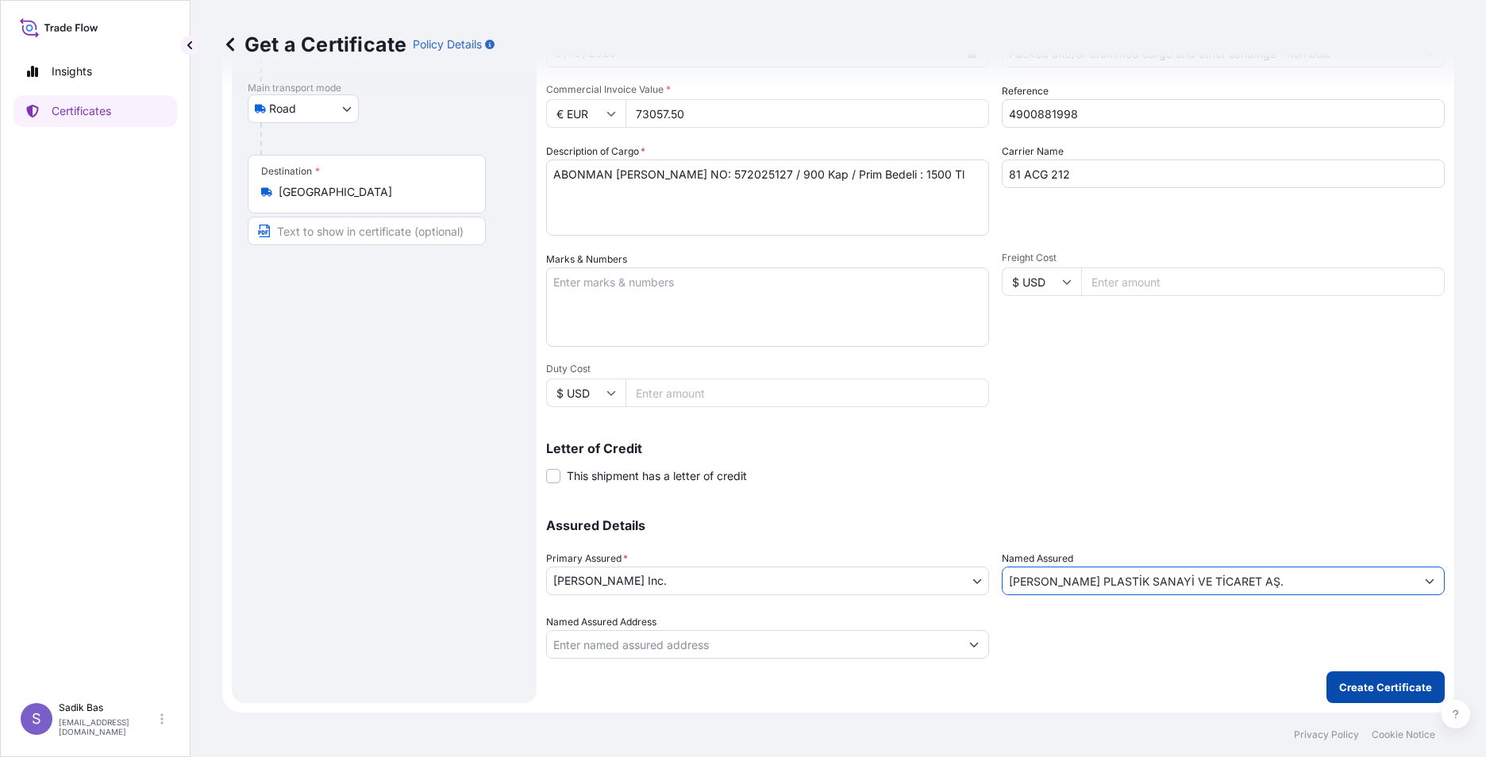
type input "[PERSON_NAME] PLASTİK SANAYİ VE TİCARET AŞ."
click at [1381, 682] on p "Create Certificate" at bounding box center [1385, 688] width 93 height 16
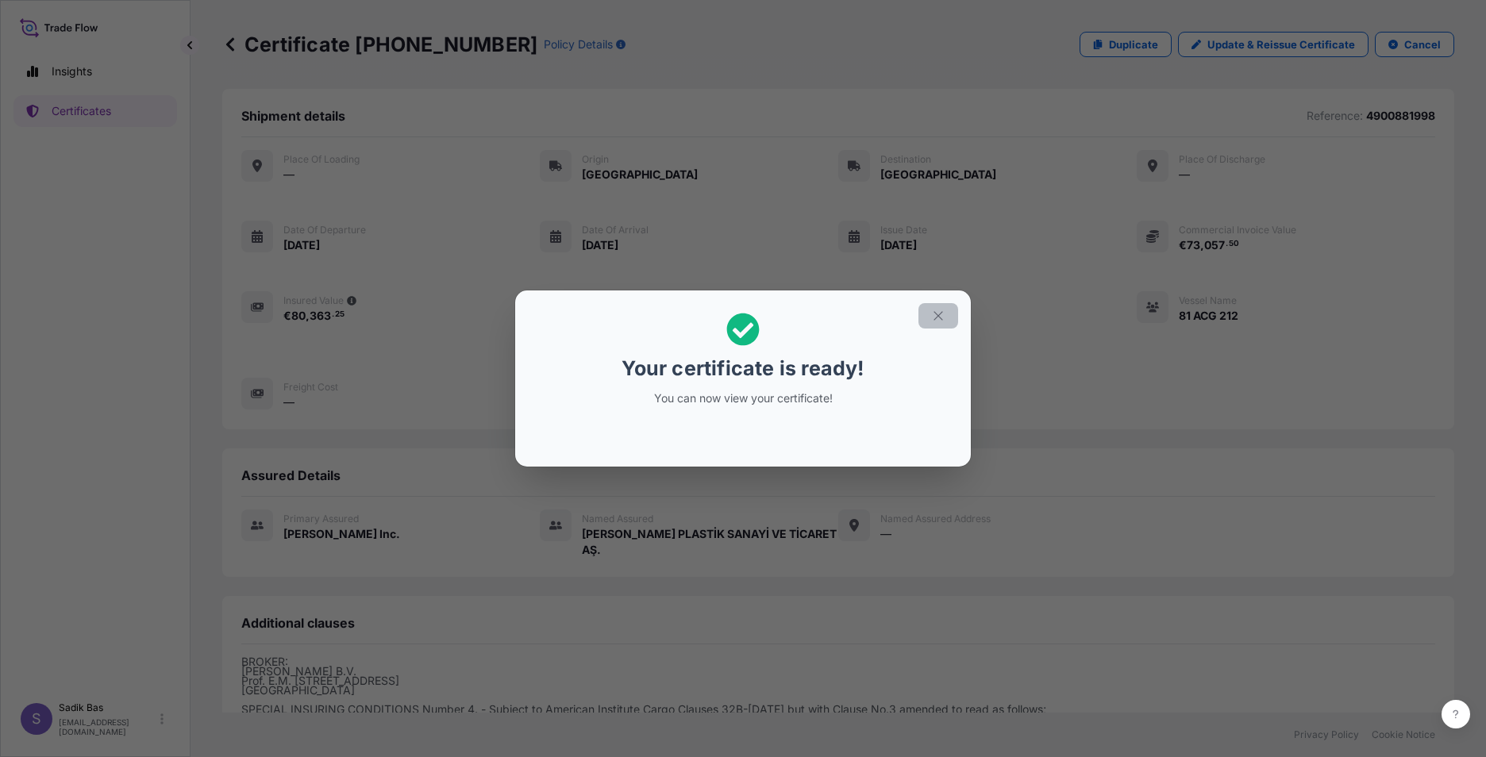
click at [935, 318] on icon "button" at bounding box center [938, 316] width 14 height 14
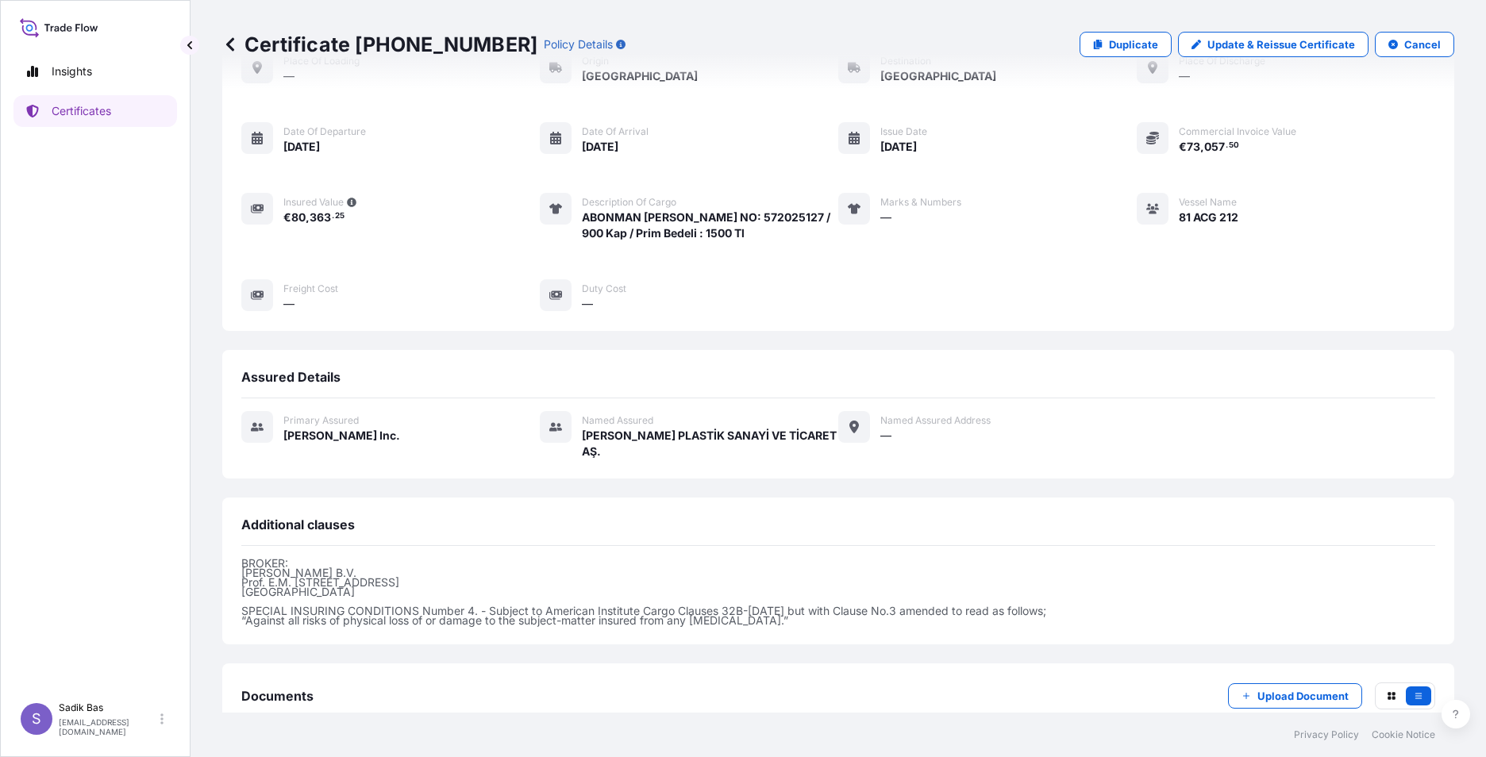
scroll to position [198, 0]
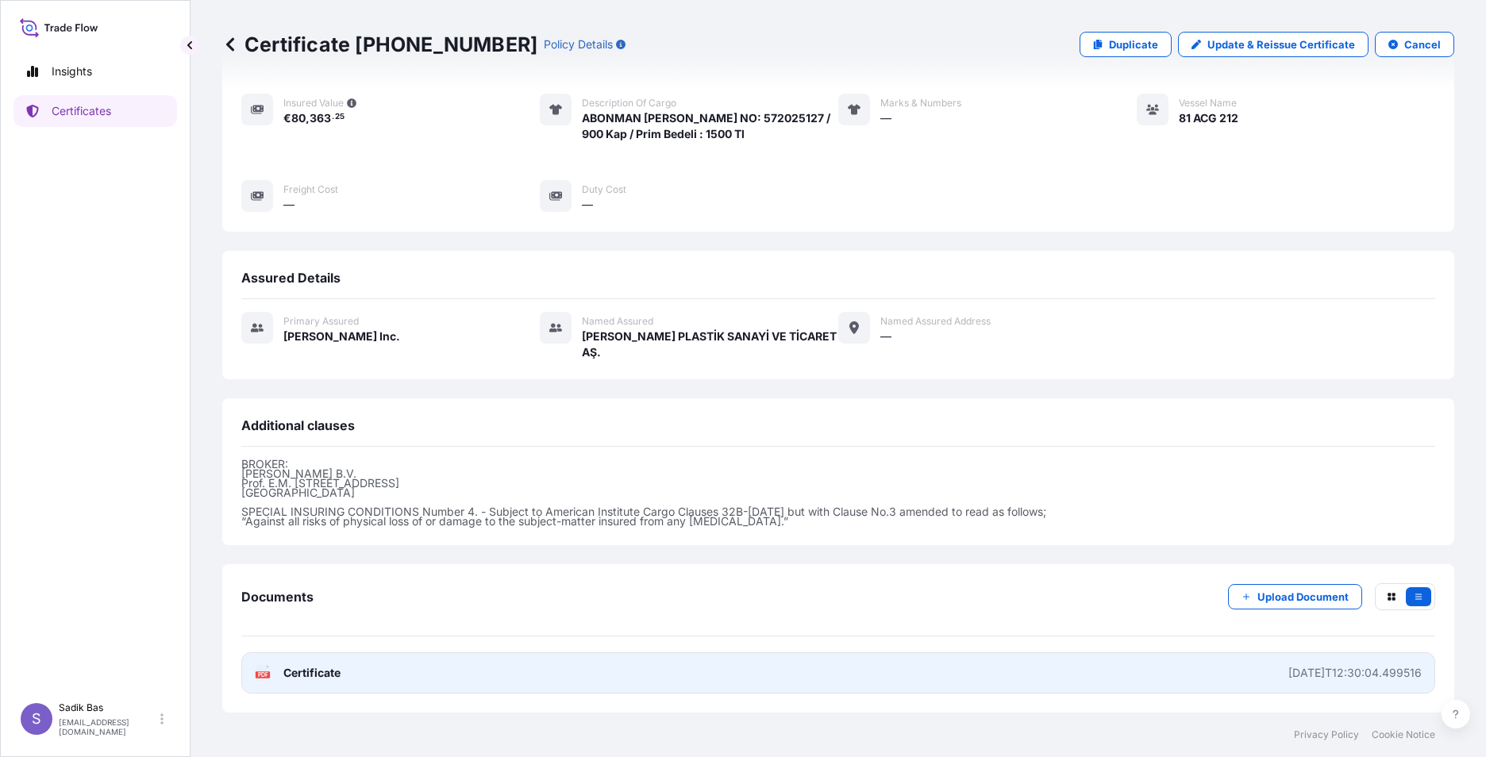
click at [279, 674] on div "PDF Certificate" at bounding box center [298, 673] width 86 height 16
